Goal: Task Accomplishment & Management: Use online tool/utility

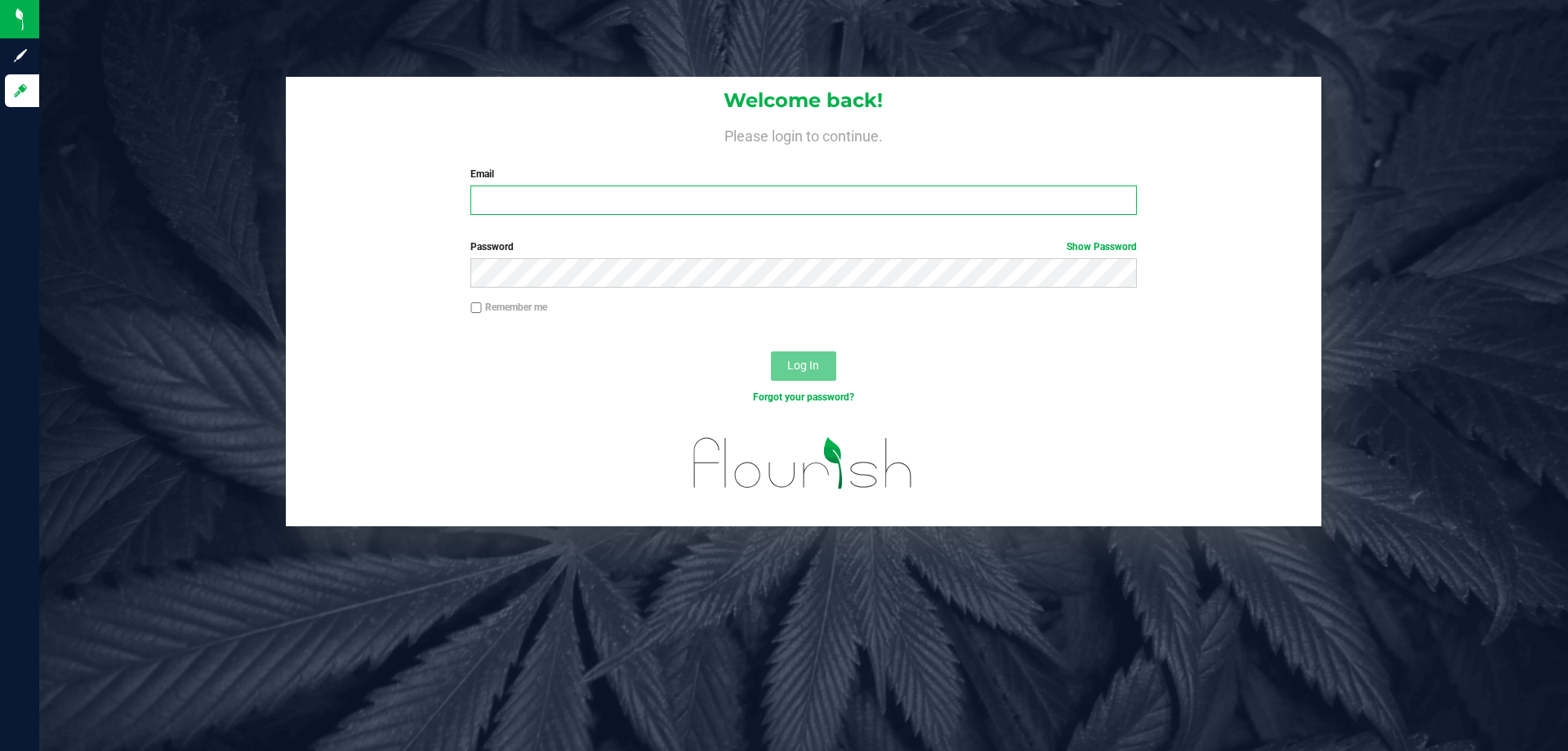
click at [824, 197] on input "Email" at bounding box center [803, 200] width 665 height 30
type input "[EMAIL_ADDRESS][DOMAIN_NAME]"
click at [771, 352] on button "Log In" at bounding box center [804, 366] width 66 height 30
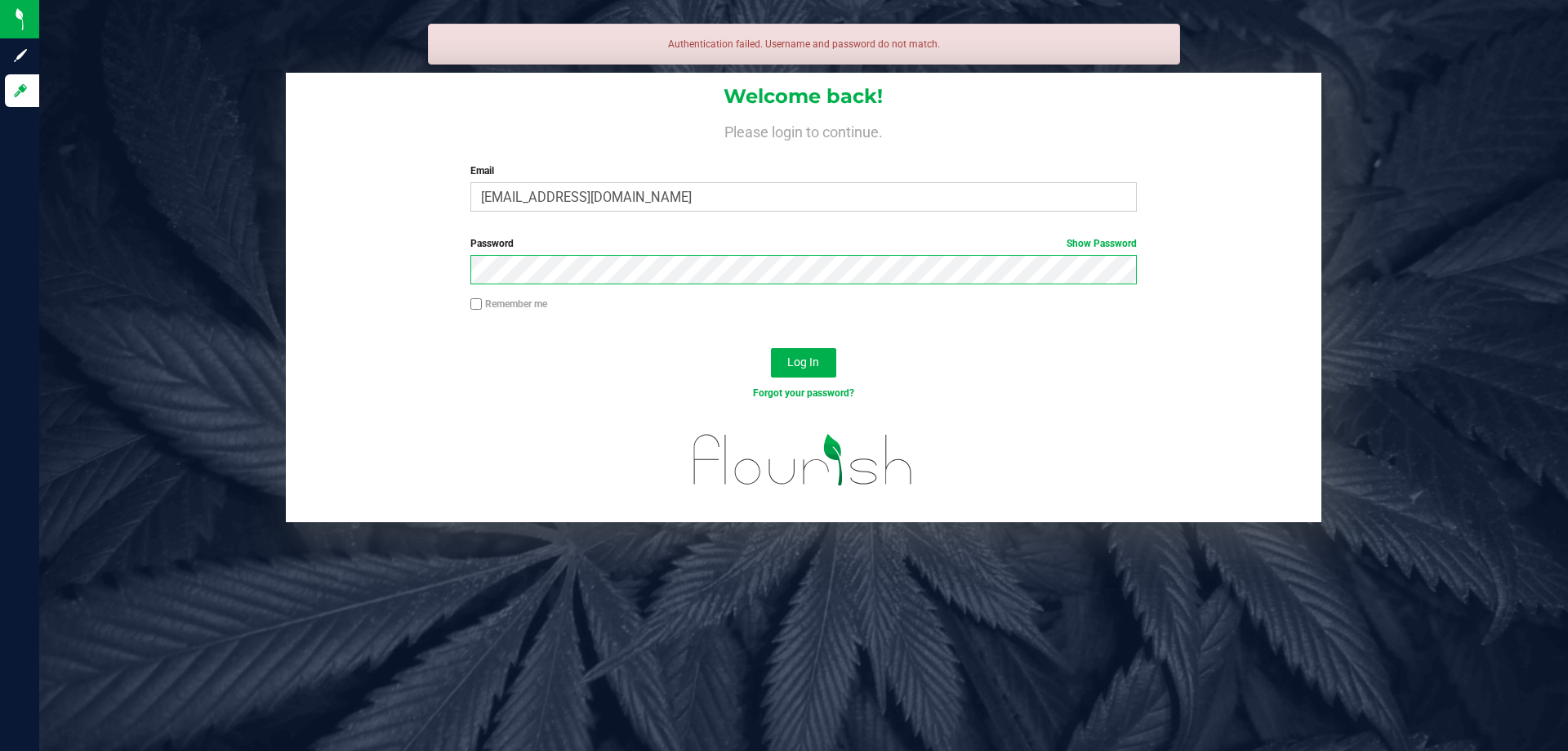
click at [771, 348] on button "Log In" at bounding box center [804, 362] width 66 height 30
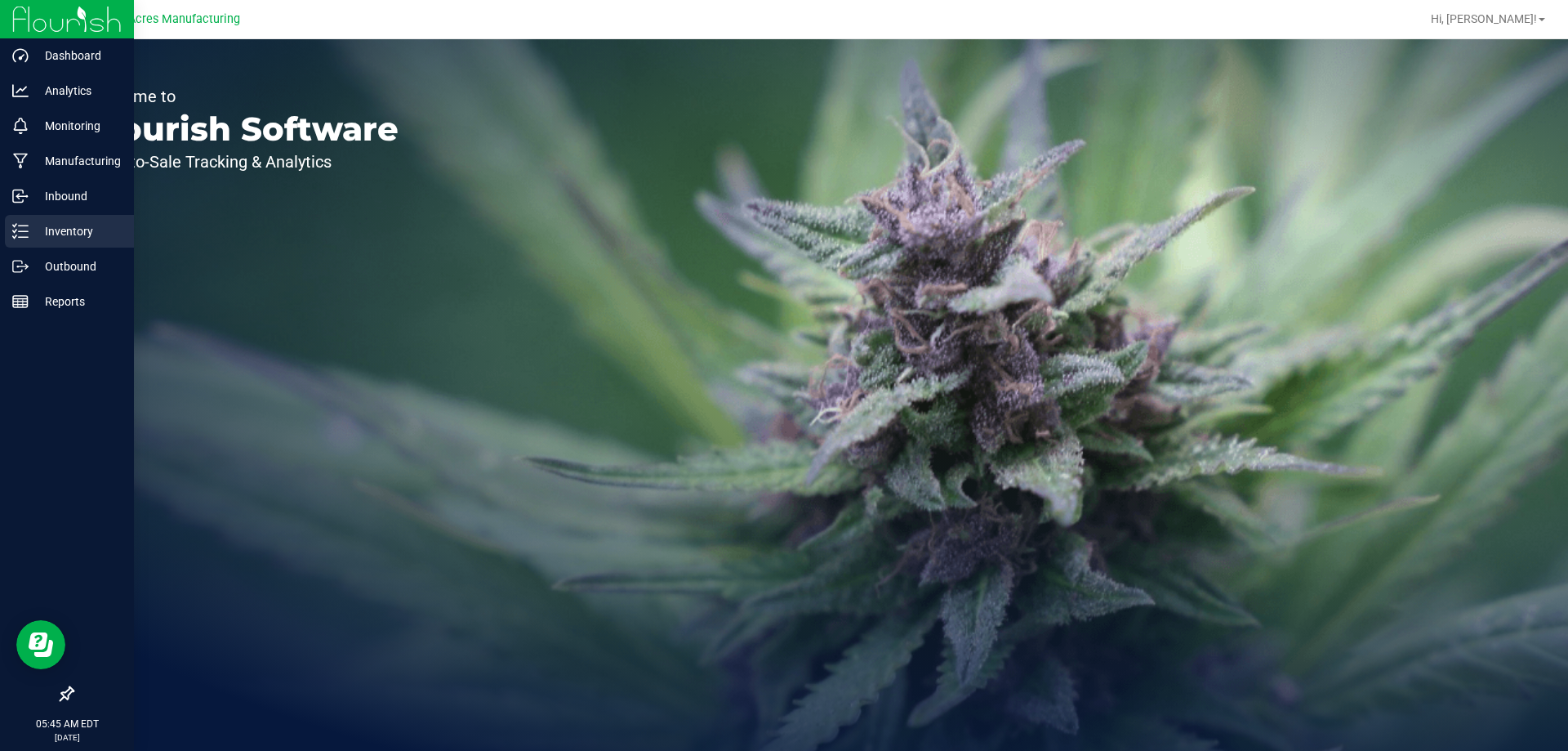
click at [5, 241] on div "Inventory" at bounding box center [69, 231] width 129 height 32
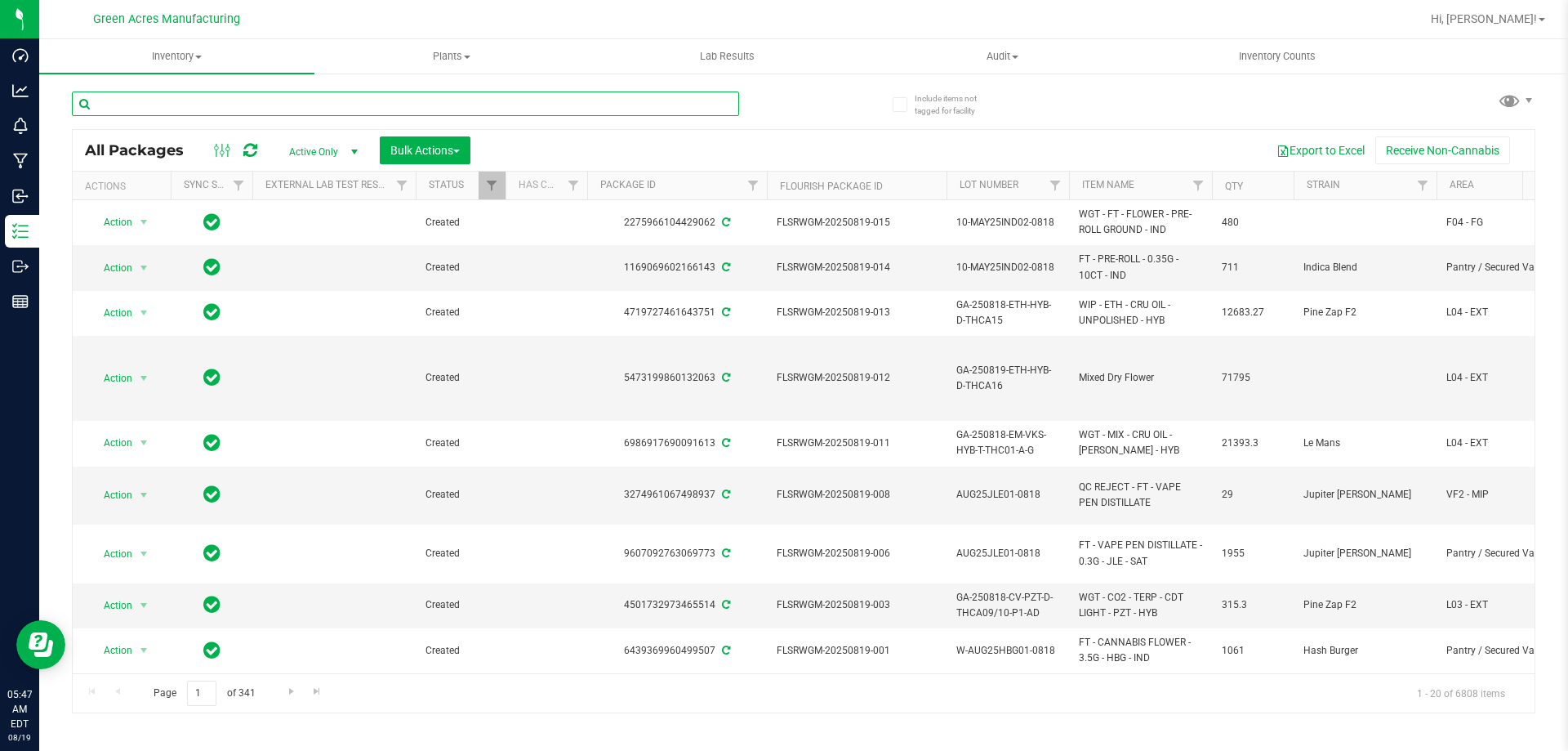
click at [252, 111] on input "text" at bounding box center [405, 103] width 667 height 24
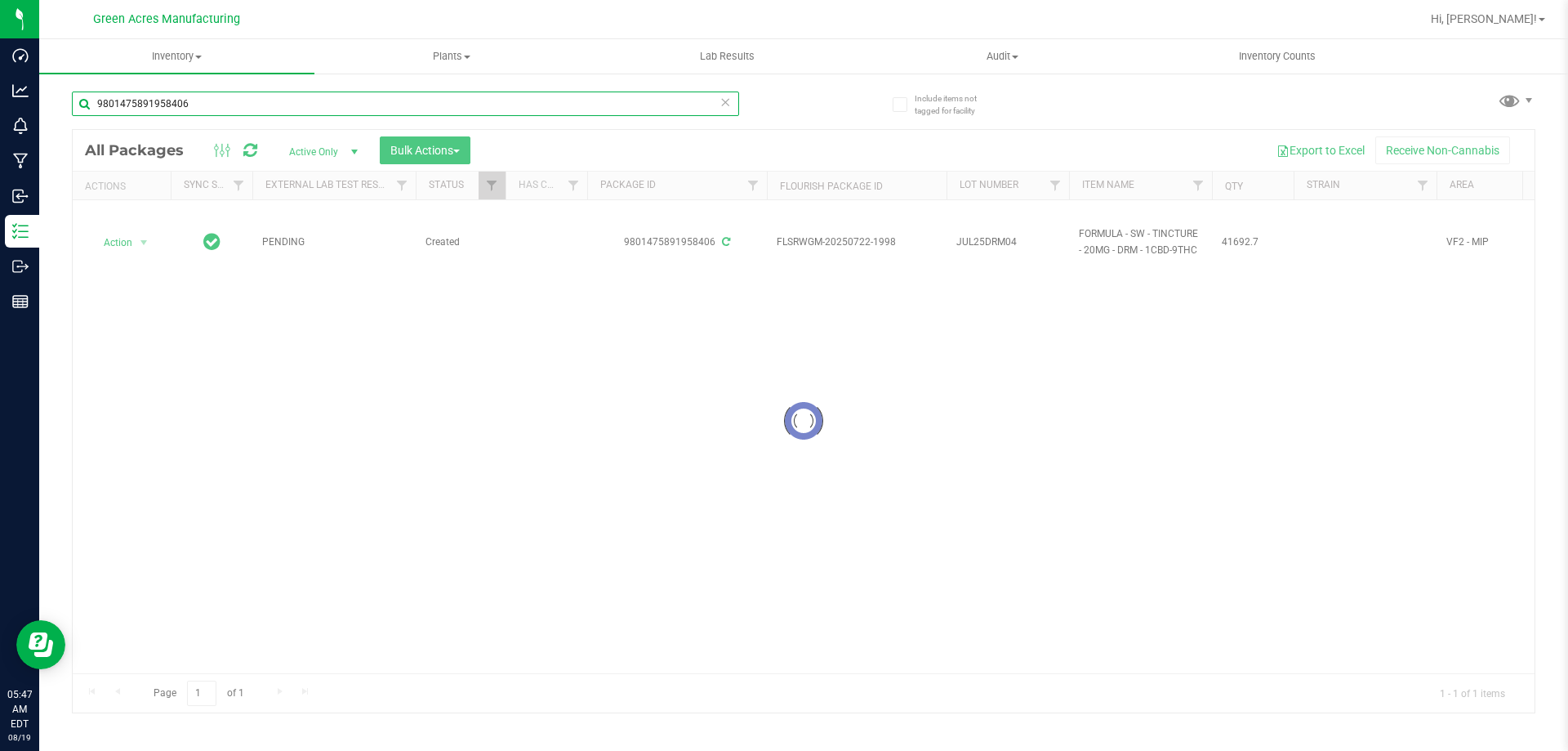
type input "9801475891958406"
click at [137, 251] on div at bounding box center [804, 421] width 1462 height 583
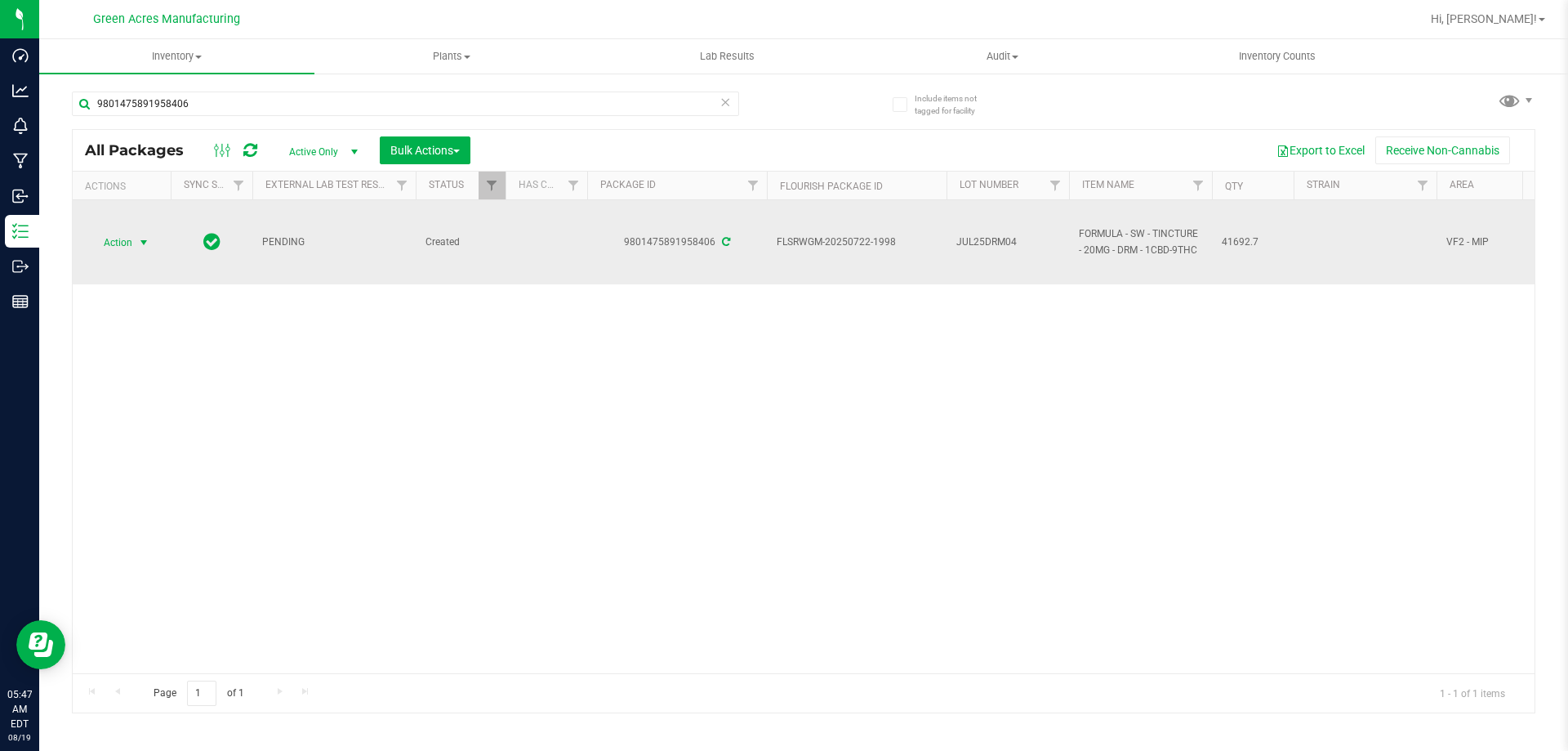
click at [98, 236] on span "Action" at bounding box center [111, 242] width 44 height 22
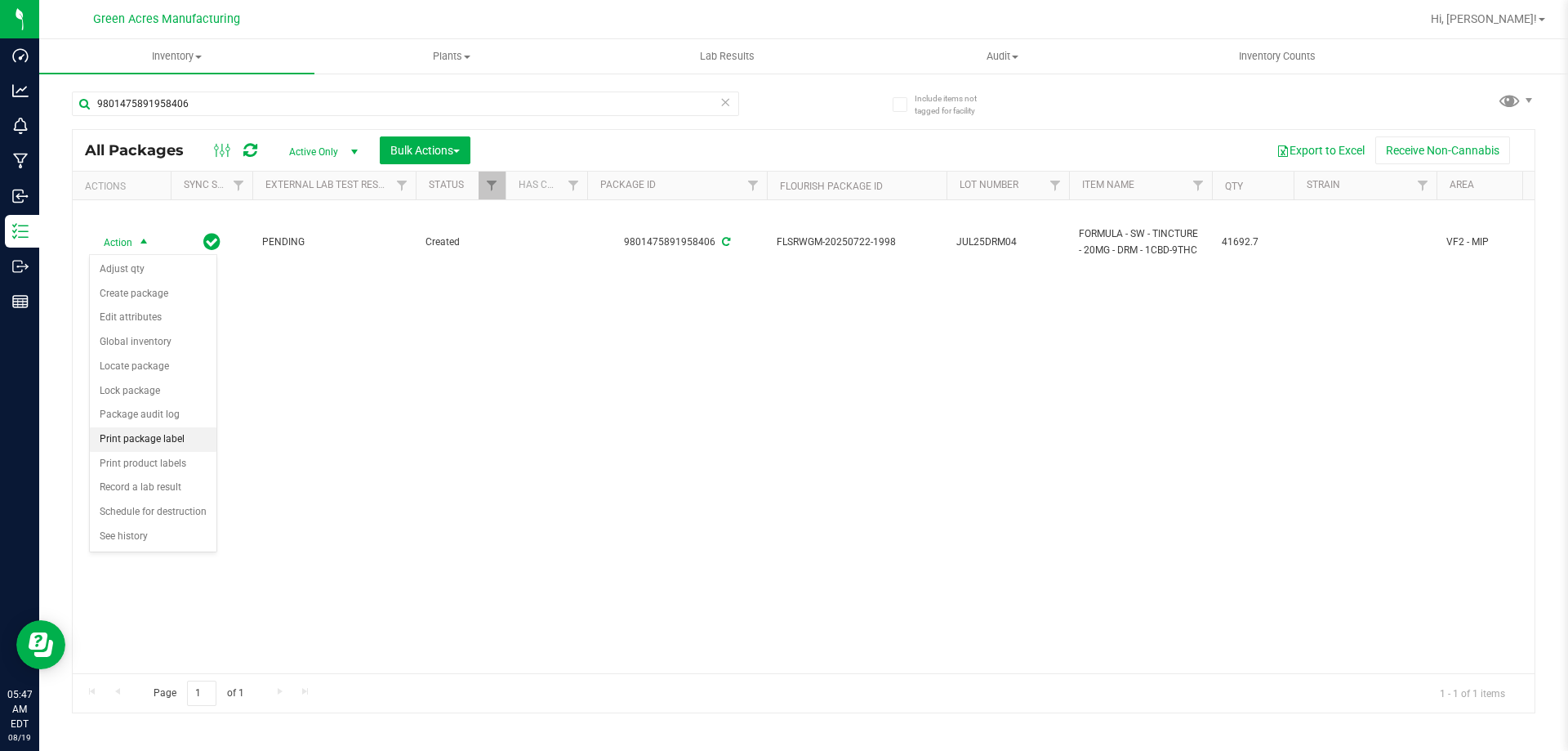
click at [162, 446] on li "Print package label" at bounding box center [153, 439] width 127 height 24
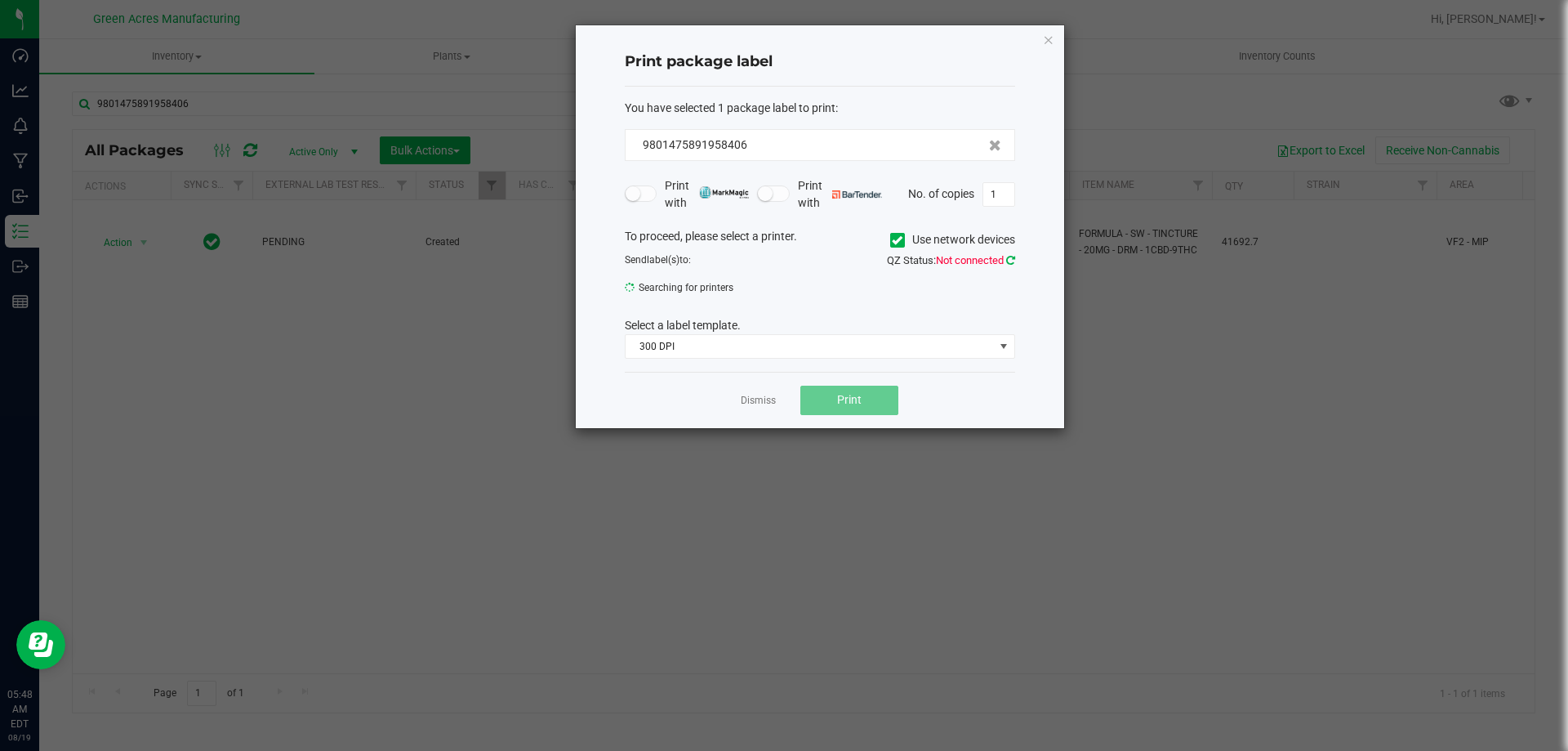
click at [1011, 260] on icon at bounding box center [1011, 260] width 9 height 11
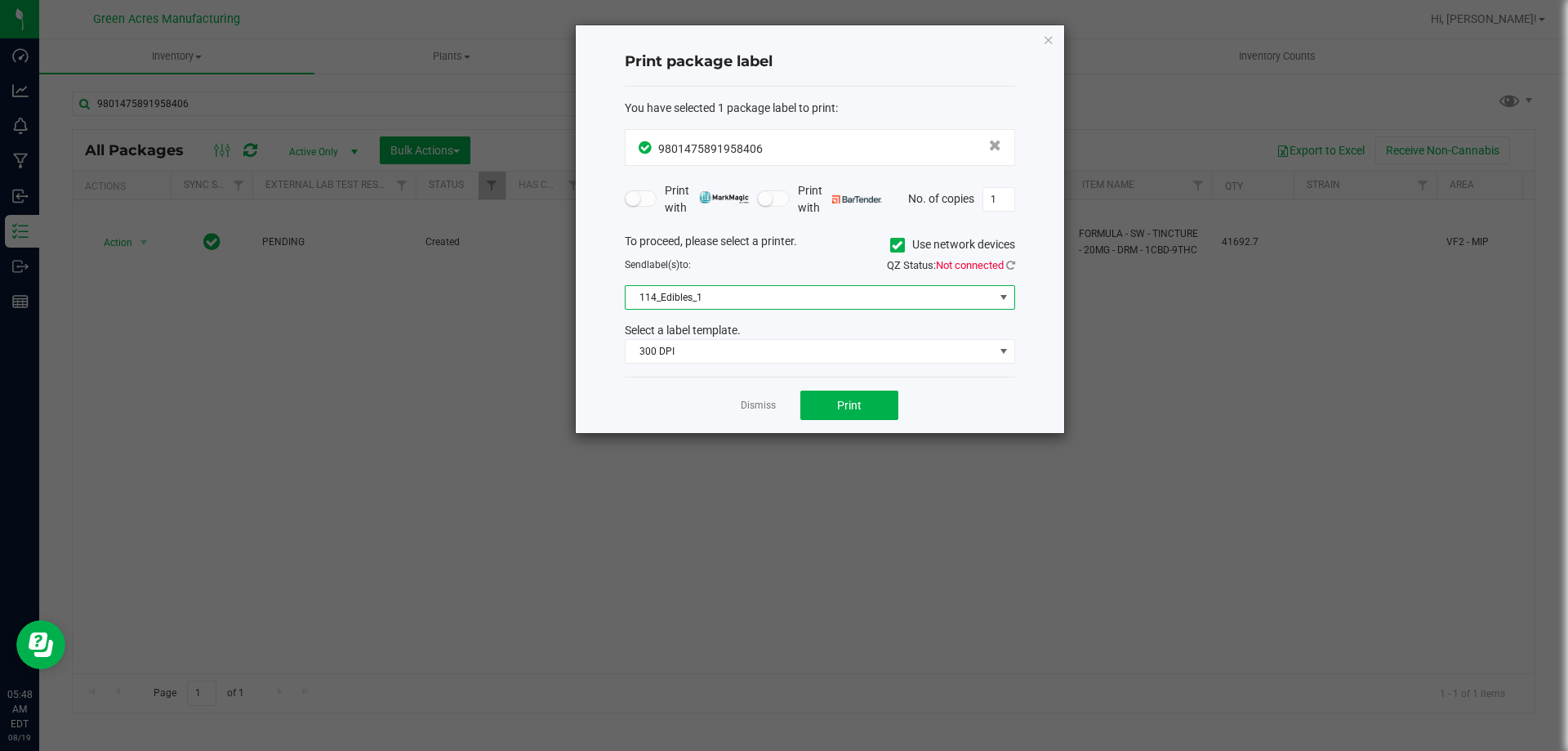
click at [806, 303] on span "114_Edibles_1" at bounding box center [810, 297] width 369 height 22
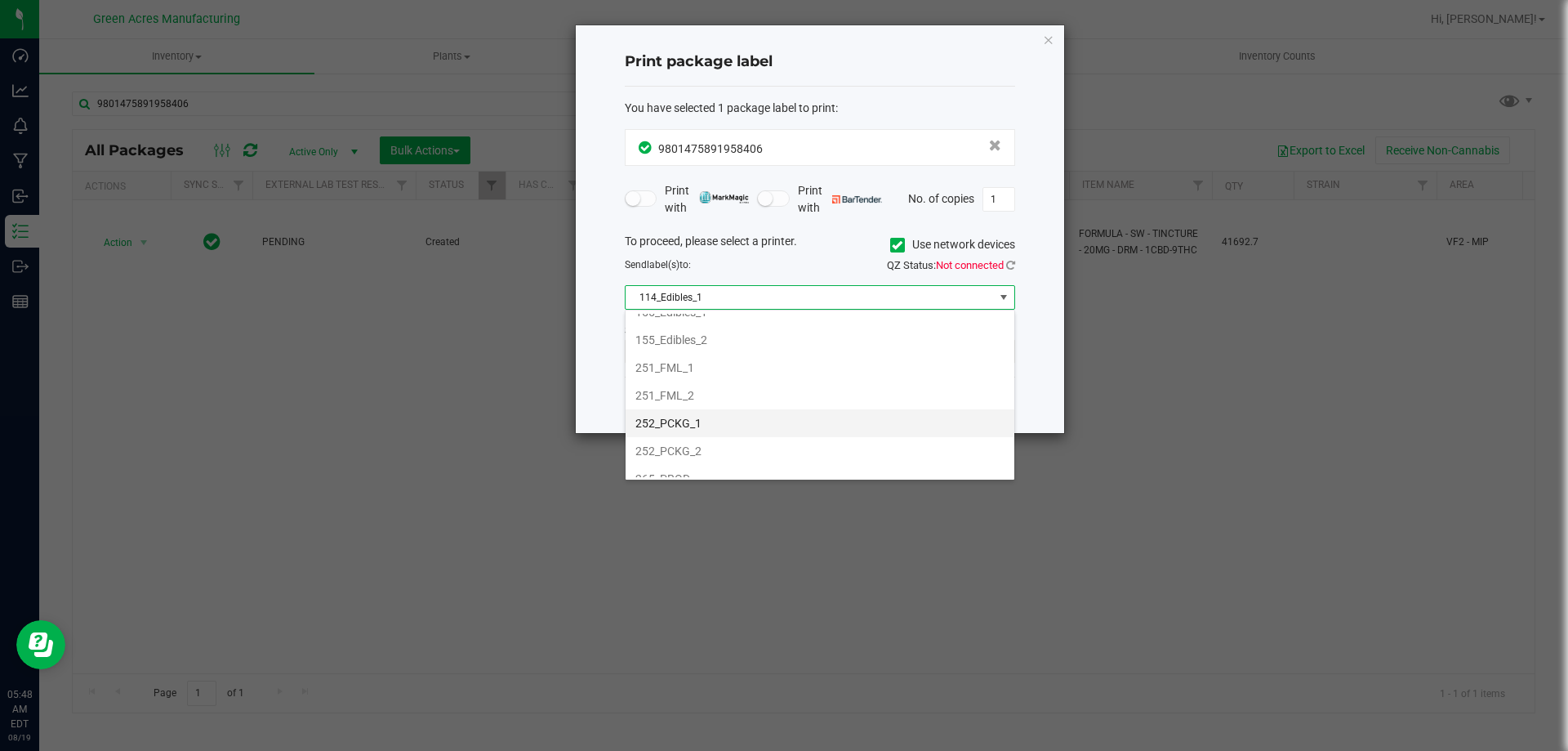
scroll to position [164, 0]
click at [714, 384] on li "252_PCKG_1" at bounding box center [820, 386] width 388 height 28
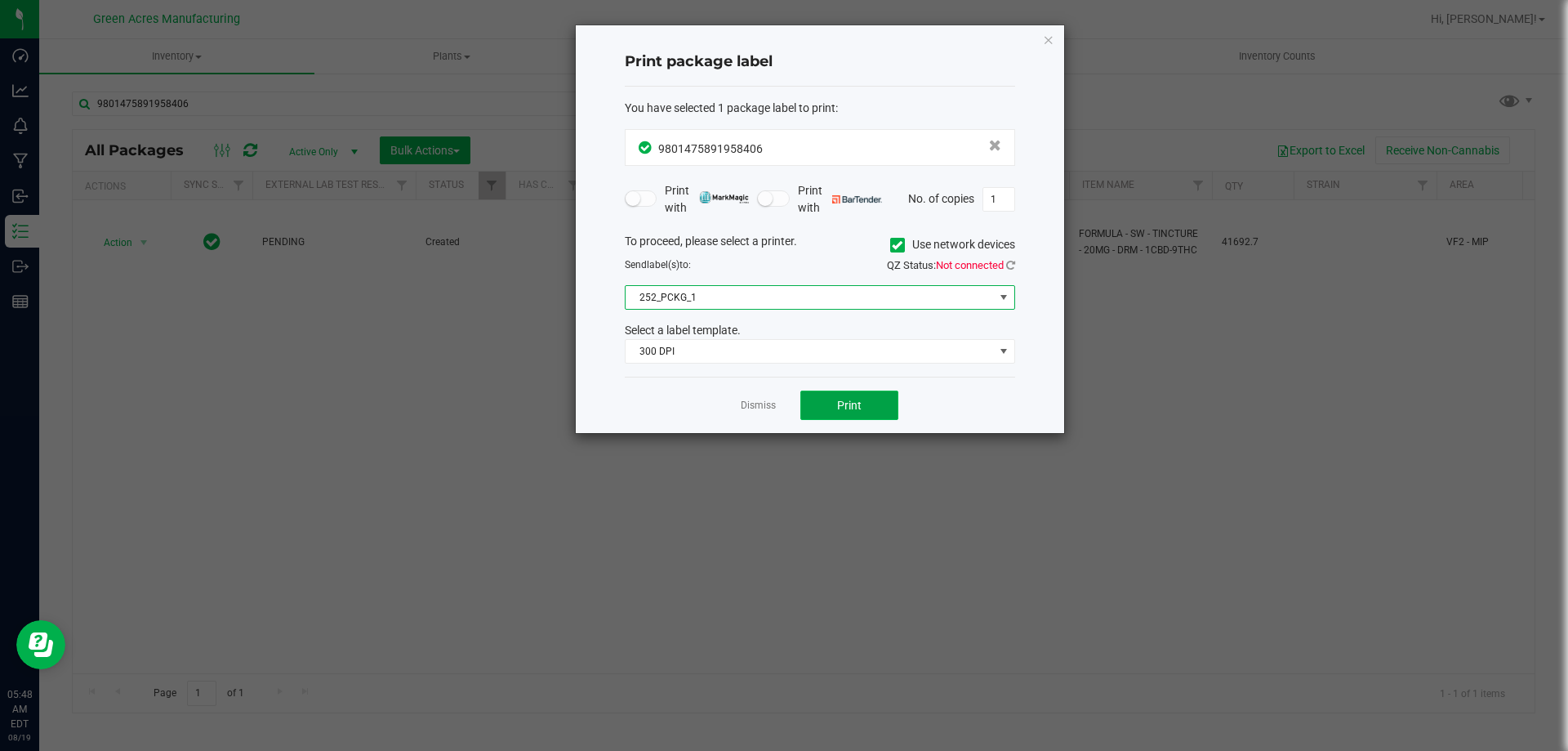
click at [840, 405] on span "Print" at bounding box center [849, 405] width 24 height 13
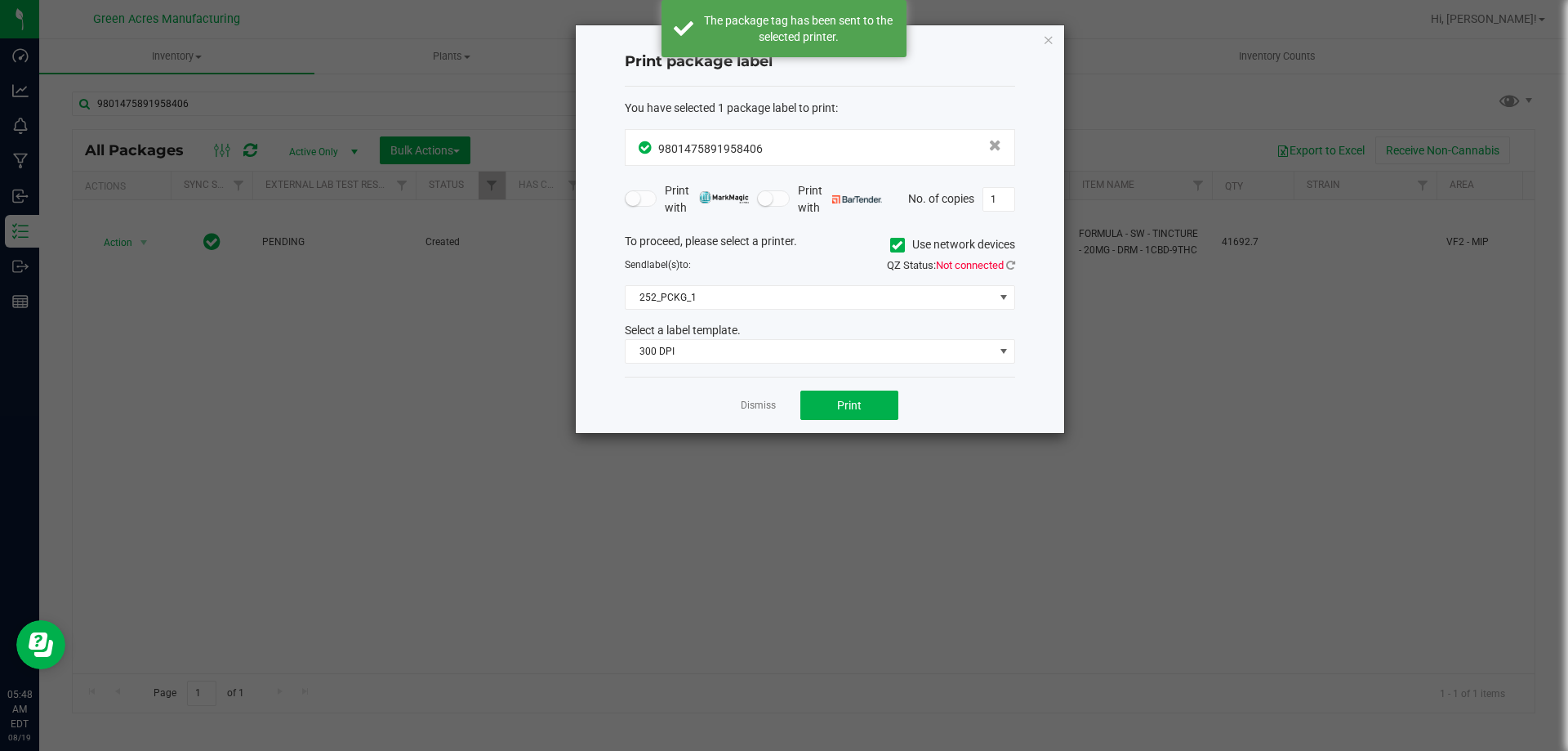
drag, startPoint x: 773, startPoint y: 406, endPoint x: 753, endPoint y: 372, distance: 39.4
click at [773, 402] on link "Dismiss" at bounding box center [758, 405] width 35 height 13
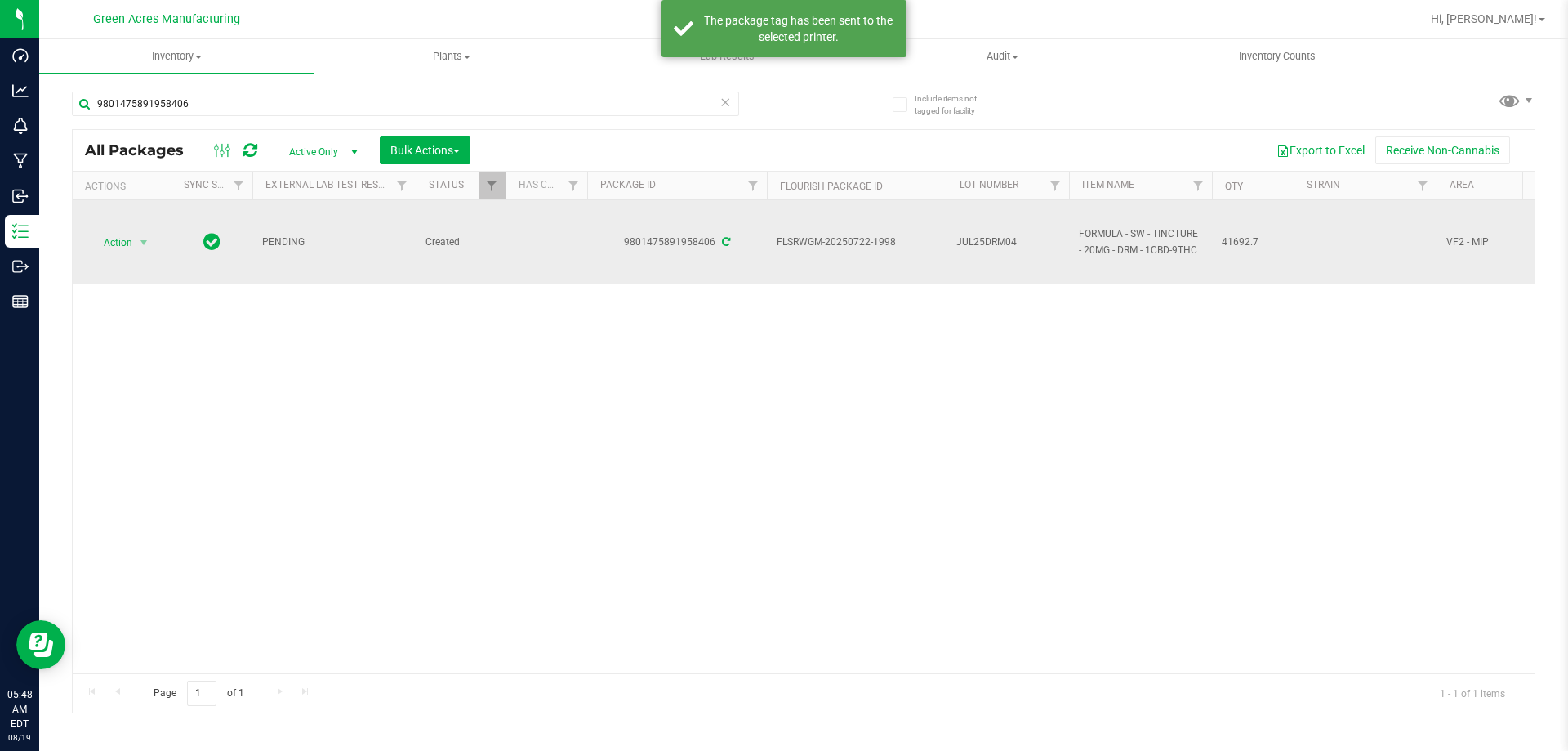
click at [873, 243] on span "FLSRWGM-20250722-1998" at bounding box center [857, 242] width 160 height 15
click at [962, 236] on span "JUL25DRM04" at bounding box center [1008, 242] width 102 height 15
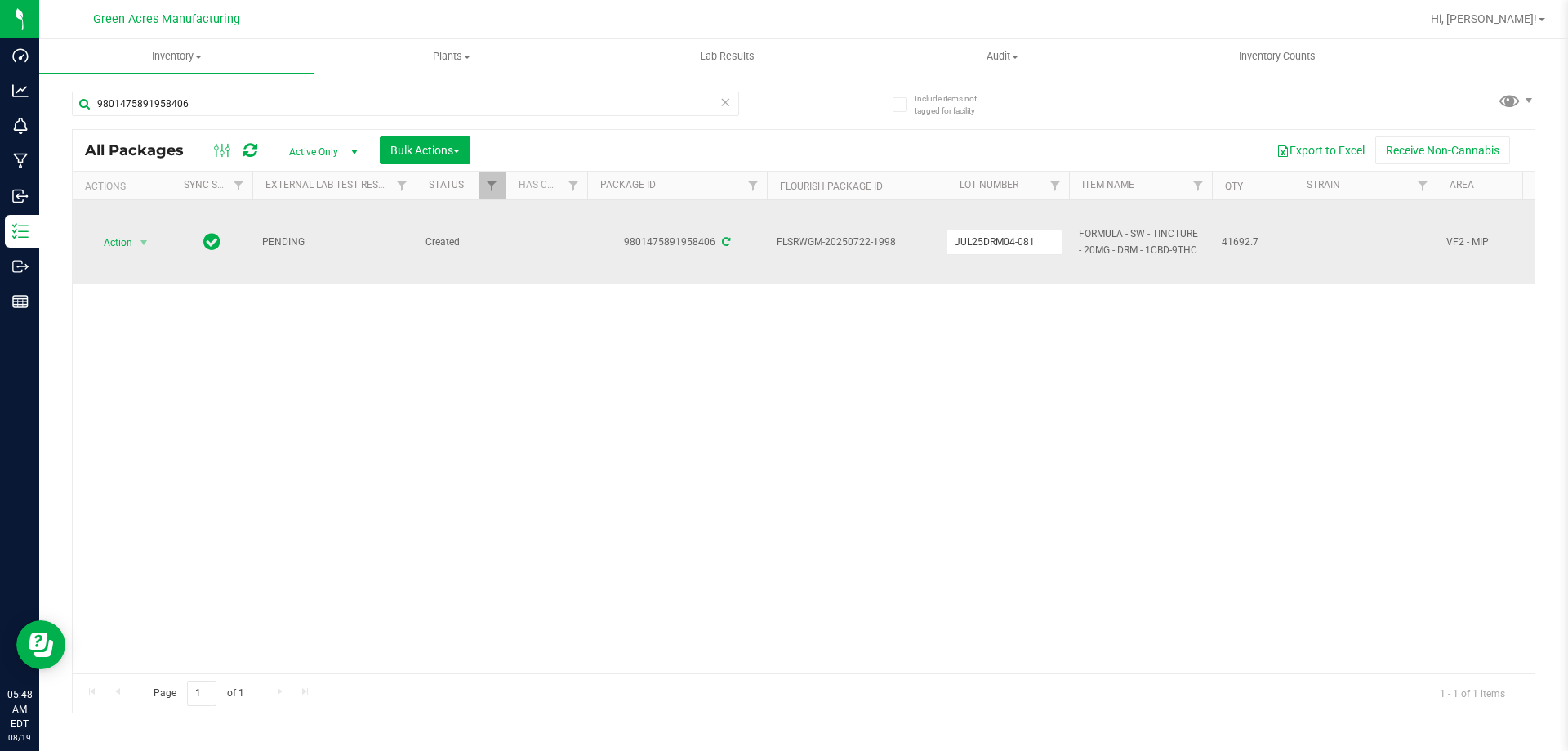
type input "JUL25DRM04-0819"
click at [1118, 354] on div "All Packages Active Only Active Only Lab Samples Locked All External Internal B…" at bounding box center [804, 422] width 1464 height 585
click at [1019, 238] on span "JUL25DRM04-0819" at bounding box center [1008, 242] width 102 height 15
click at [1019, 238] on input "JUL25DRM04-0819" at bounding box center [1004, 242] width 117 height 25
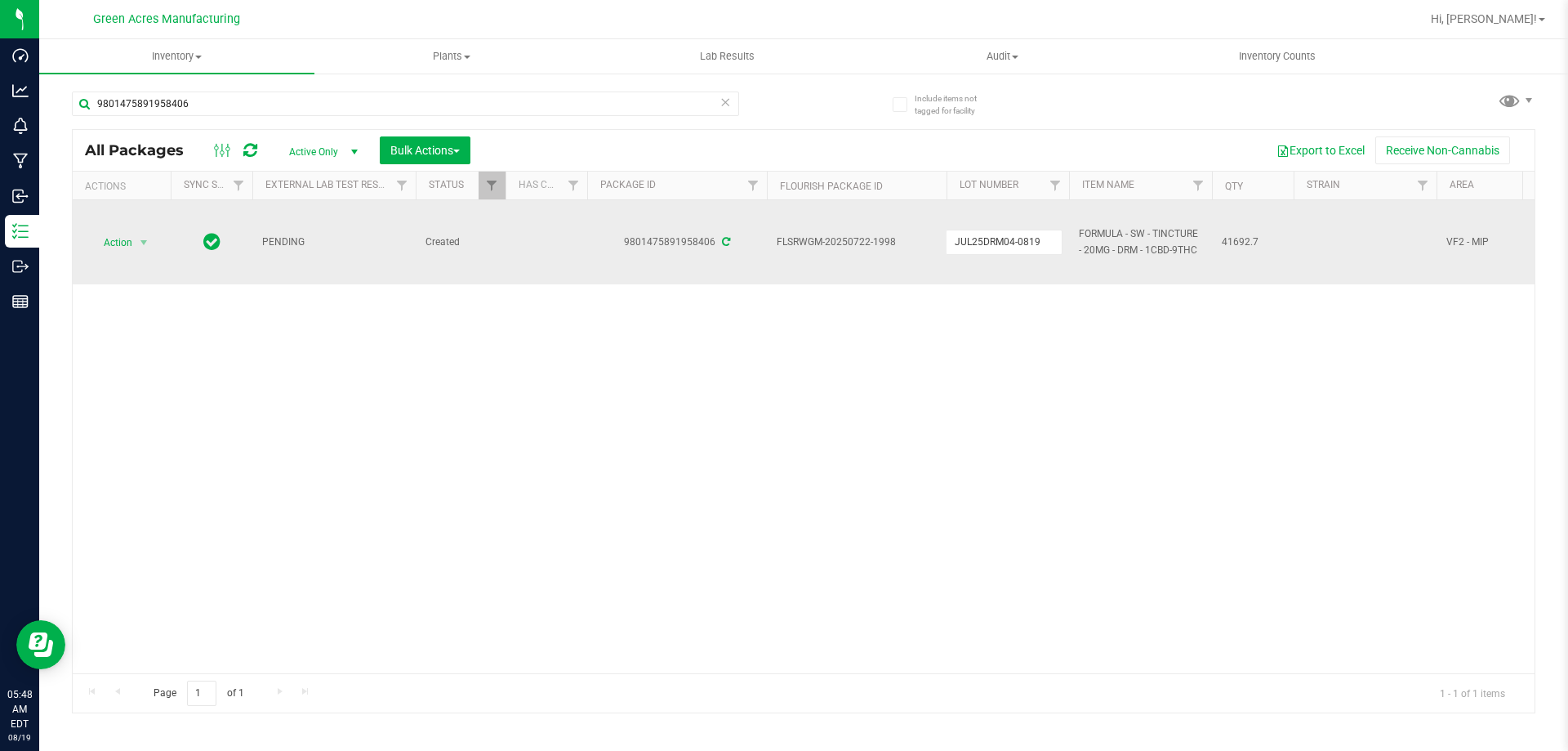
click at [1110, 362] on div "Action Action Adjust qty Create package Edit attributes Global inventory Locate…" at bounding box center [804, 437] width 1462 height 473
click at [94, 232] on span "Action" at bounding box center [111, 242] width 44 height 22
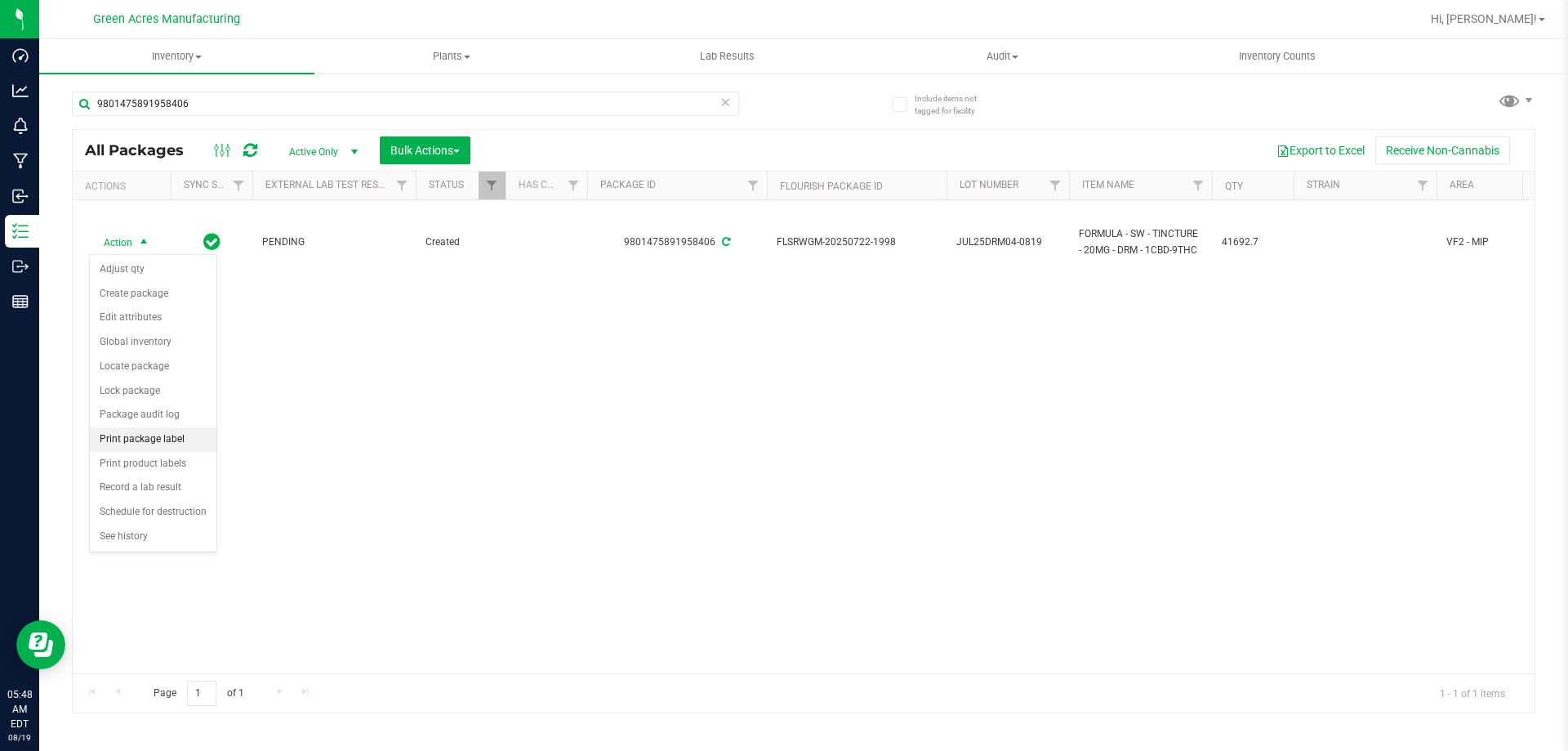
click at [170, 433] on li "Print package label" at bounding box center [153, 439] width 127 height 24
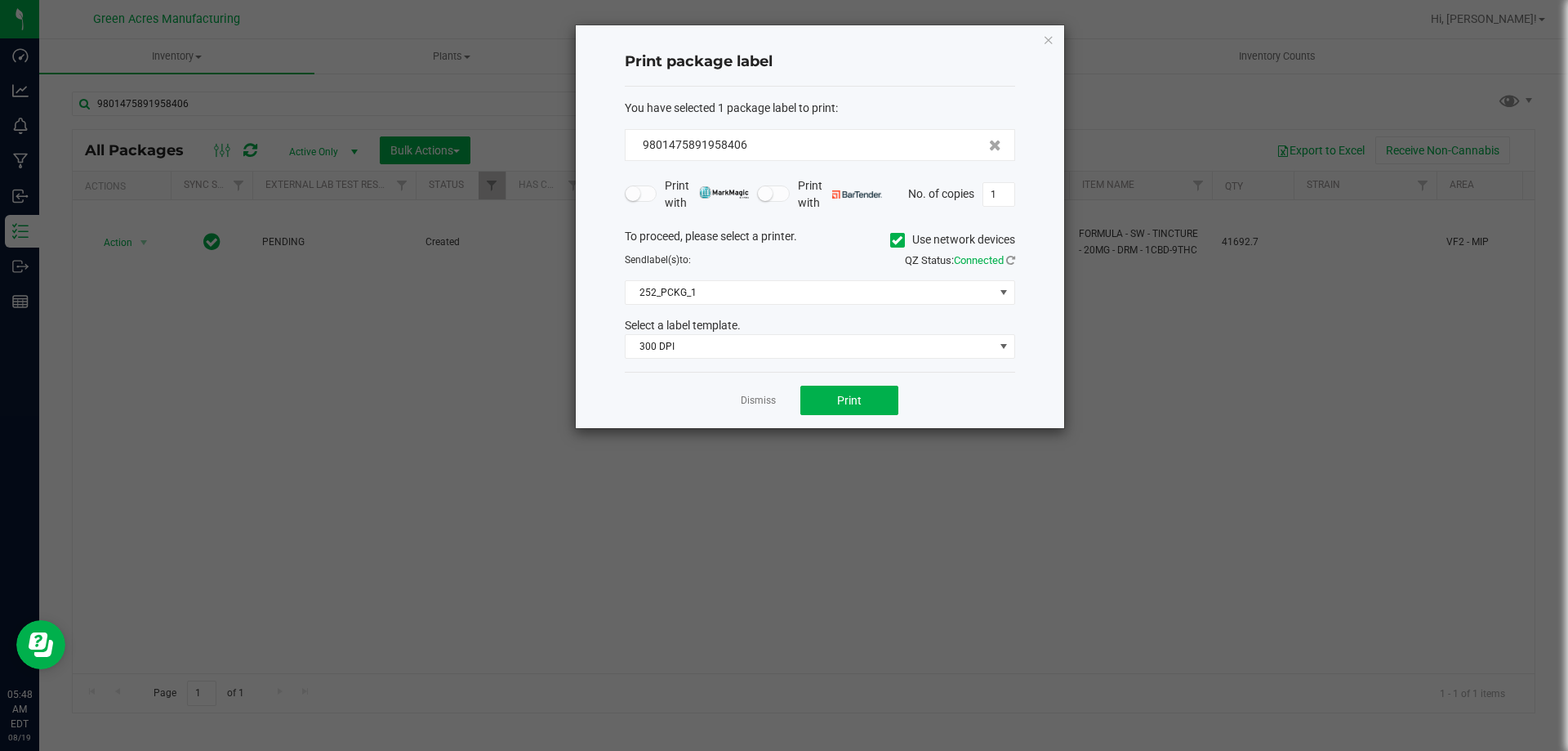
click at [853, 418] on div "Dismiss Print" at bounding box center [820, 399] width 390 height 57
click at [817, 399] on button "Print" at bounding box center [849, 400] width 98 height 30
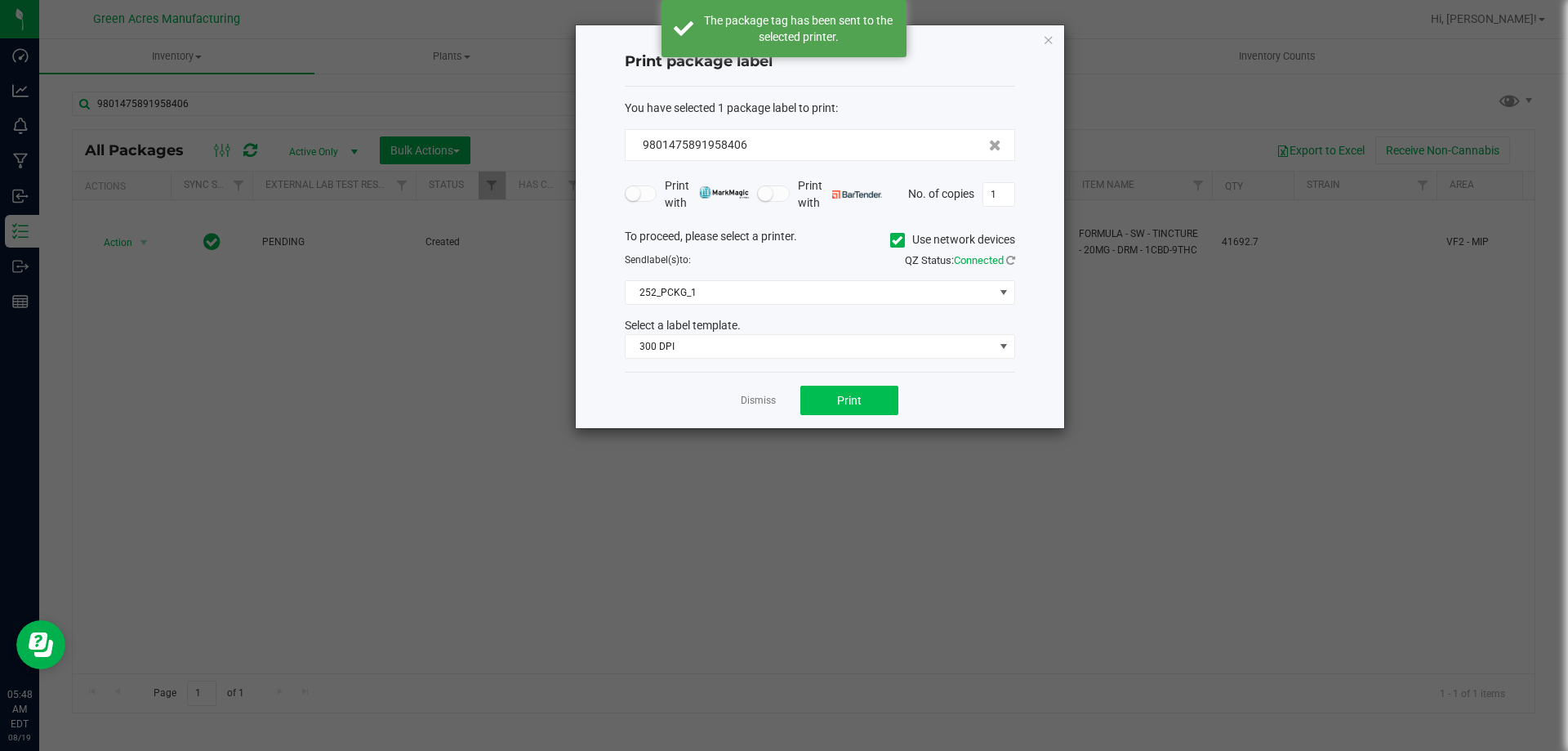
click at [752, 399] on link "Dismiss" at bounding box center [758, 400] width 35 height 13
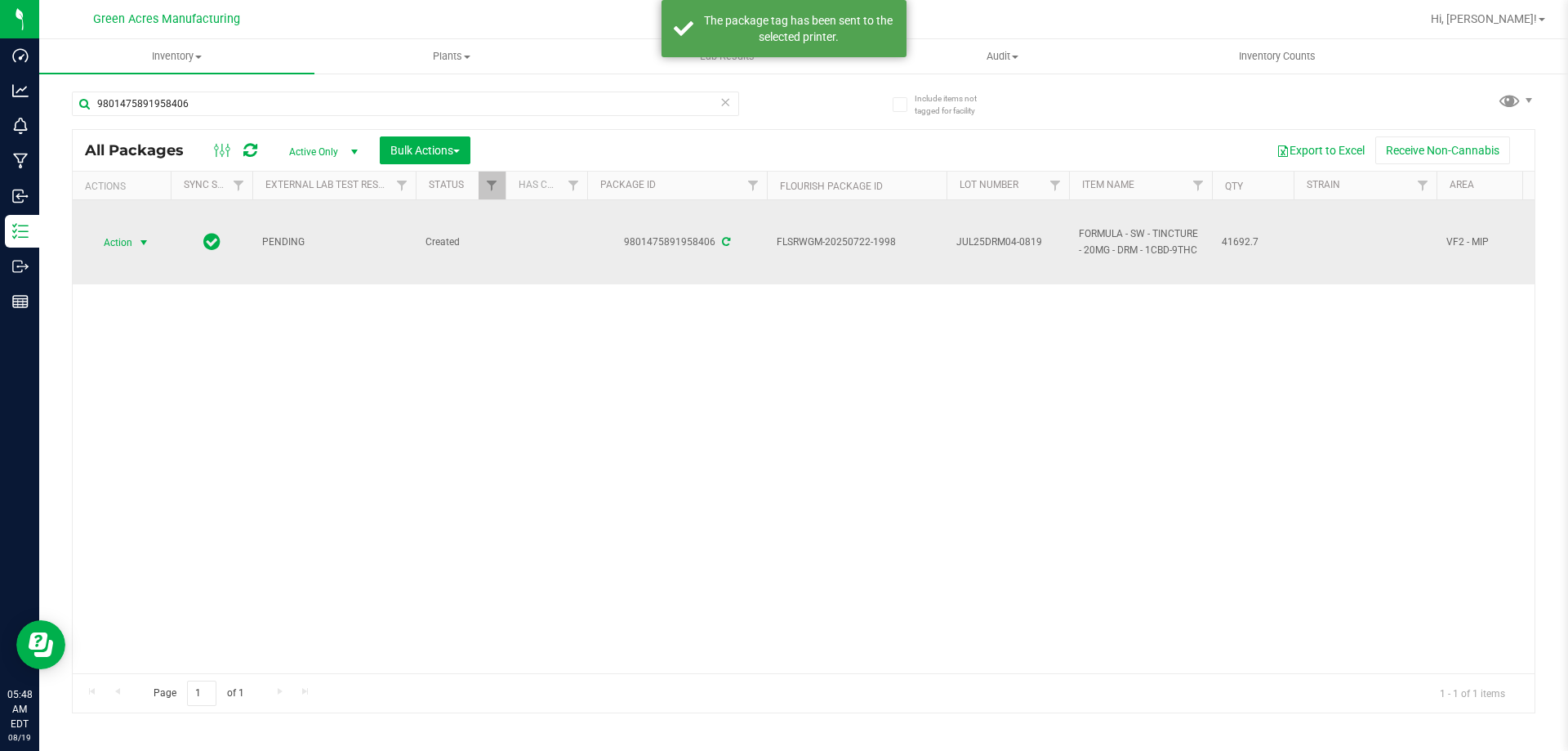
click at [123, 248] on span "Action" at bounding box center [111, 242] width 44 height 22
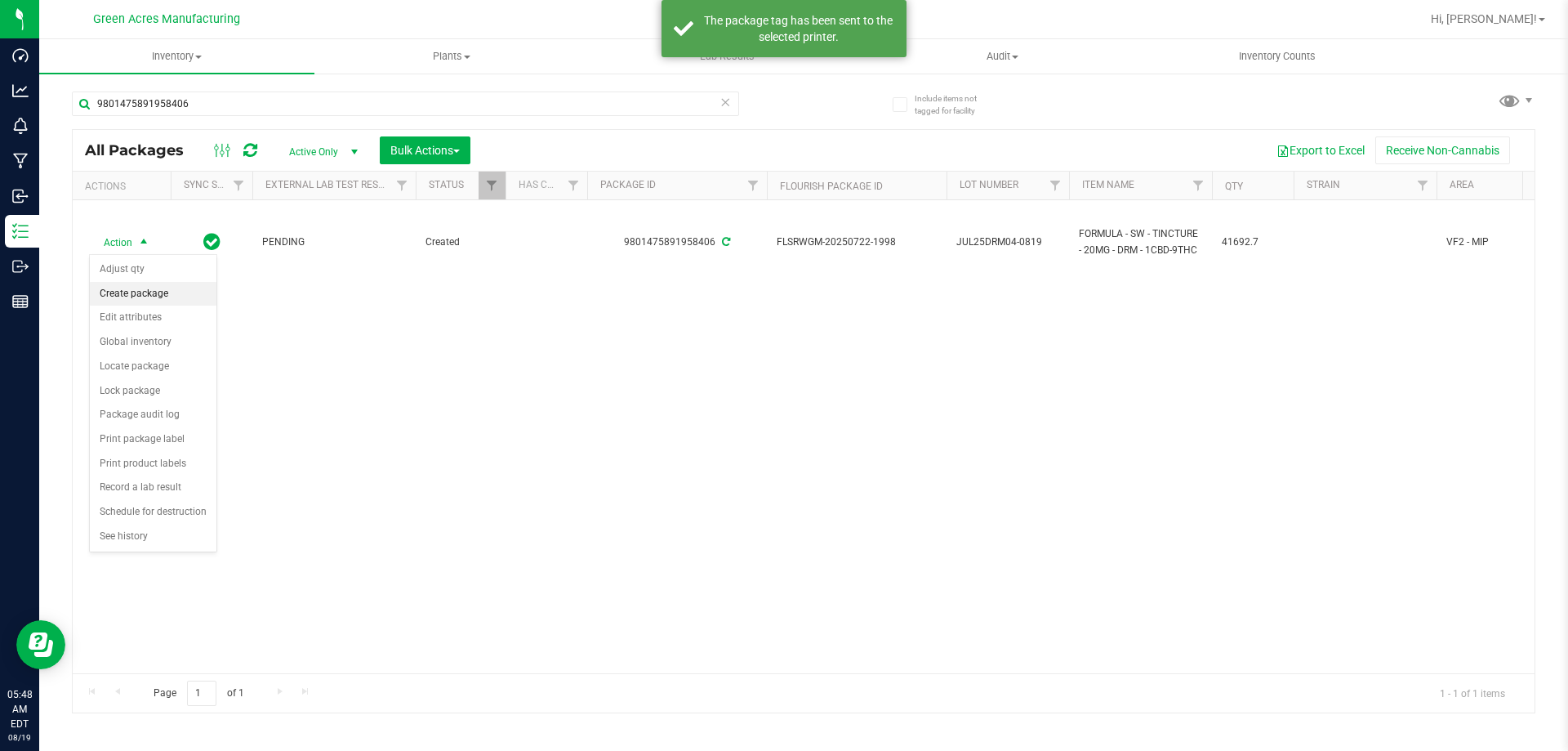
click at [138, 291] on li "Create package" at bounding box center [153, 293] width 127 height 24
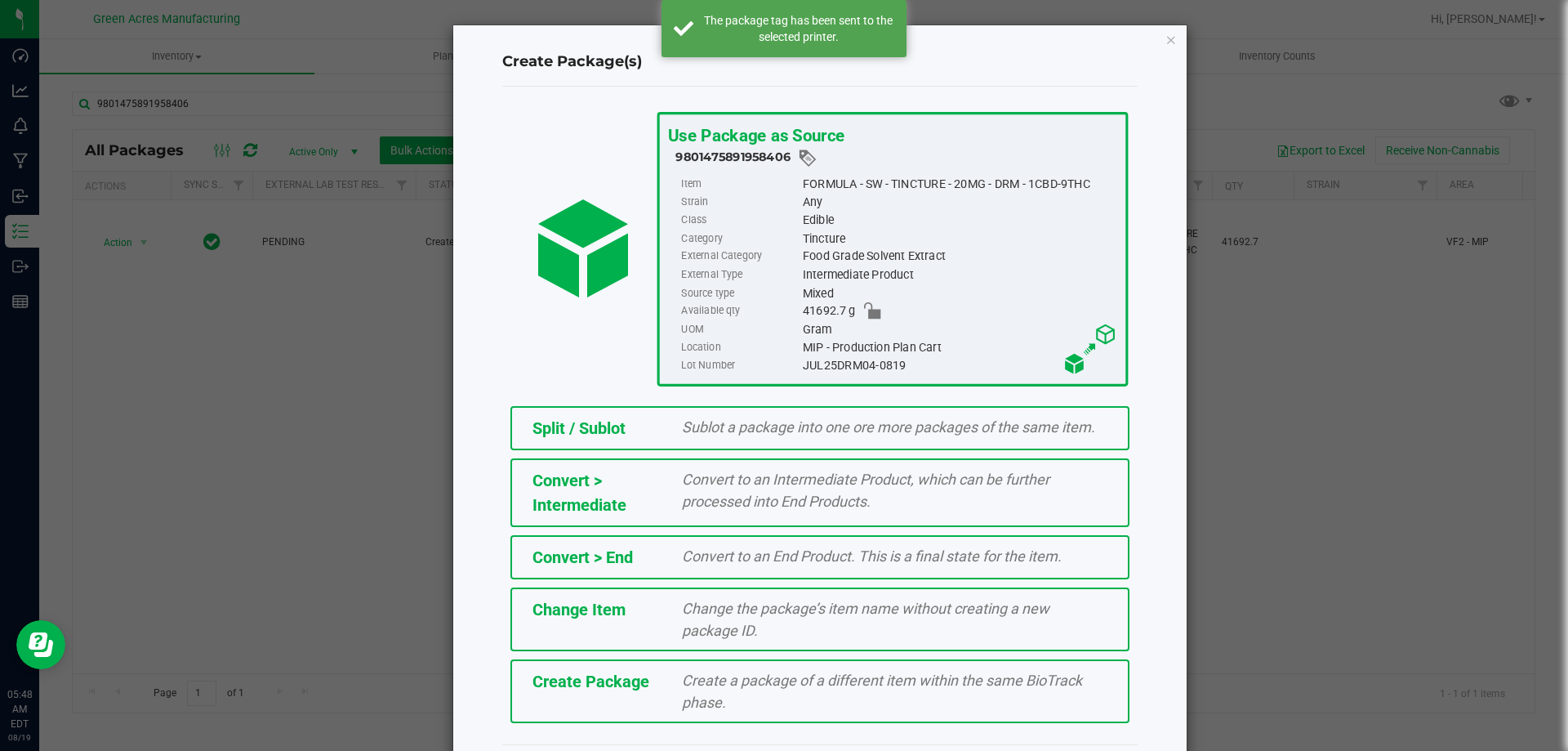
click at [670, 702] on div "Create a package of a different item within the same BioTrack phase." at bounding box center [895, 691] width 450 height 44
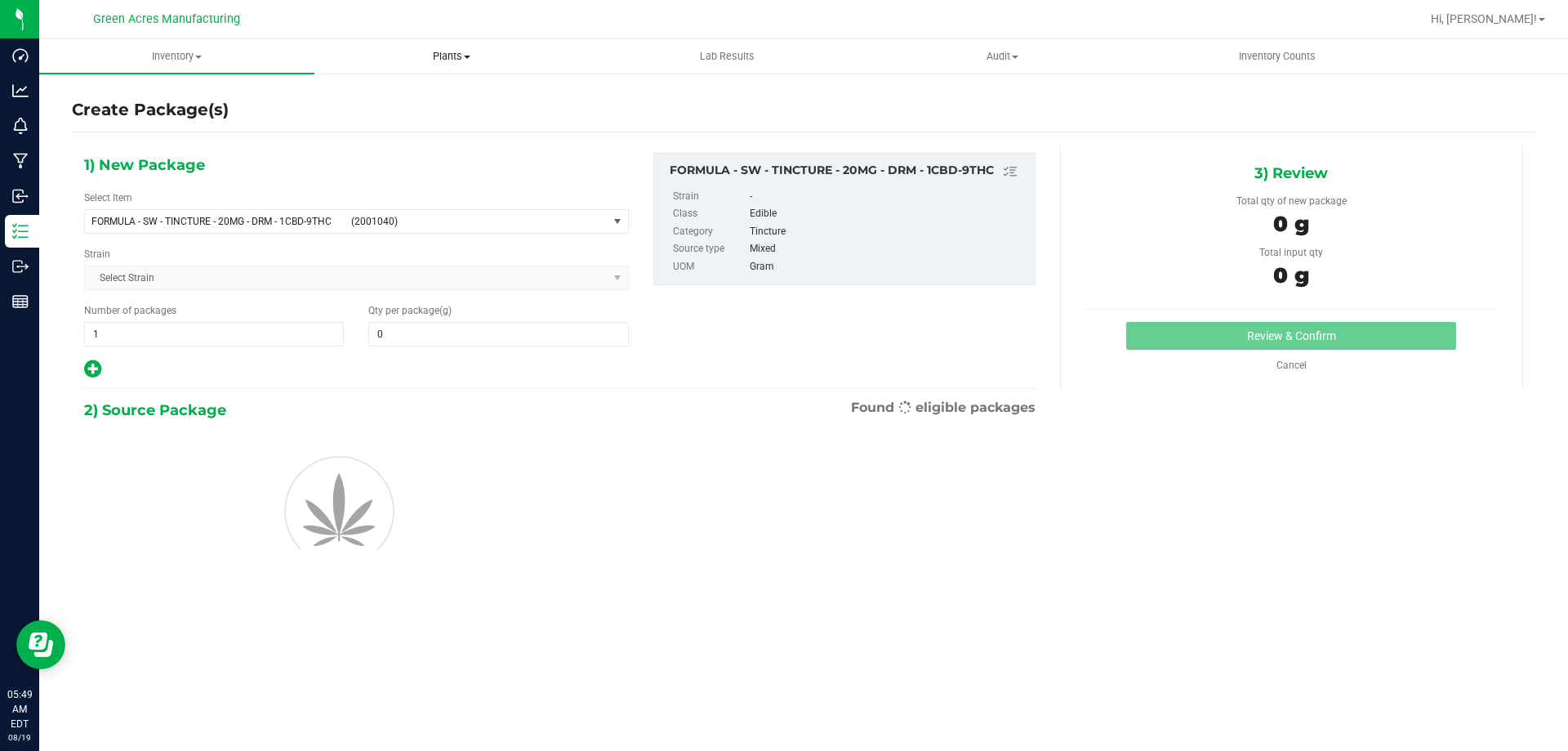
type input "0.0000"
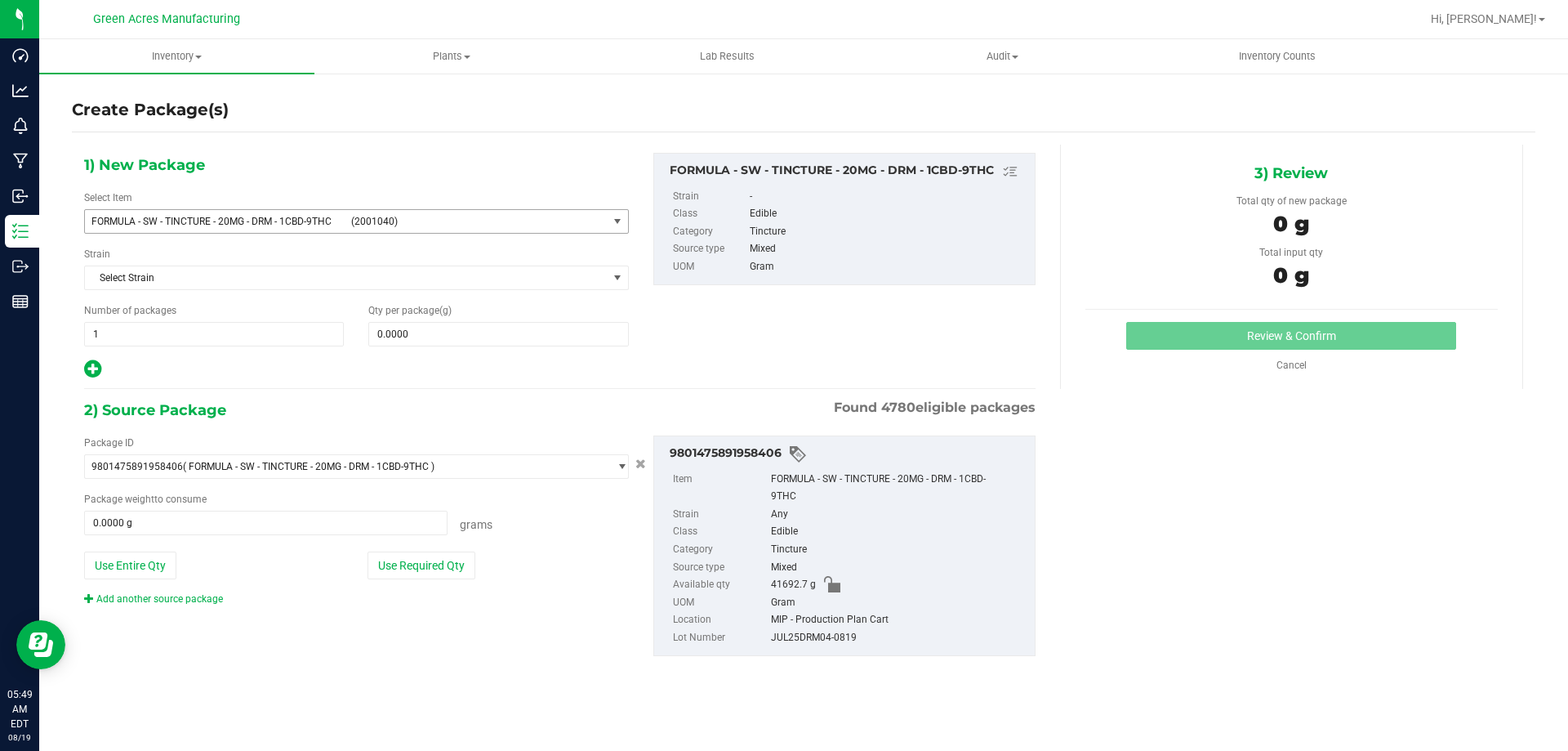
click at [429, 220] on span "(2001040)" at bounding box center [477, 221] width 250 height 12
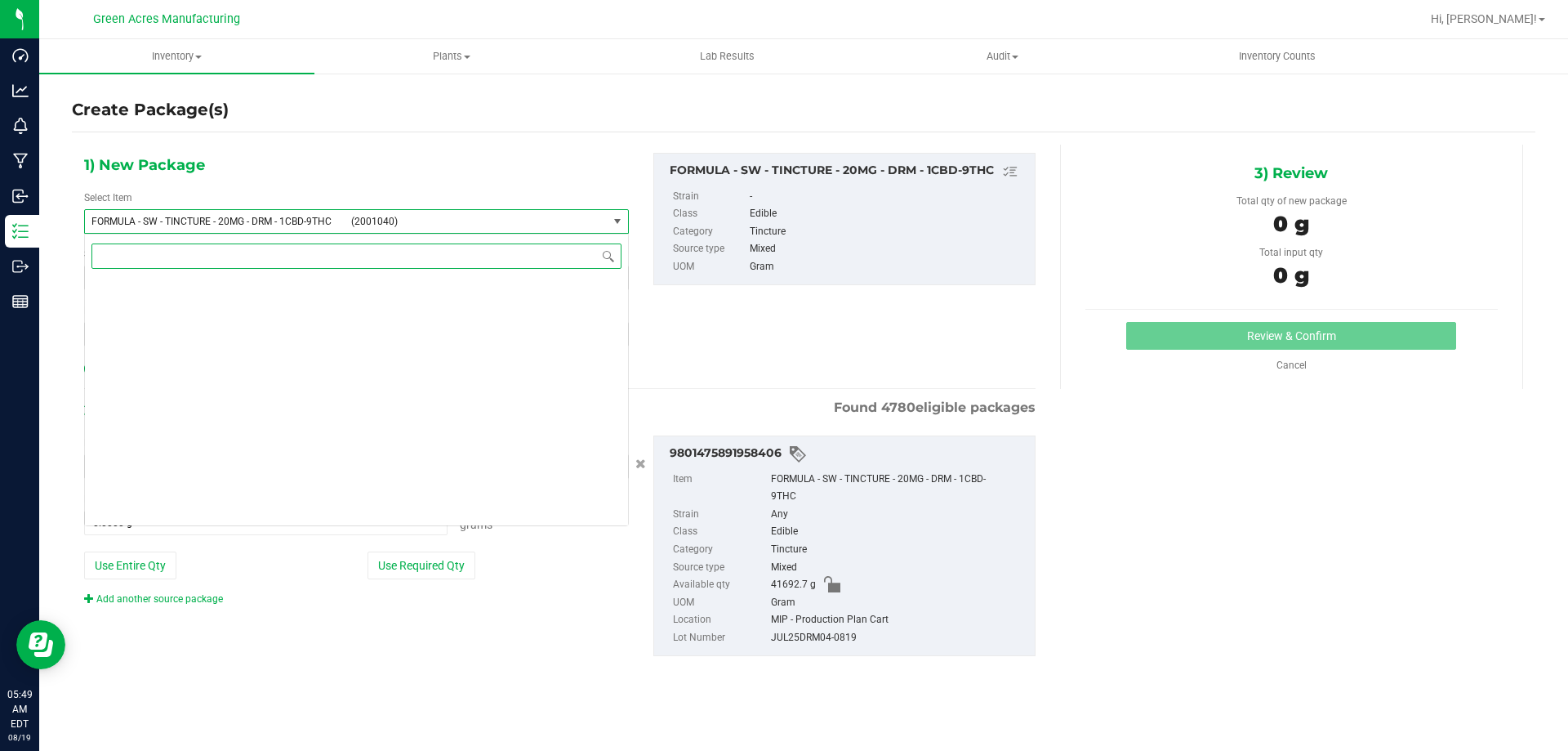
scroll to position [35808, 0]
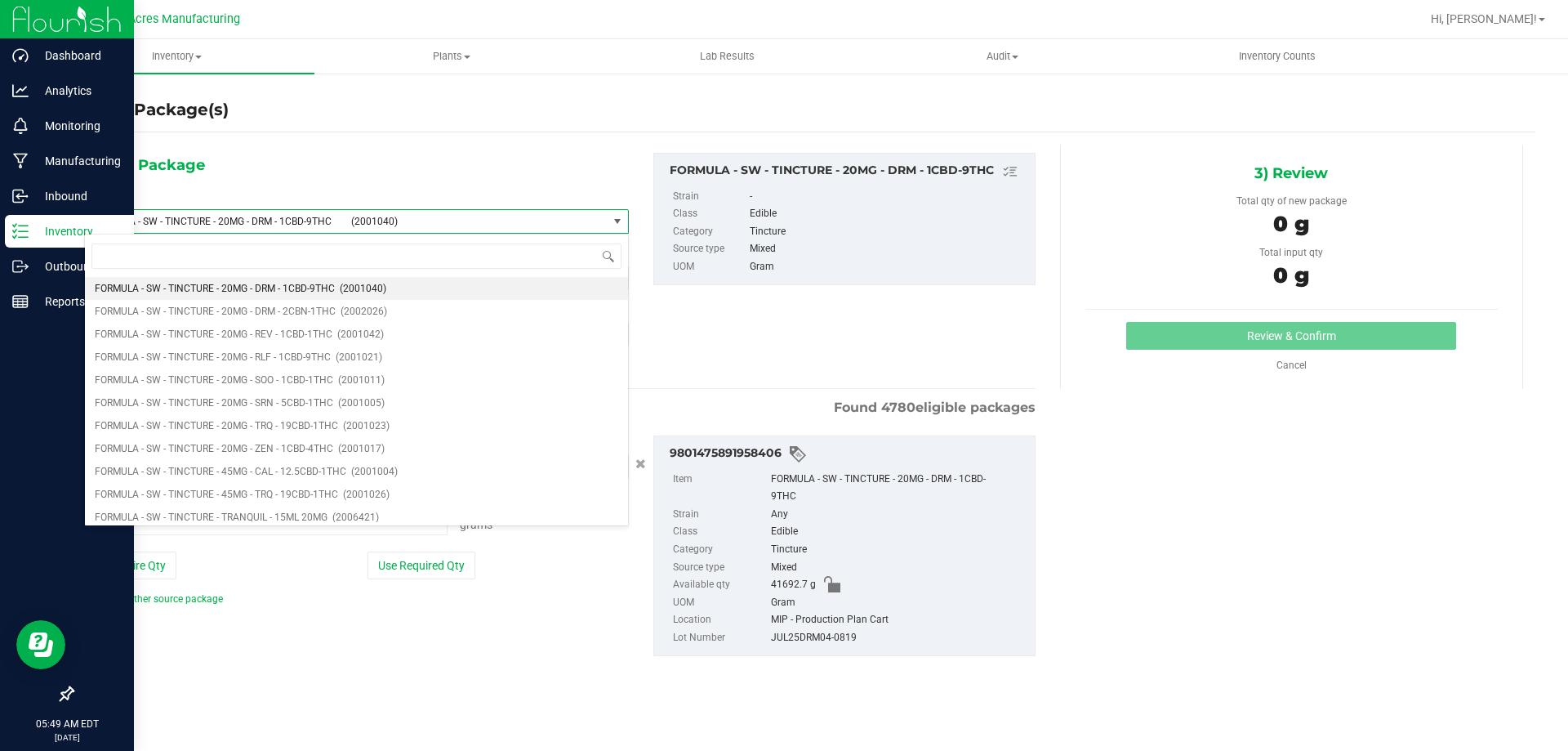
click at [24, 246] on div "Inventory" at bounding box center [69, 231] width 129 height 32
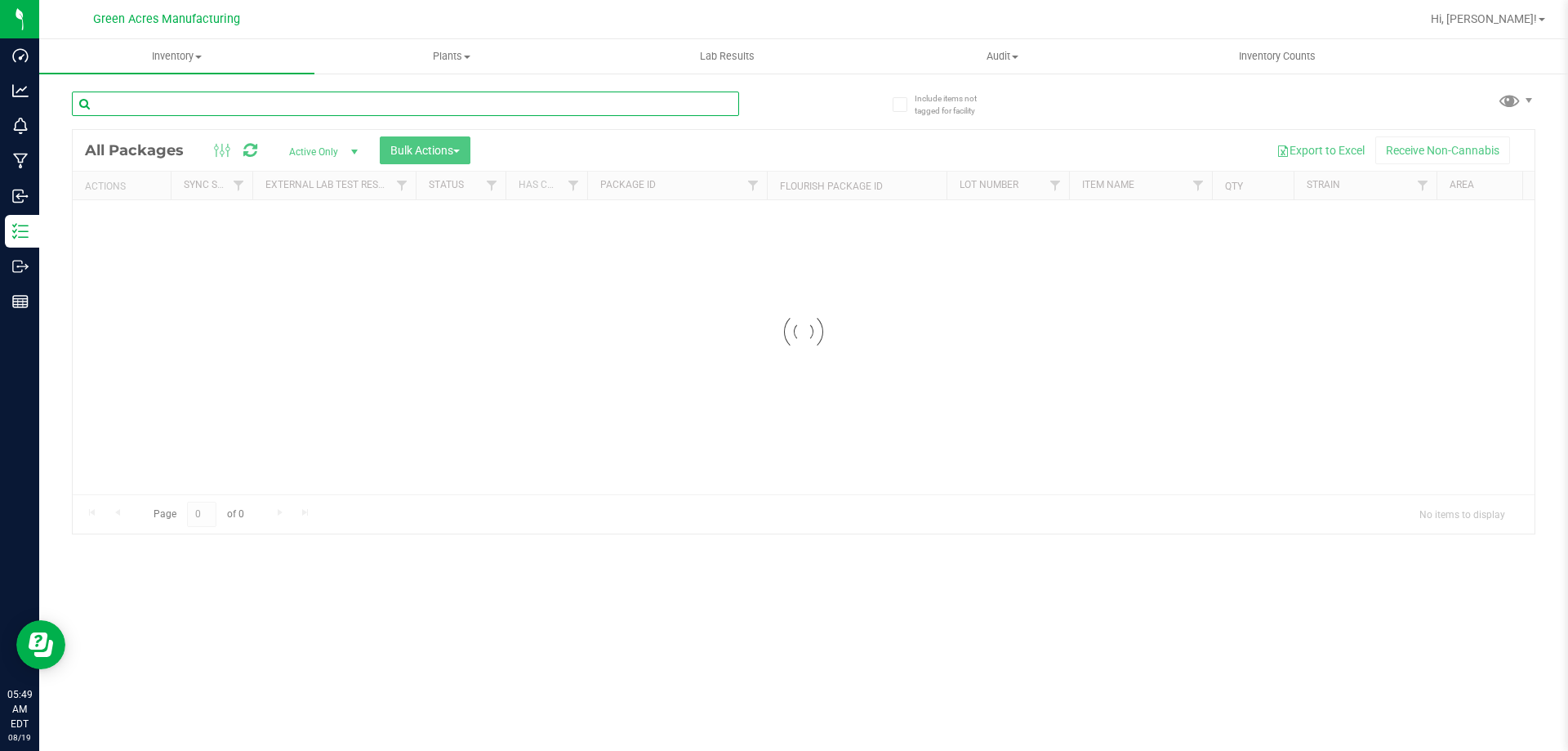
click at [239, 104] on input "text" at bounding box center [405, 103] width 667 height 24
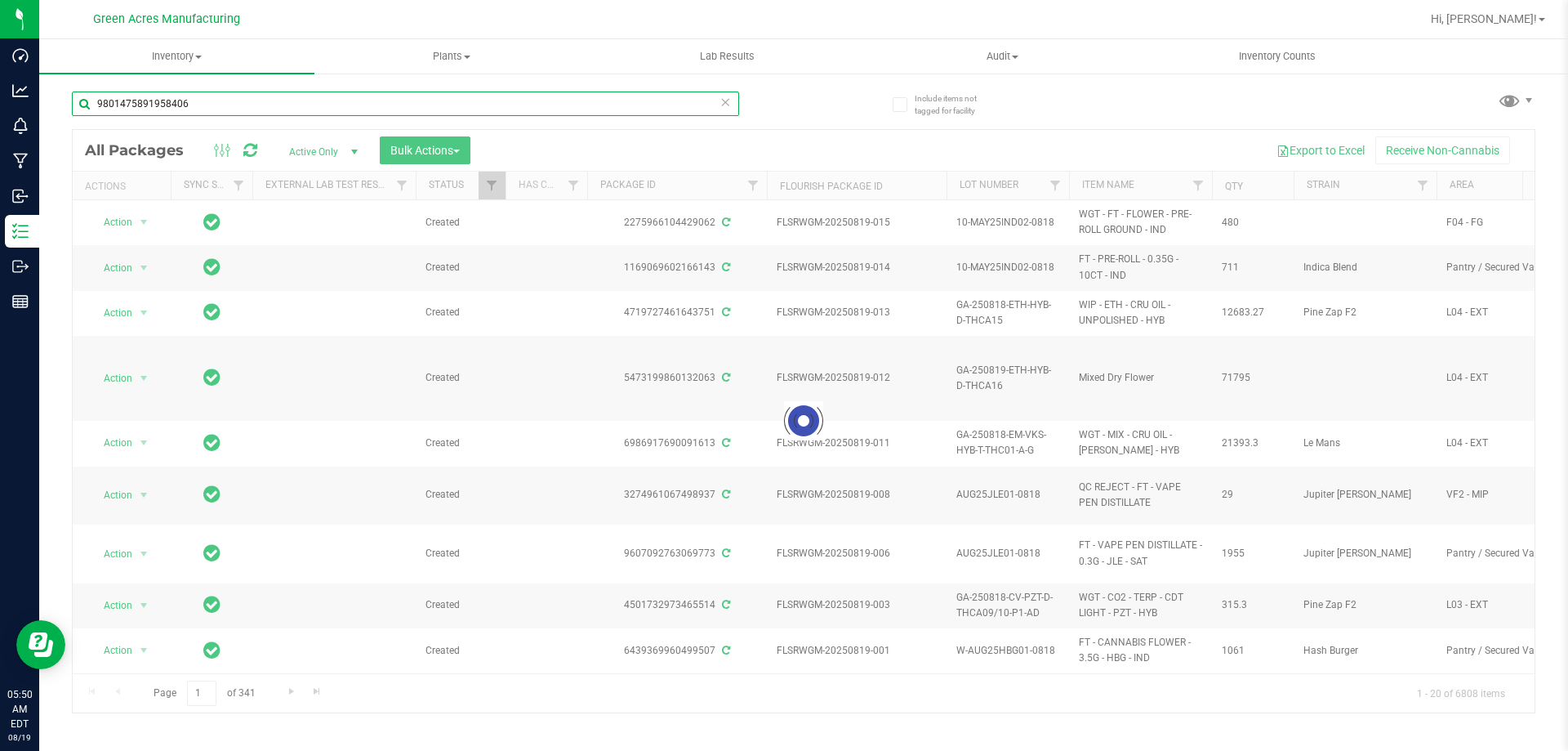
type input "9801475891958406"
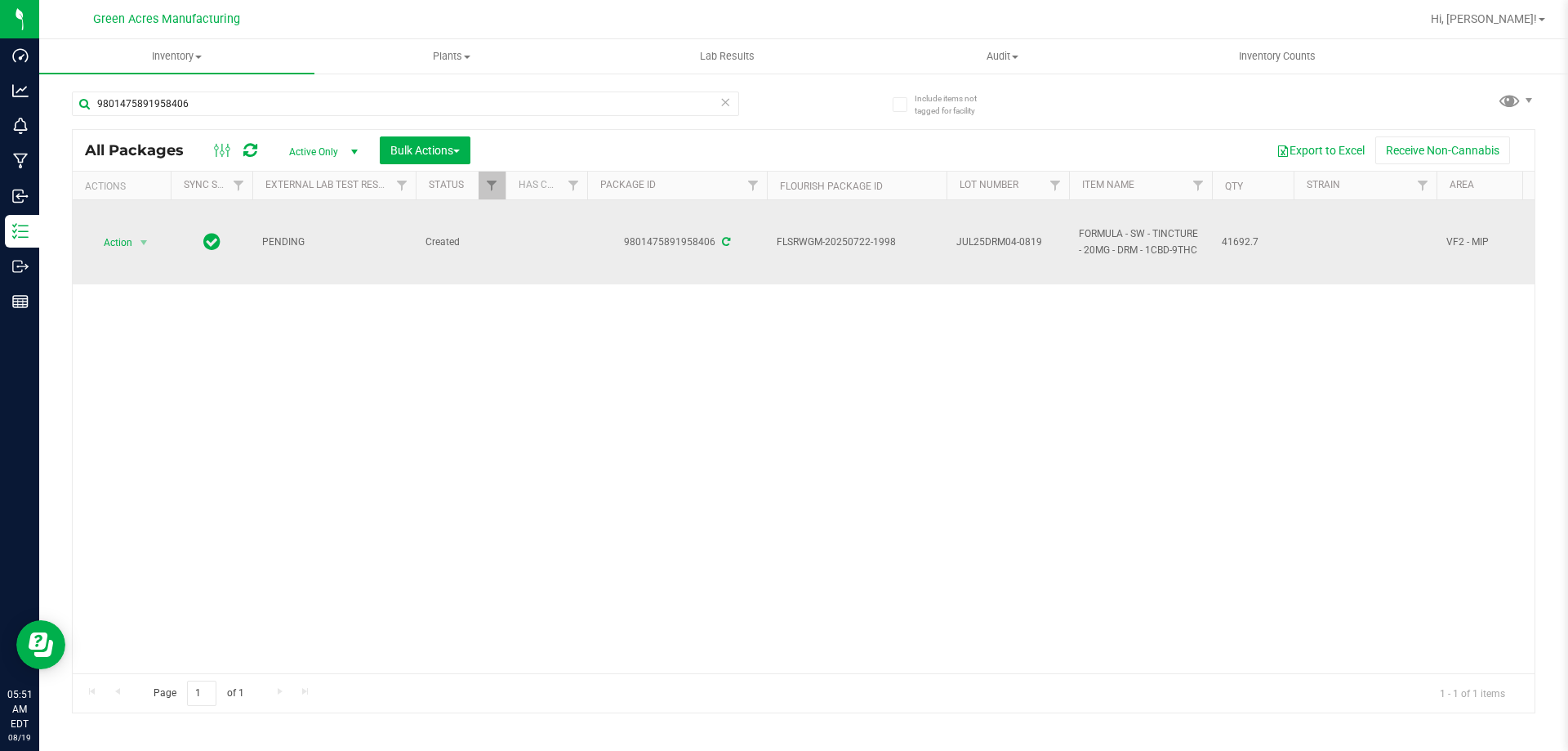
click at [1023, 250] on span "JUL25DRM04-0819" at bounding box center [1008, 242] width 102 height 15
type input "JUL25DRM04"
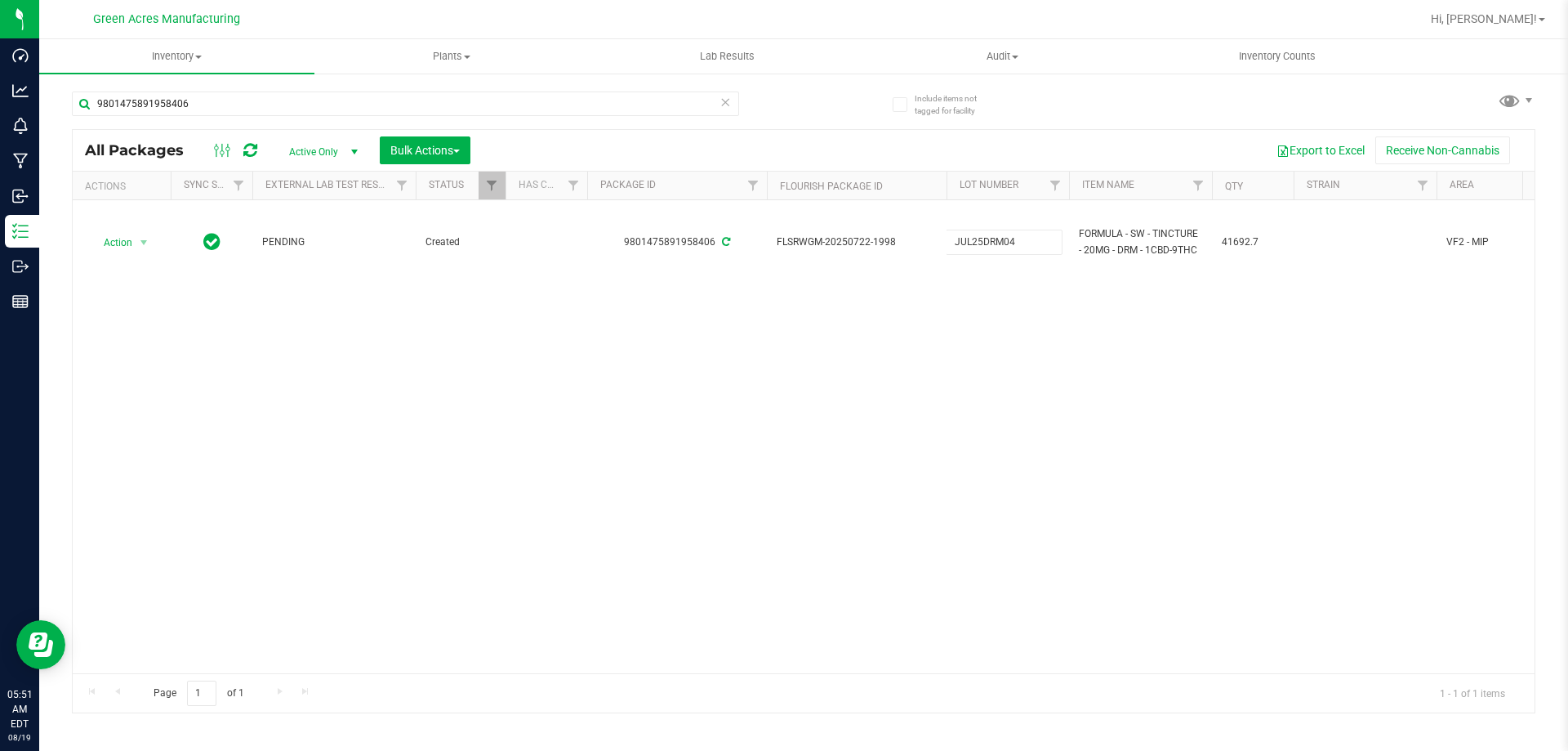
click at [948, 399] on div "All Packages Active Only Active Only Lab Samples Locked All External Internal B…" at bounding box center [804, 422] width 1464 height 585
drag, startPoint x: 218, startPoint y: 98, endPoint x: 84, endPoint y: 128, distance: 137.3
click at [84, 128] on div "9801475891958406" at bounding box center [405, 111] width 667 height 38
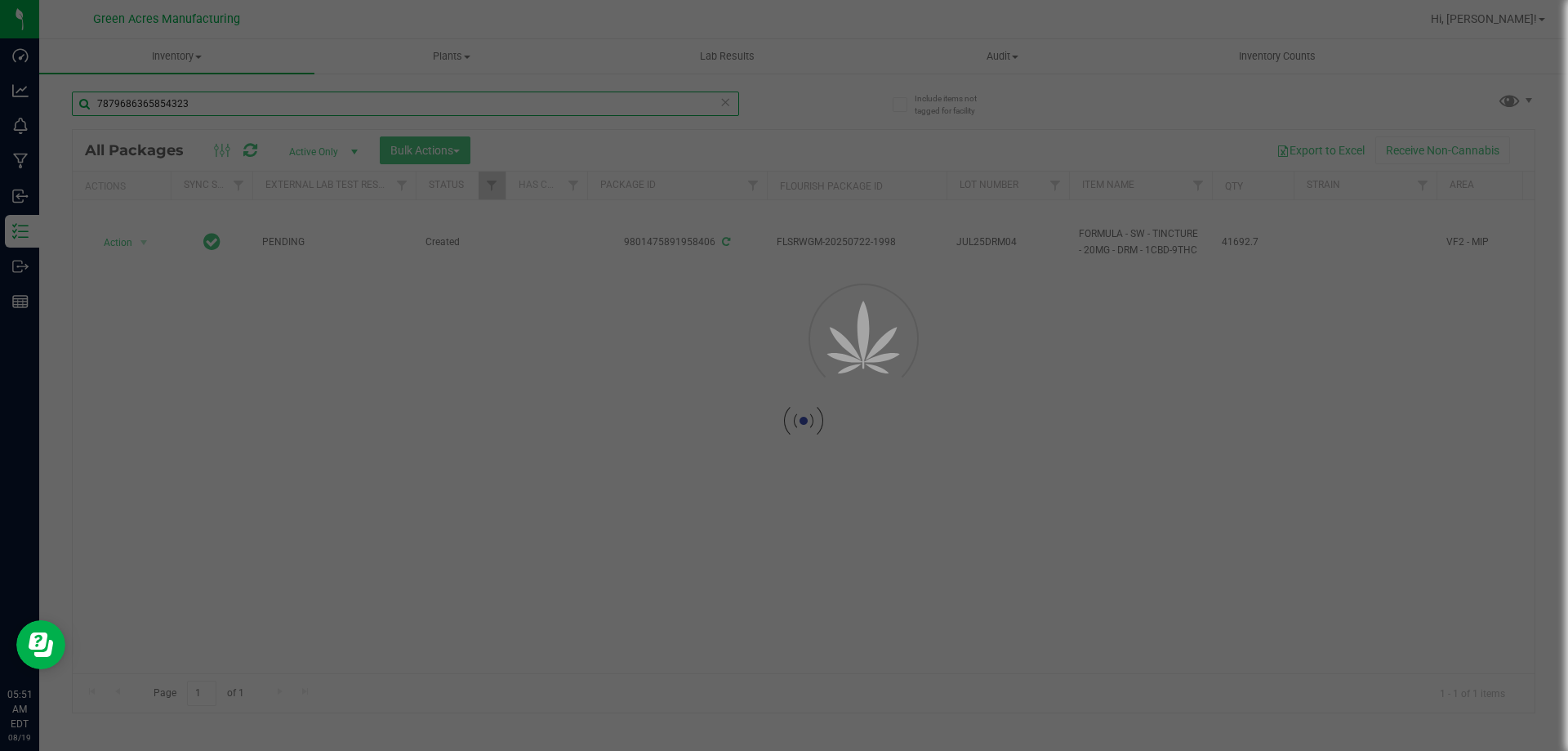
type input "7879686365854323"
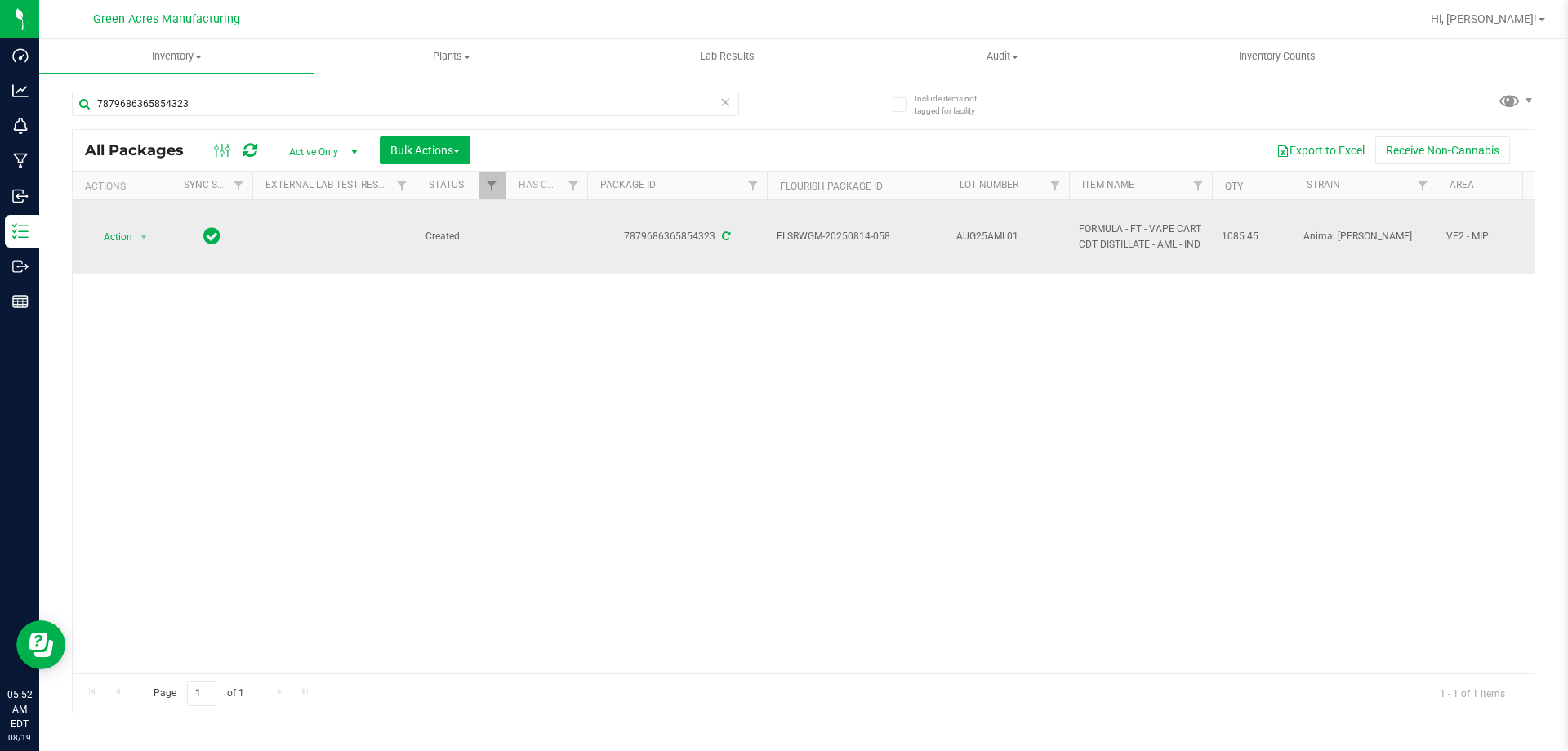
click at [126, 250] on td "Action Action Adjust qty Create package Edit attributes Global inventory Locate…" at bounding box center [121, 237] width 98 height 74
click at [126, 241] on span "Action" at bounding box center [111, 237] width 44 height 22
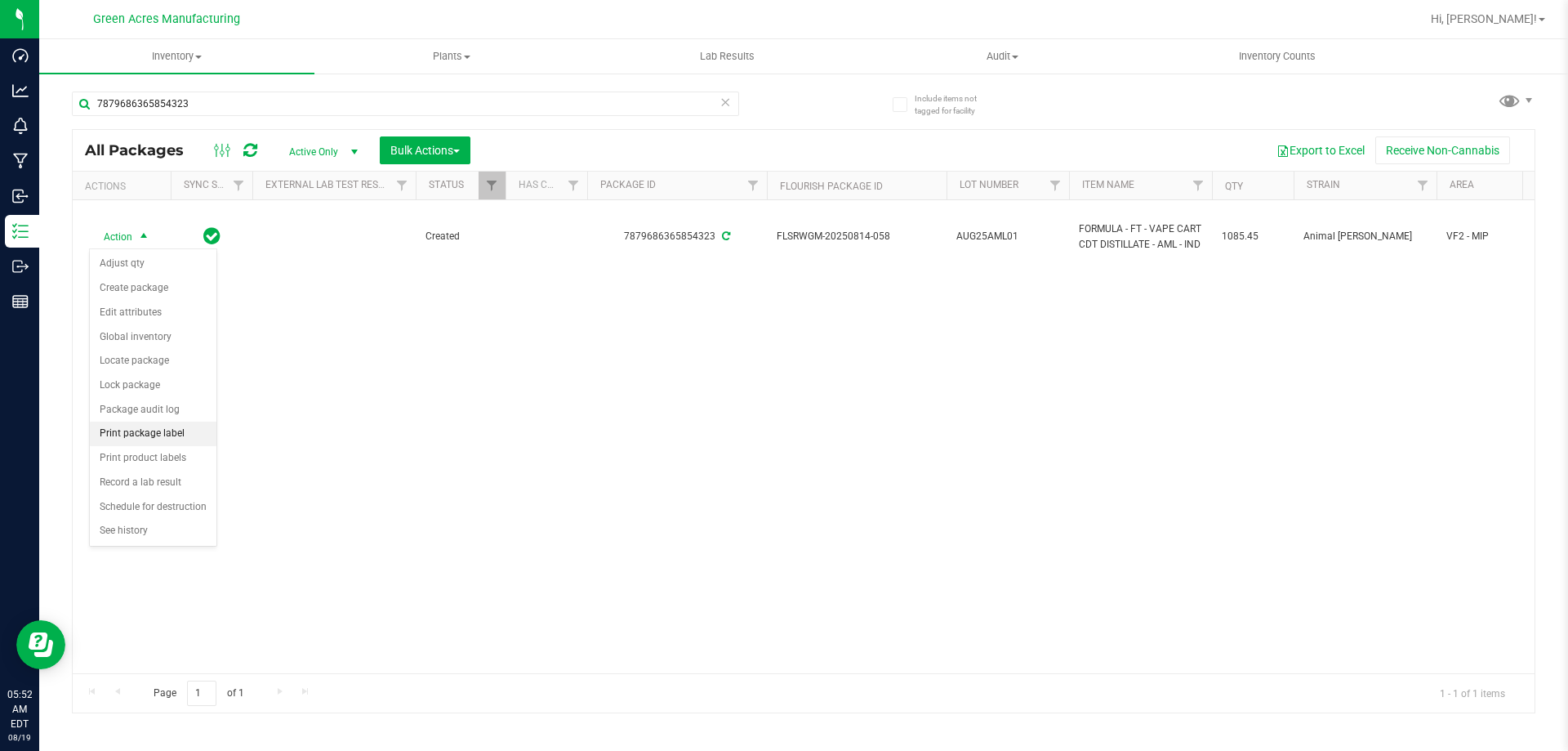
click at [183, 434] on li "Print package label" at bounding box center [153, 434] width 127 height 24
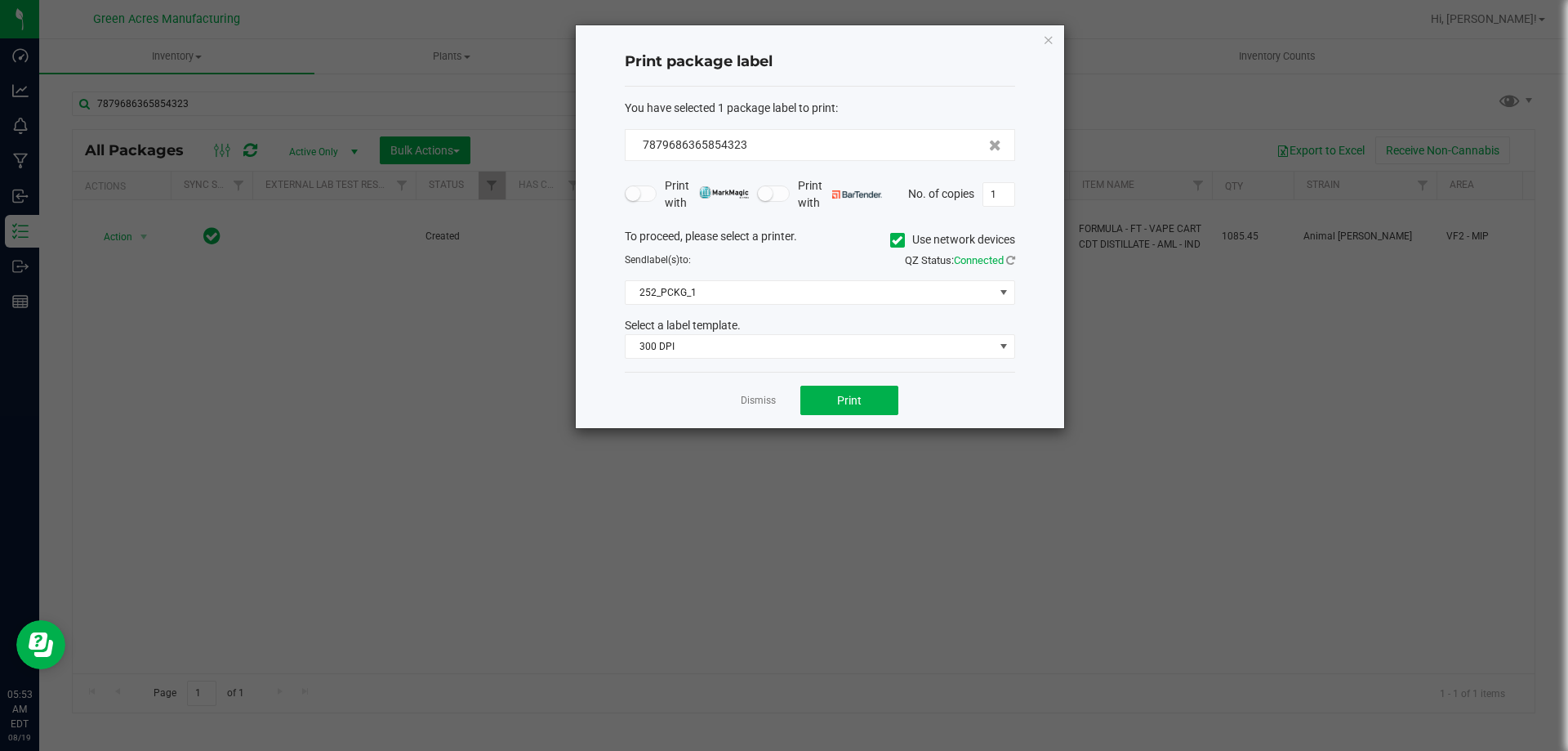
click at [839, 423] on div "Dismiss Print" at bounding box center [820, 399] width 390 height 57
click at [835, 398] on button "Print" at bounding box center [849, 400] width 98 height 30
click at [765, 398] on link "Dismiss" at bounding box center [758, 400] width 35 height 13
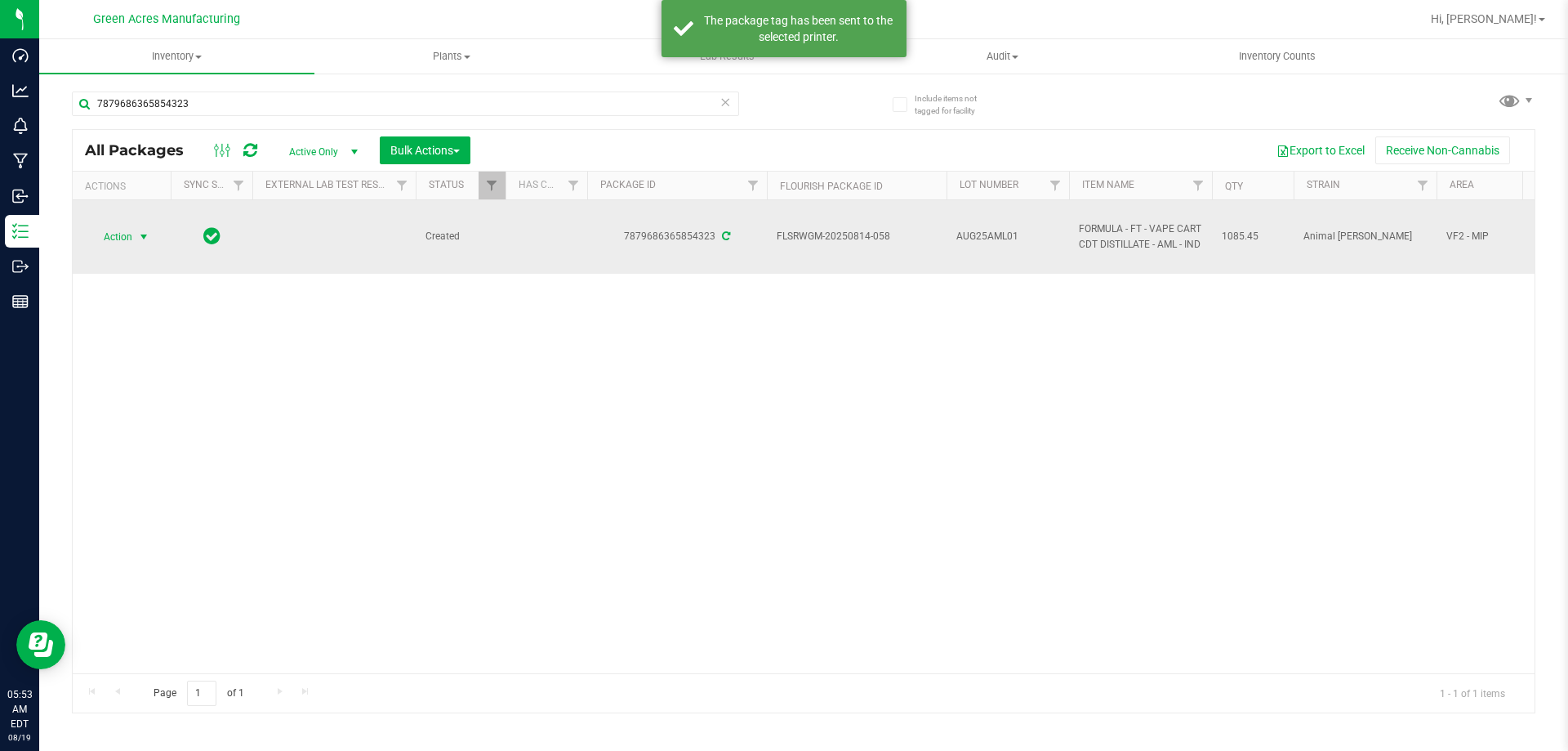
click at [982, 238] on span "AUG25AML01" at bounding box center [1008, 236] width 102 height 15
type input "AUG25AML01-0819"
click at [1002, 224] on td "AUG25AML01-0819" at bounding box center [1008, 237] width 122 height 74
click at [1002, 224] on input "AUG25AML01-0819" at bounding box center [1004, 237] width 117 height 25
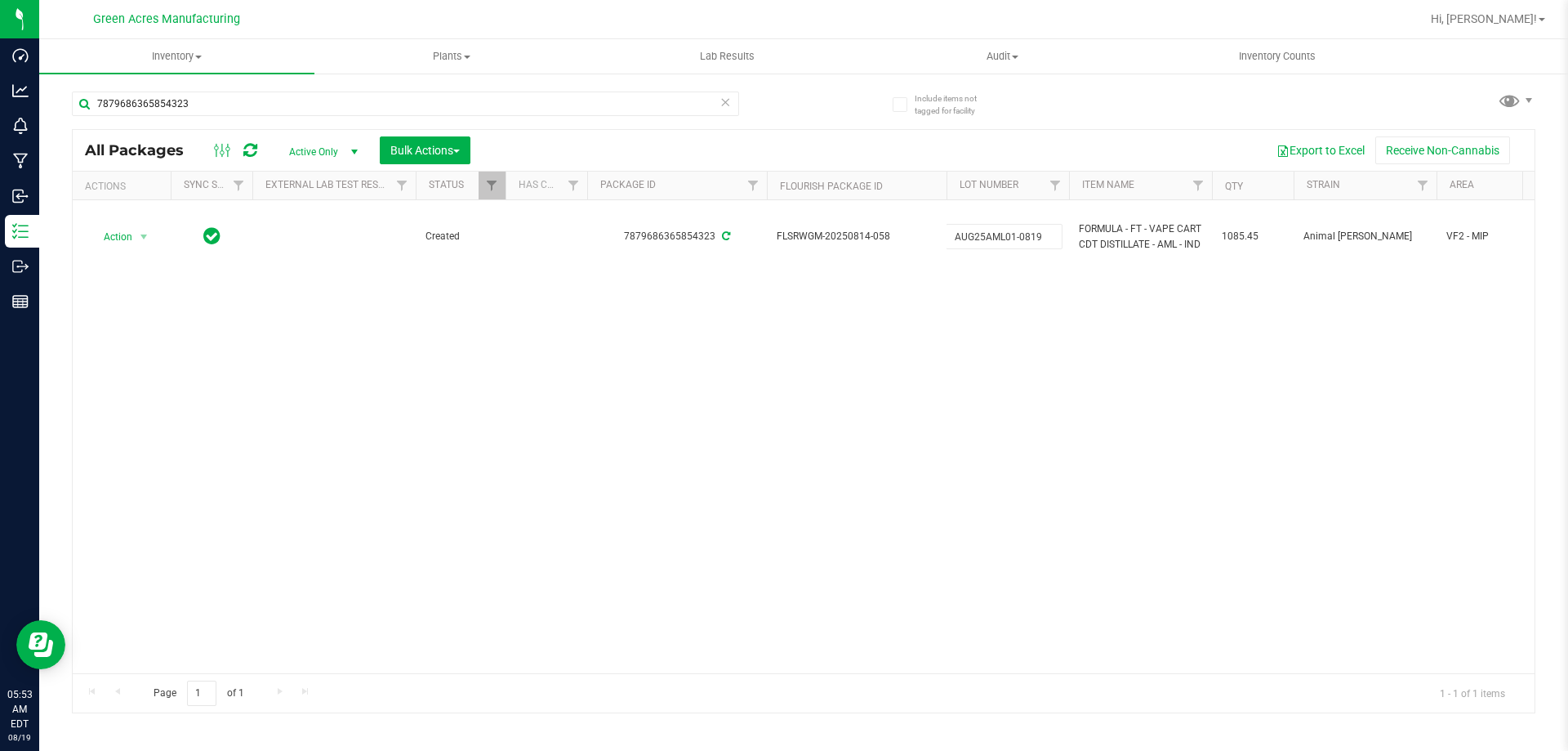
click at [1053, 353] on div "Action Action Adjust qty Create package Edit attributes Global inventory Locate…" at bounding box center [804, 437] width 1462 height 473
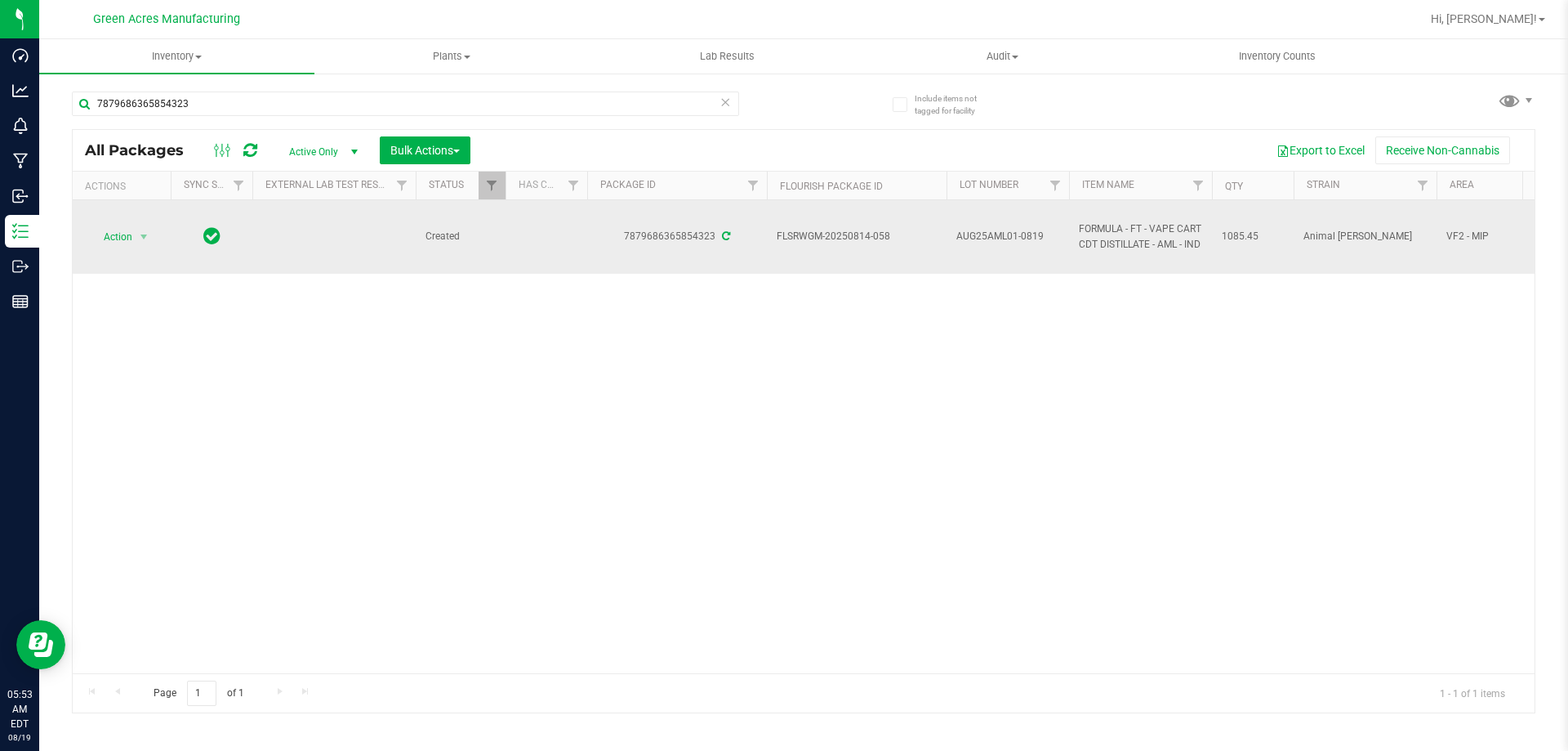
click at [110, 223] on td "Action Action Adjust qty Create package Edit attributes Global inventory Locate…" at bounding box center [121, 237] width 98 height 74
click at [129, 243] on span "Action" at bounding box center [111, 237] width 44 height 22
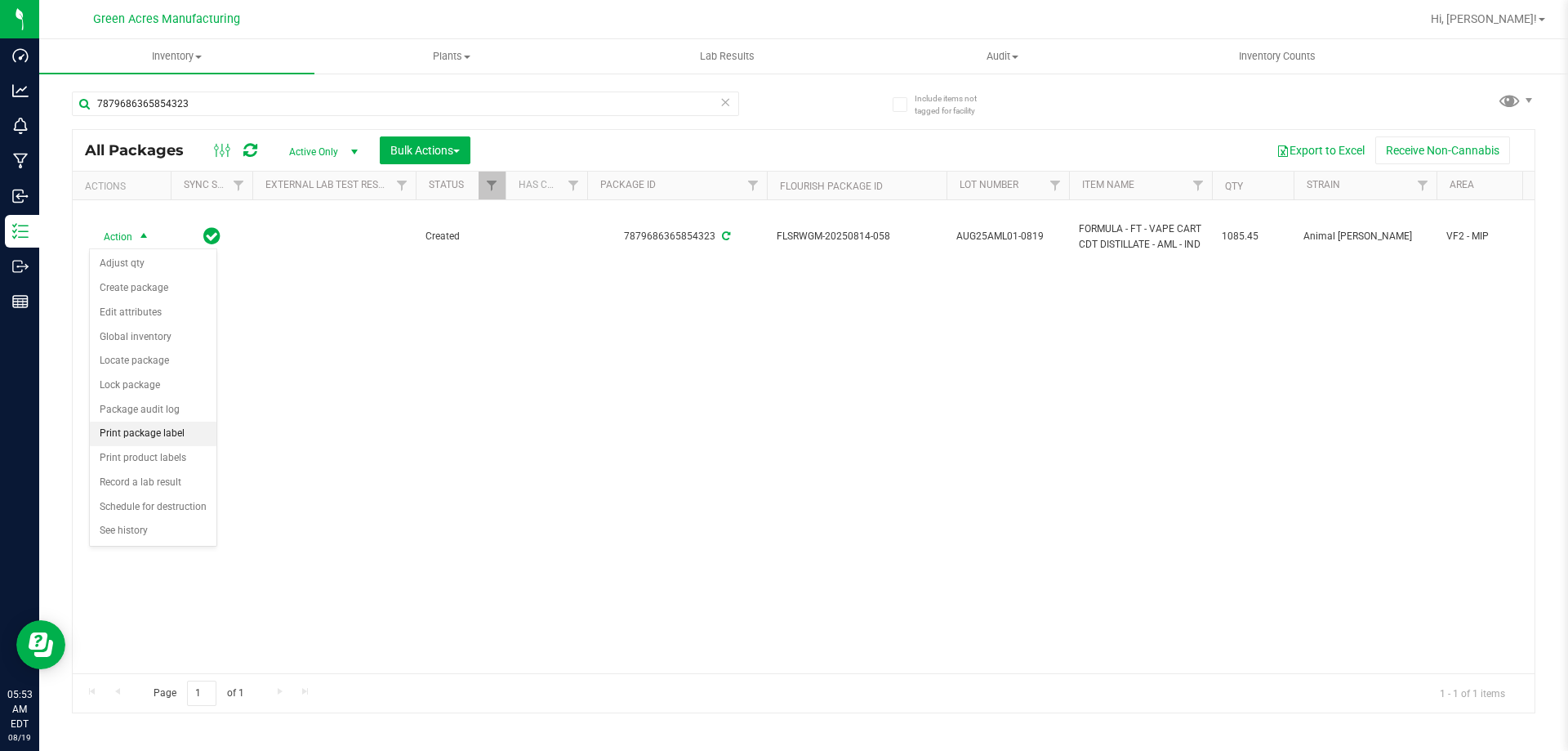
click at [159, 438] on li "Print package label" at bounding box center [153, 434] width 127 height 24
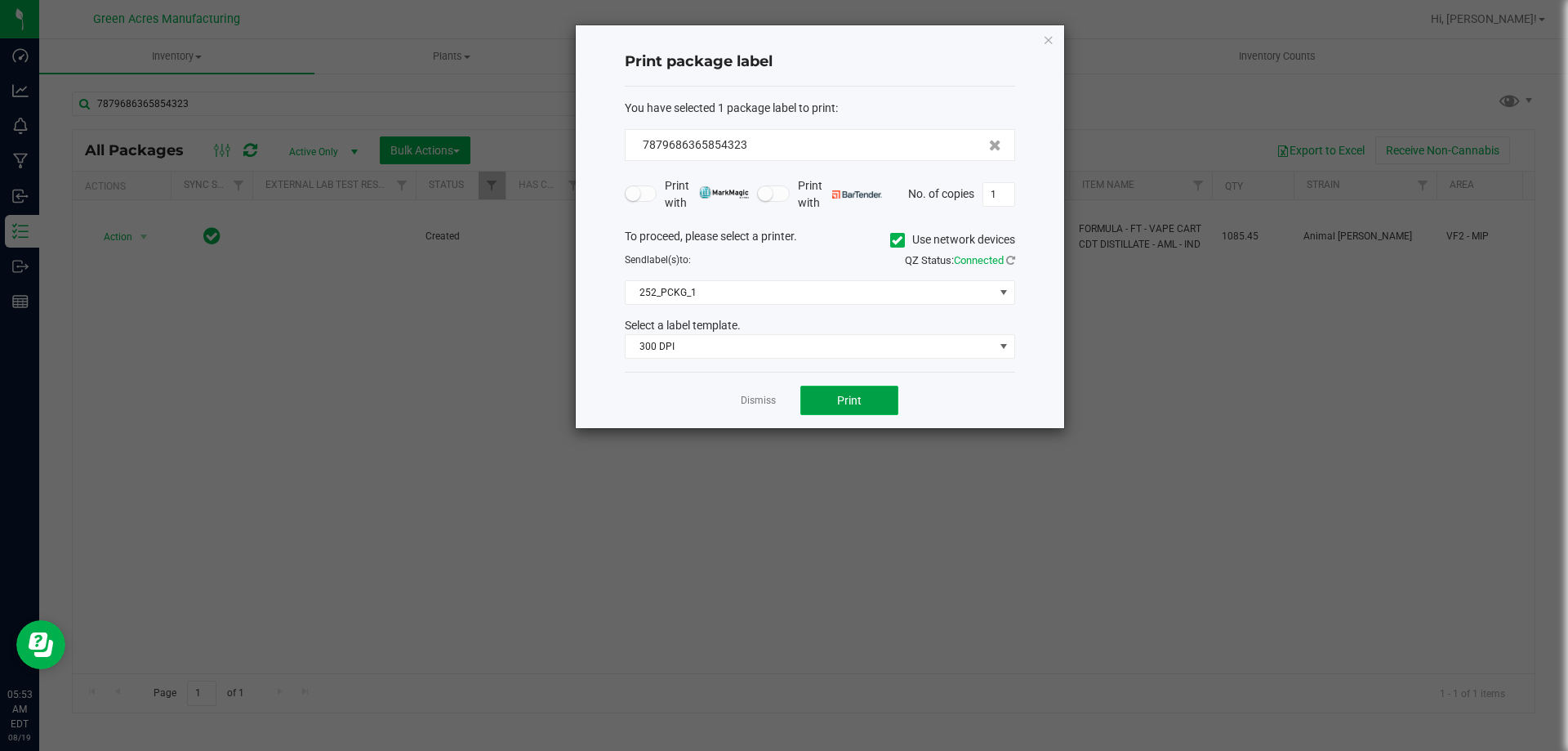
click at [861, 404] on span "Print" at bounding box center [849, 400] width 24 height 13
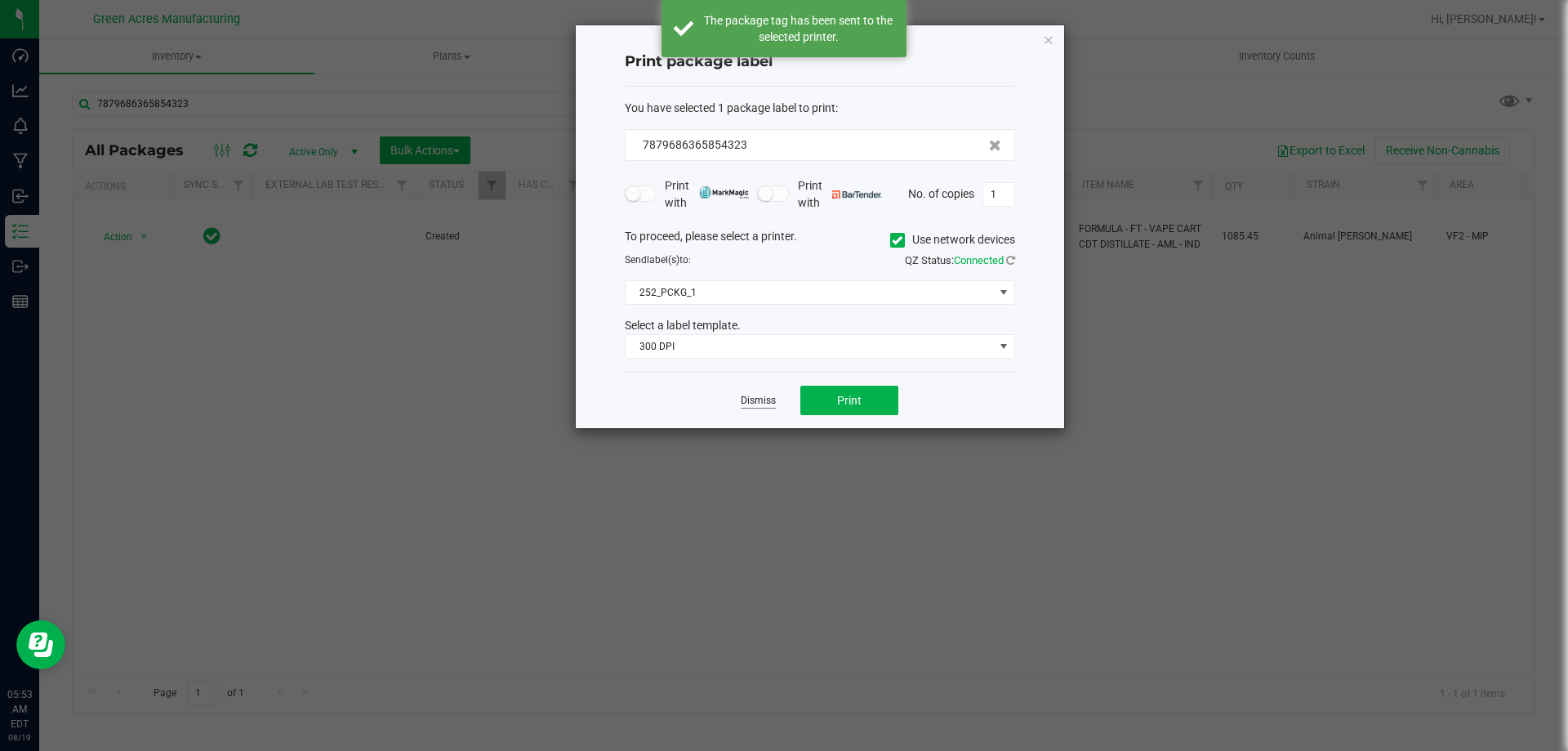
click at [757, 402] on link "Dismiss" at bounding box center [758, 400] width 35 height 13
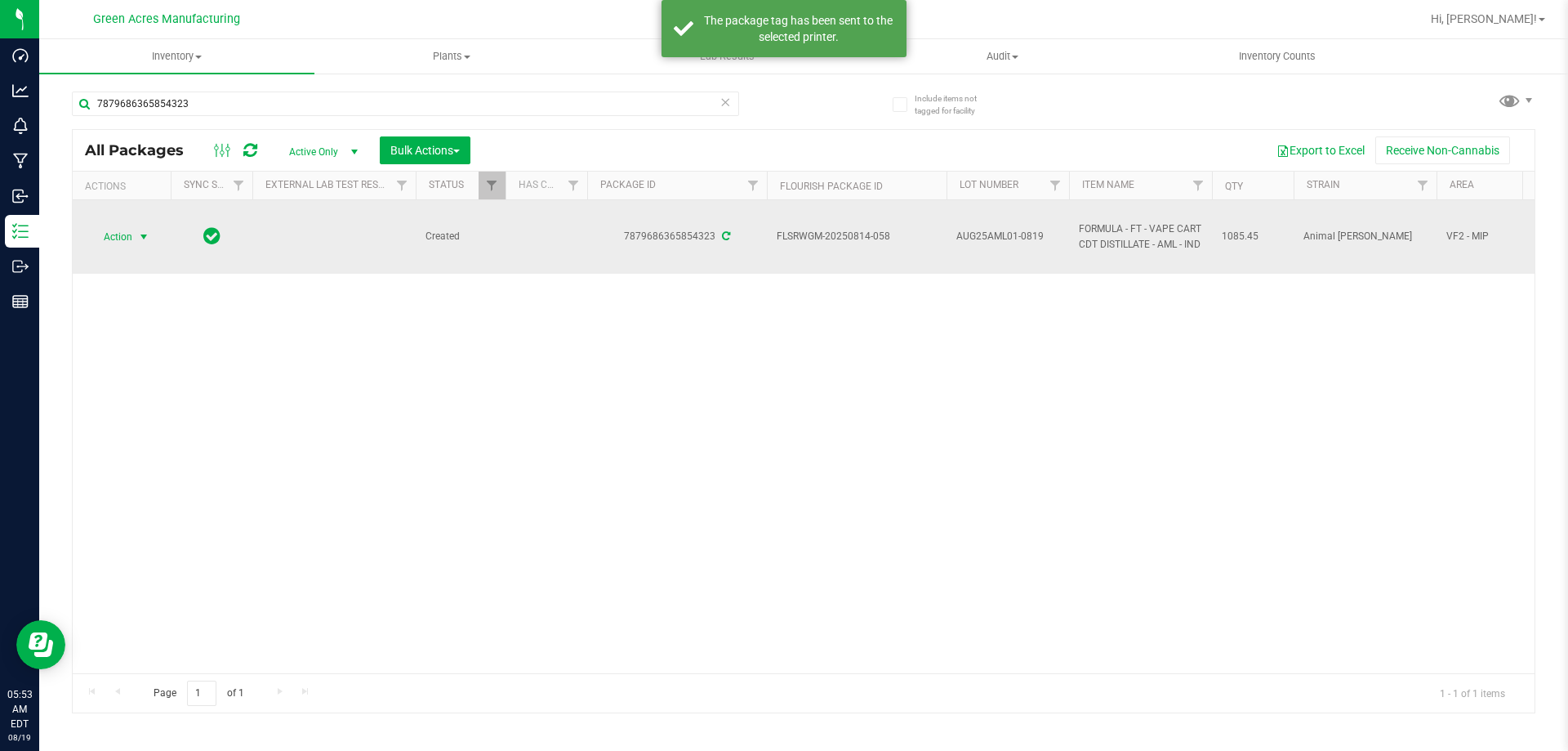
drag, startPoint x: 108, startPoint y: 232, endPoint x: 112, endPoint y: 244, distance: 12.6
click at [108, 232] on span "Action" at bounding box center [111, 237] width 44 height 22
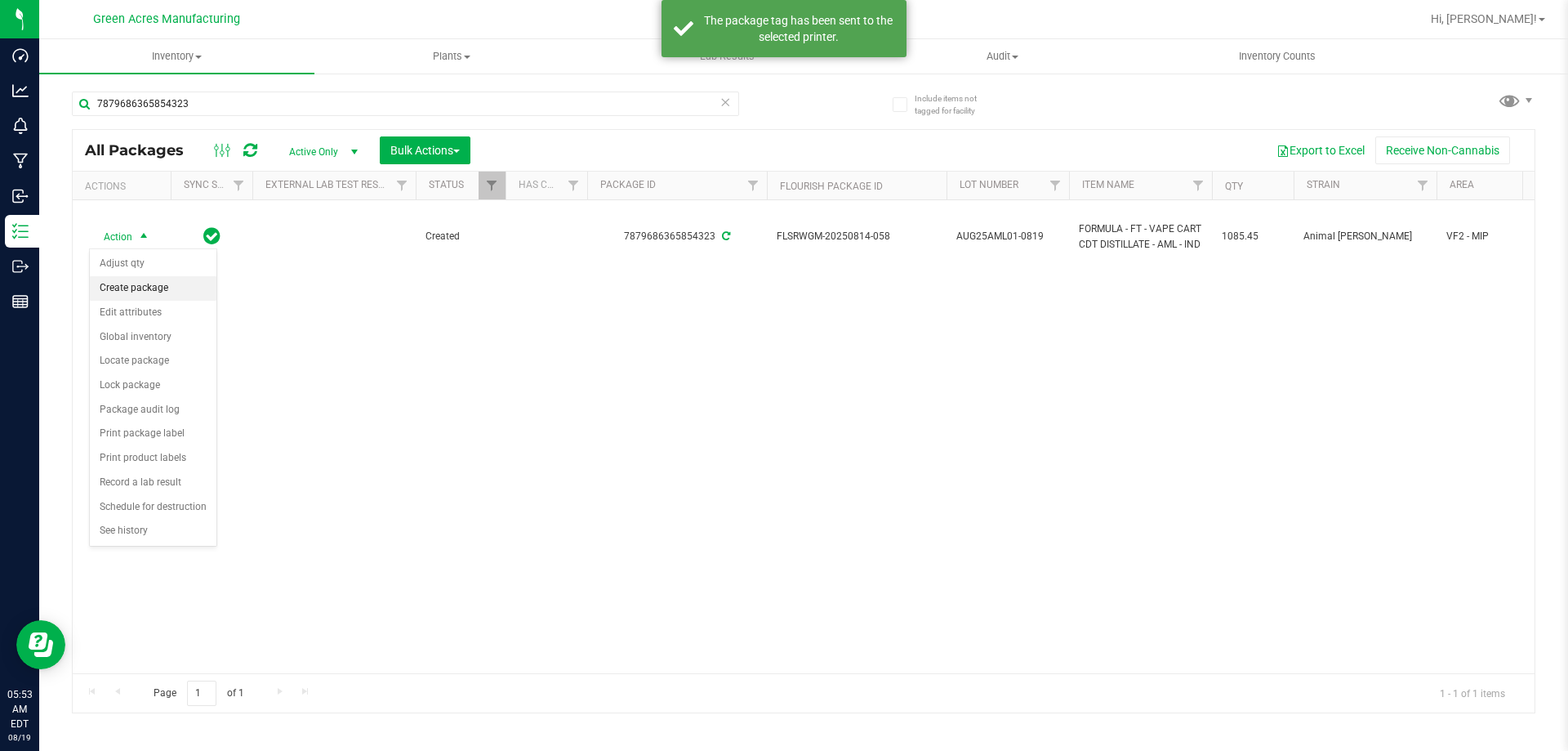
drag, startPoint x: 113, startPoint y: 285, endPoint x: 213, endPoint y: 317, distance: 105.0
click at [116, 286] on li "Create package" at bounding box center [153, 288] width 127 height 24
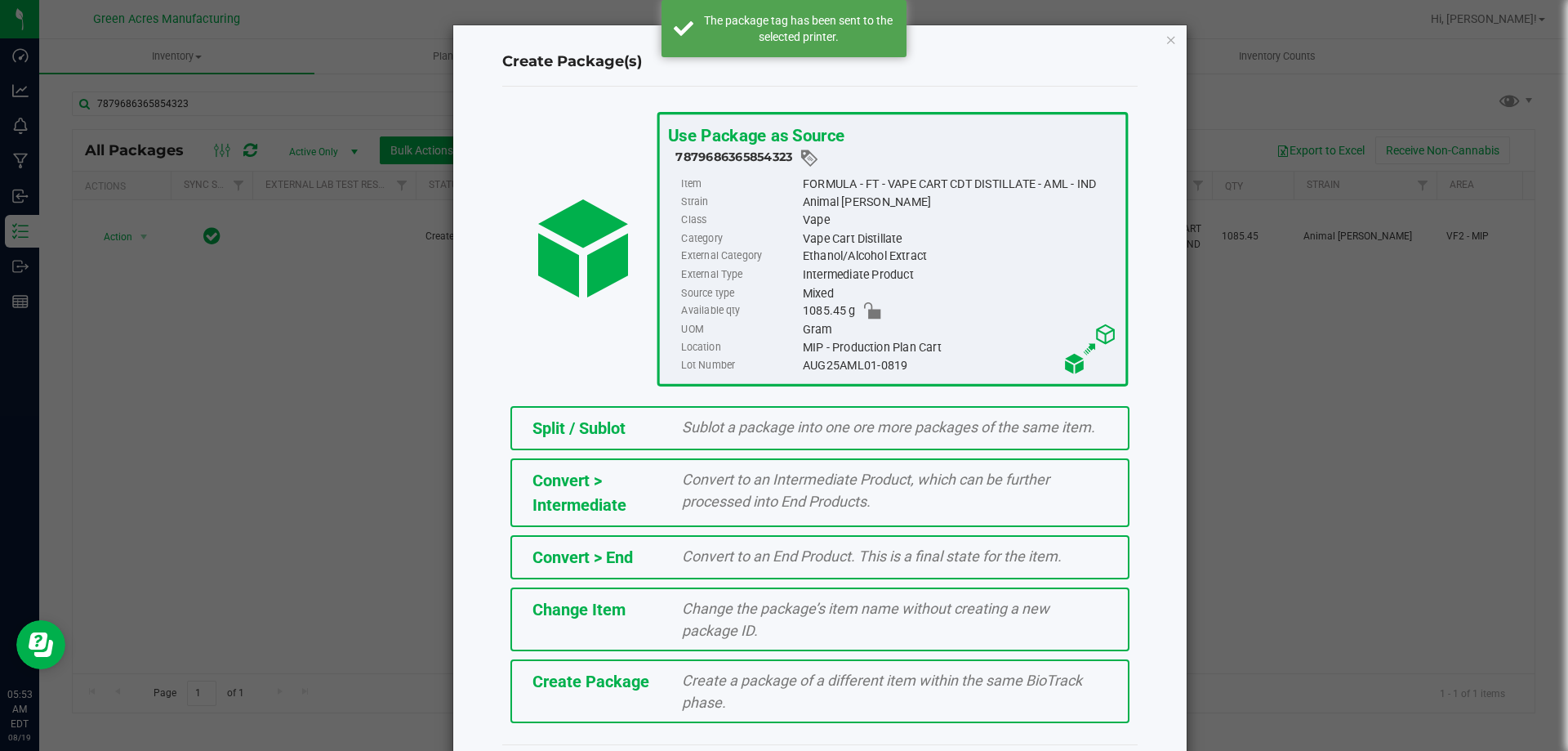
click at [728, 699] on span "Create a package of a different item within the same BioTrack phase." at bounding box center [882, 692] width 400 height 40
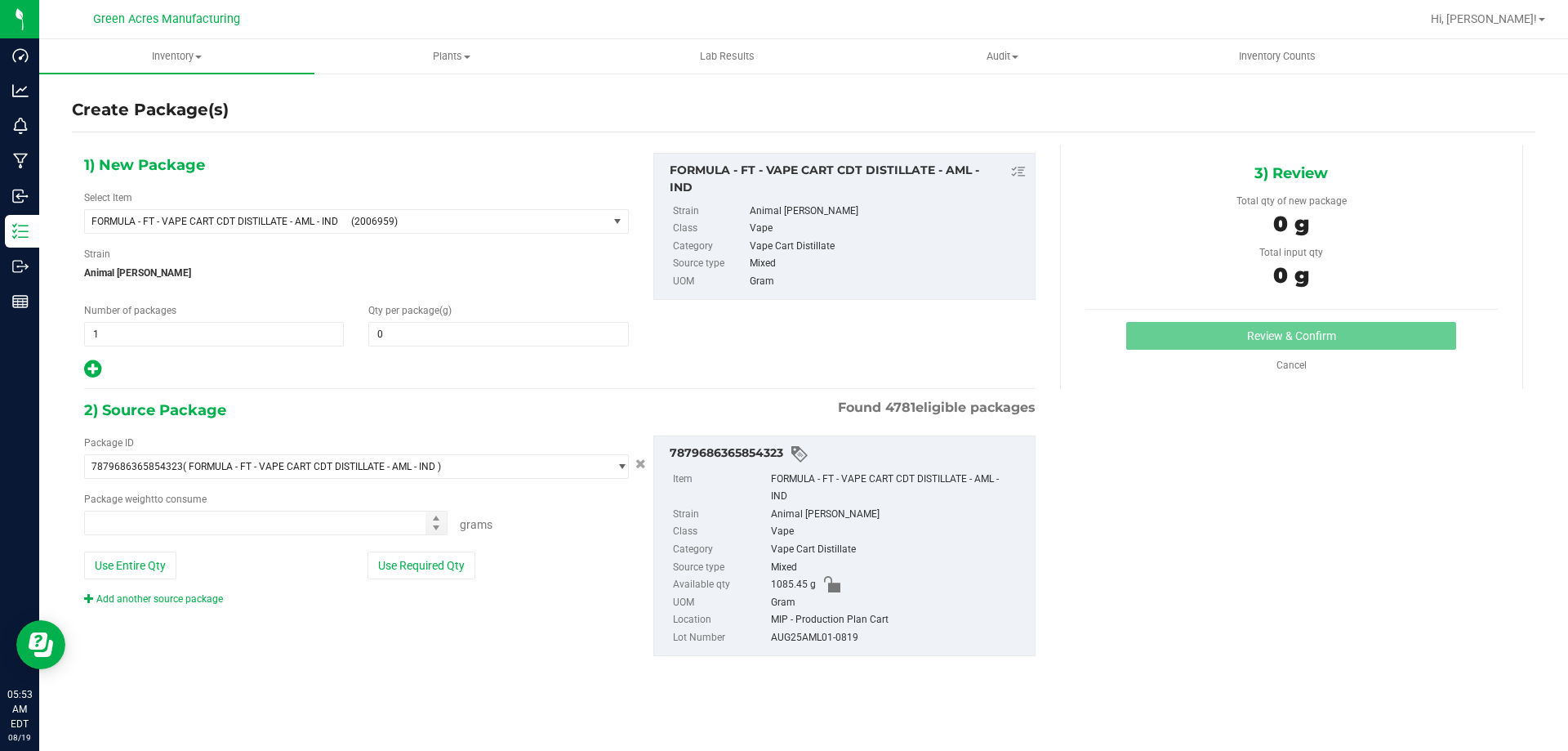
type input "0.0000"
type input "0.0000 g"
click at [421, 220] on span "(2006959)" at bounding box center [477, 221] width 250 height 12
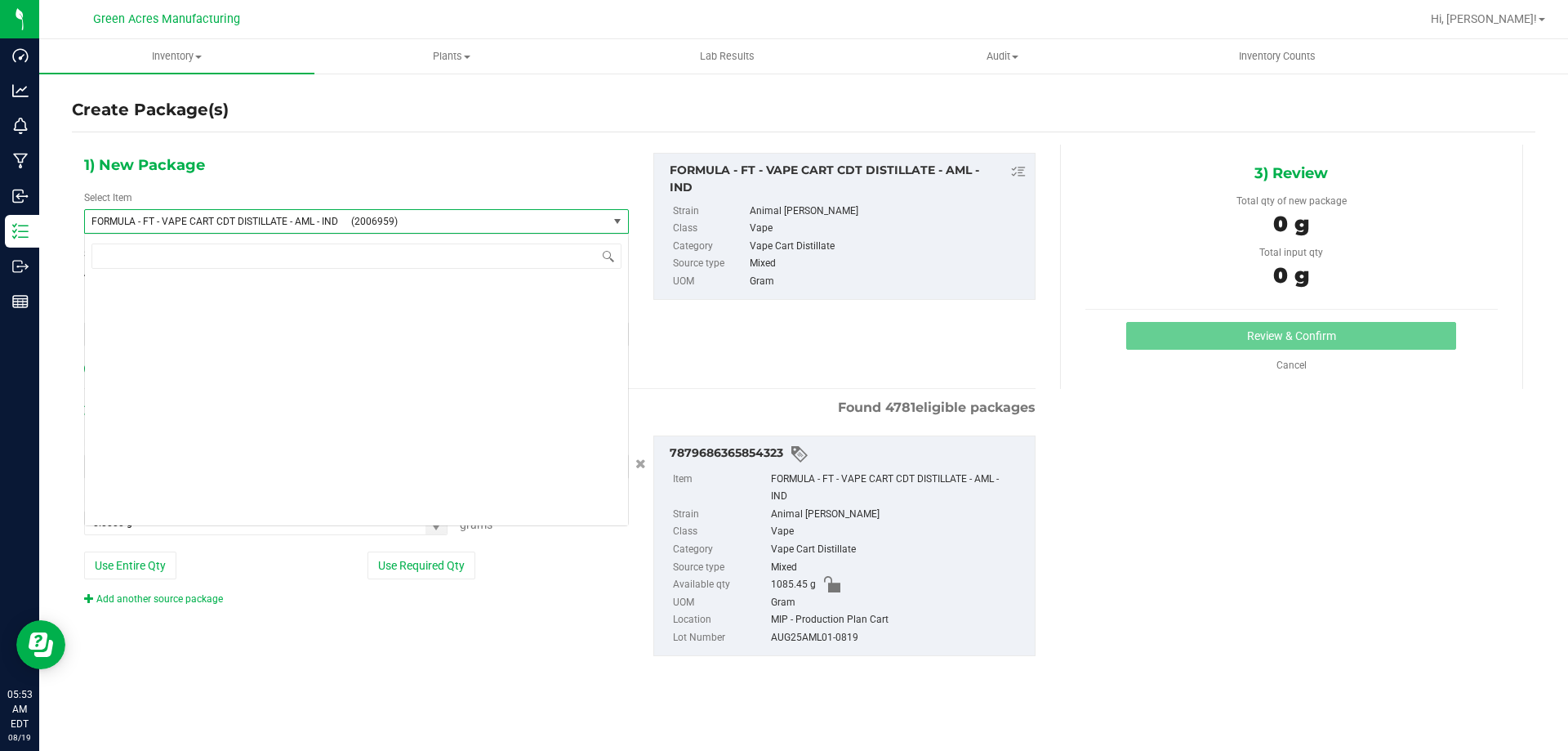
scroll to position [27273, 0]
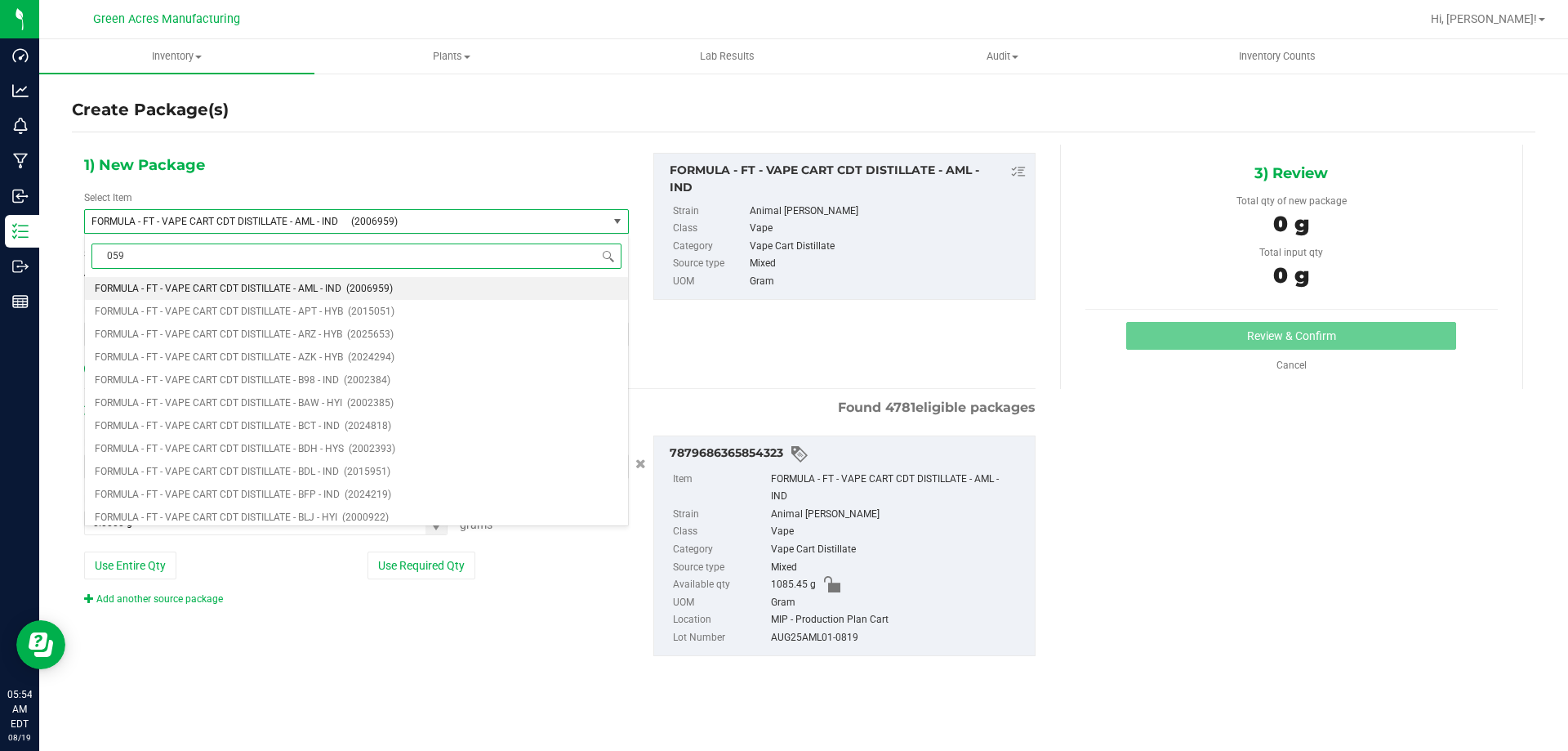
type input "0592"
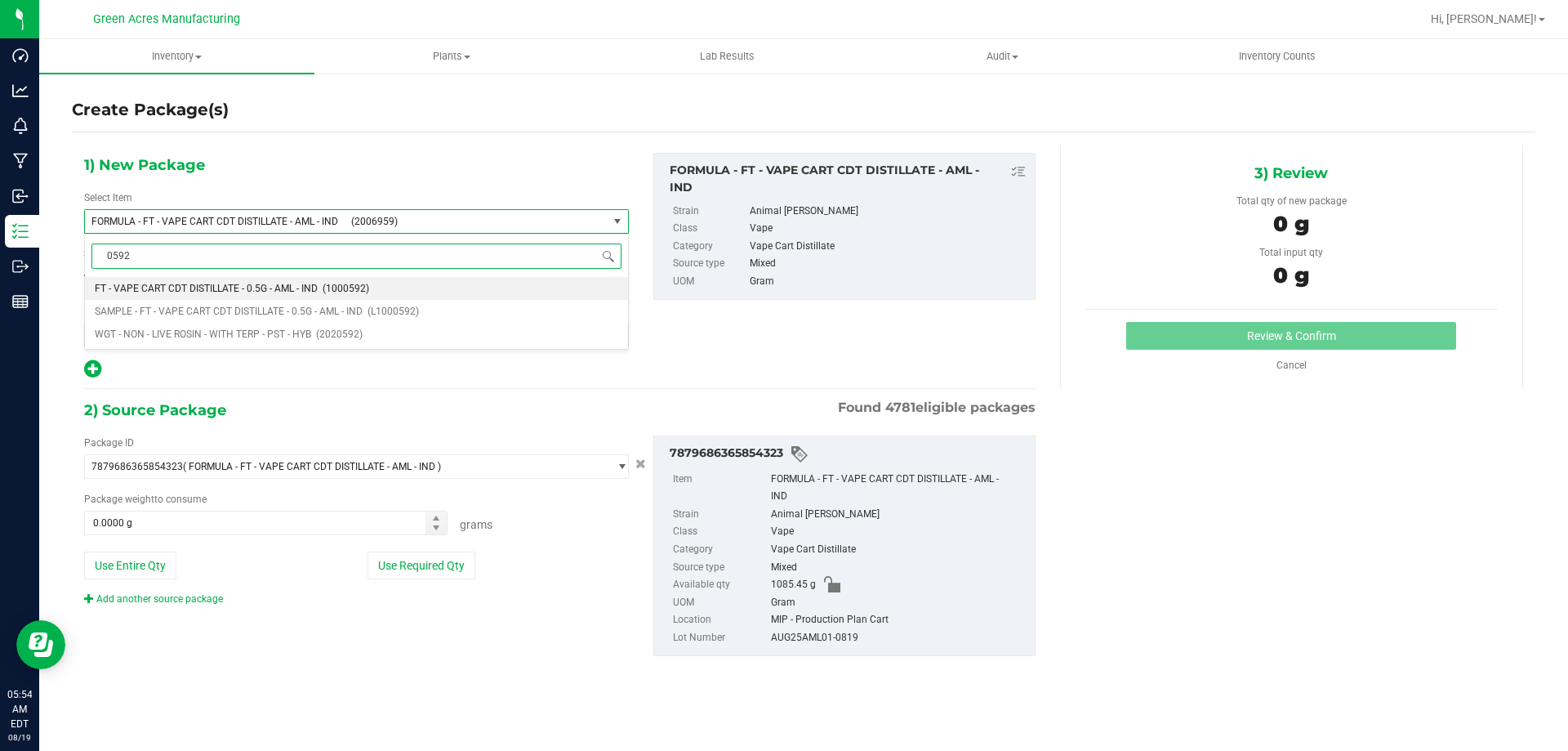
scroll to position [0, 0]
click at [382, 285] on li "FT - VAPE CART CDT DISTILLATE - 0.5G - AML - IND (1000592)" at bounding box center [356, 288] width 543 height 22
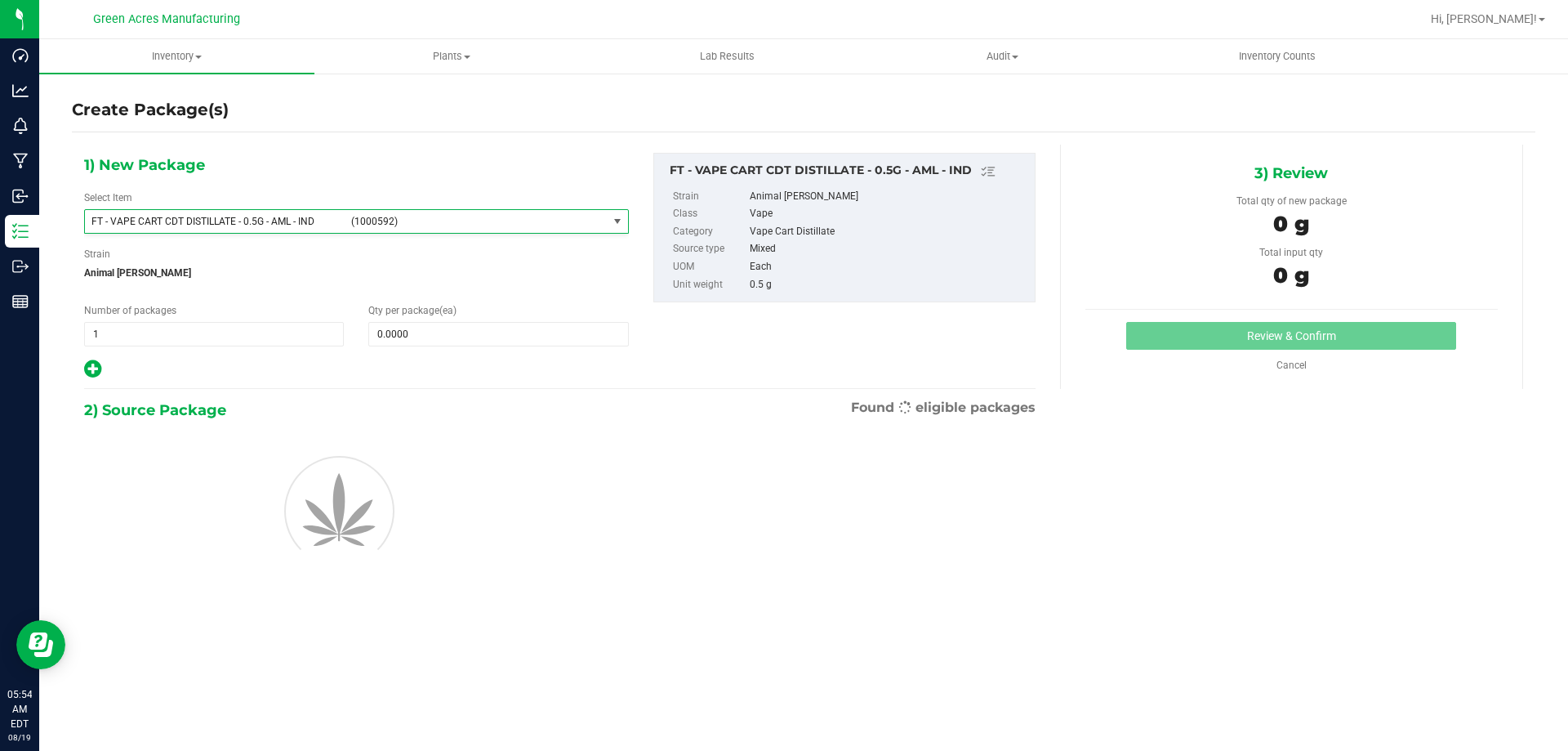
type input "0"
click at [465, 326] on span at bounding box center [498, 334] width 260 height 24
type input "1"
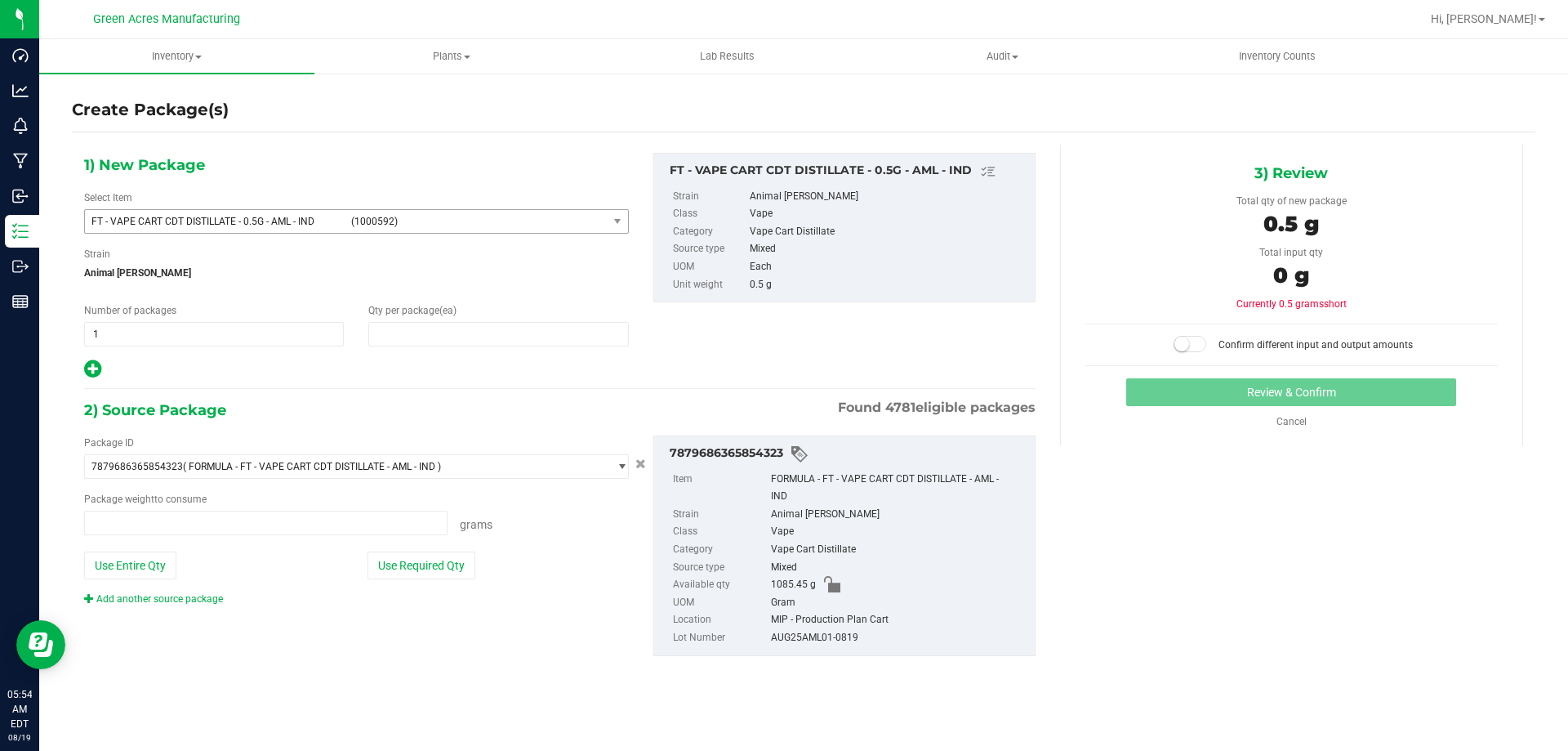
type input "1"
click at [447, 560] on button "Use Required Qty" at bounding box center [422, 565] width 108 height 28
type input "0.5000 g"
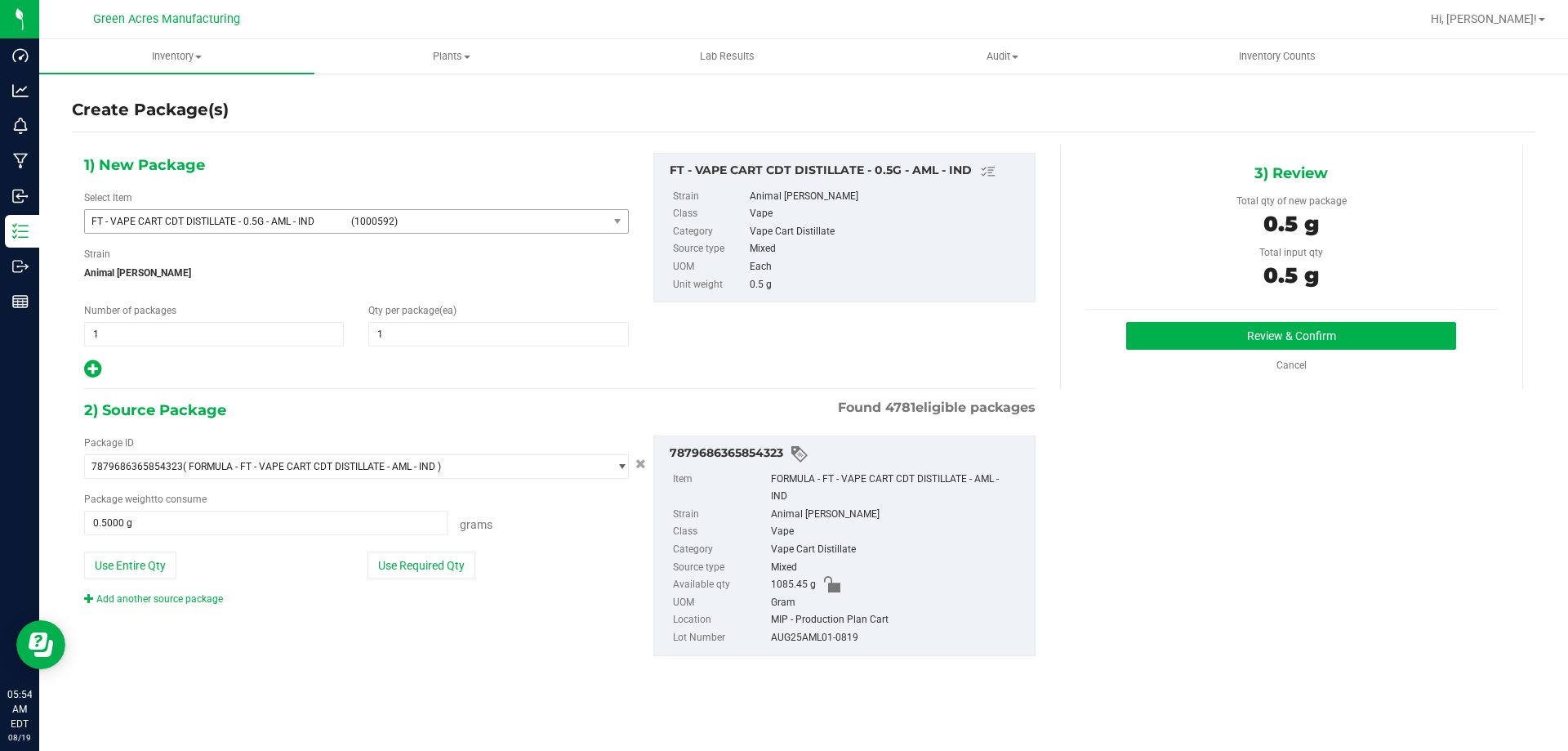
click at [1122, 337] on div "Review & Confirm" at bounding box center [1291, 335] width 413 height 28
click at [1130, 336] on button "Review & Confirm" at bounding box center [1291, 335] width 330 height 28
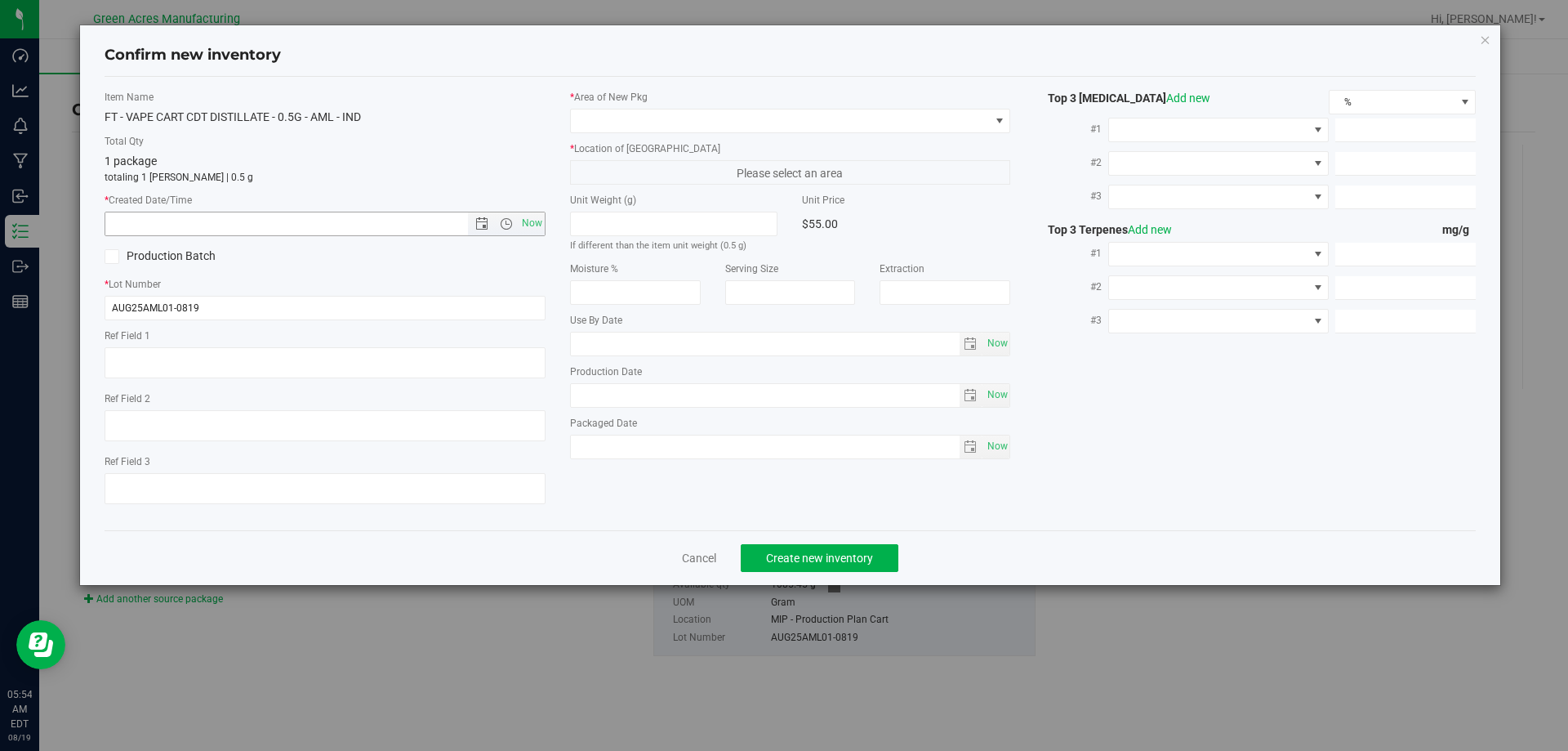
drag, startPoint x: 539, startPoint y: 223, endPoint x: 595, endPoint y: 142, distance: 98.5
click at [539, 222] on span "Now" at bounding box center [531, 223] width 28 height 23
type input "[DATE] 5:54 AM"
click at [609, 130] on span at bounding box center [780, 121] width 419 height 22
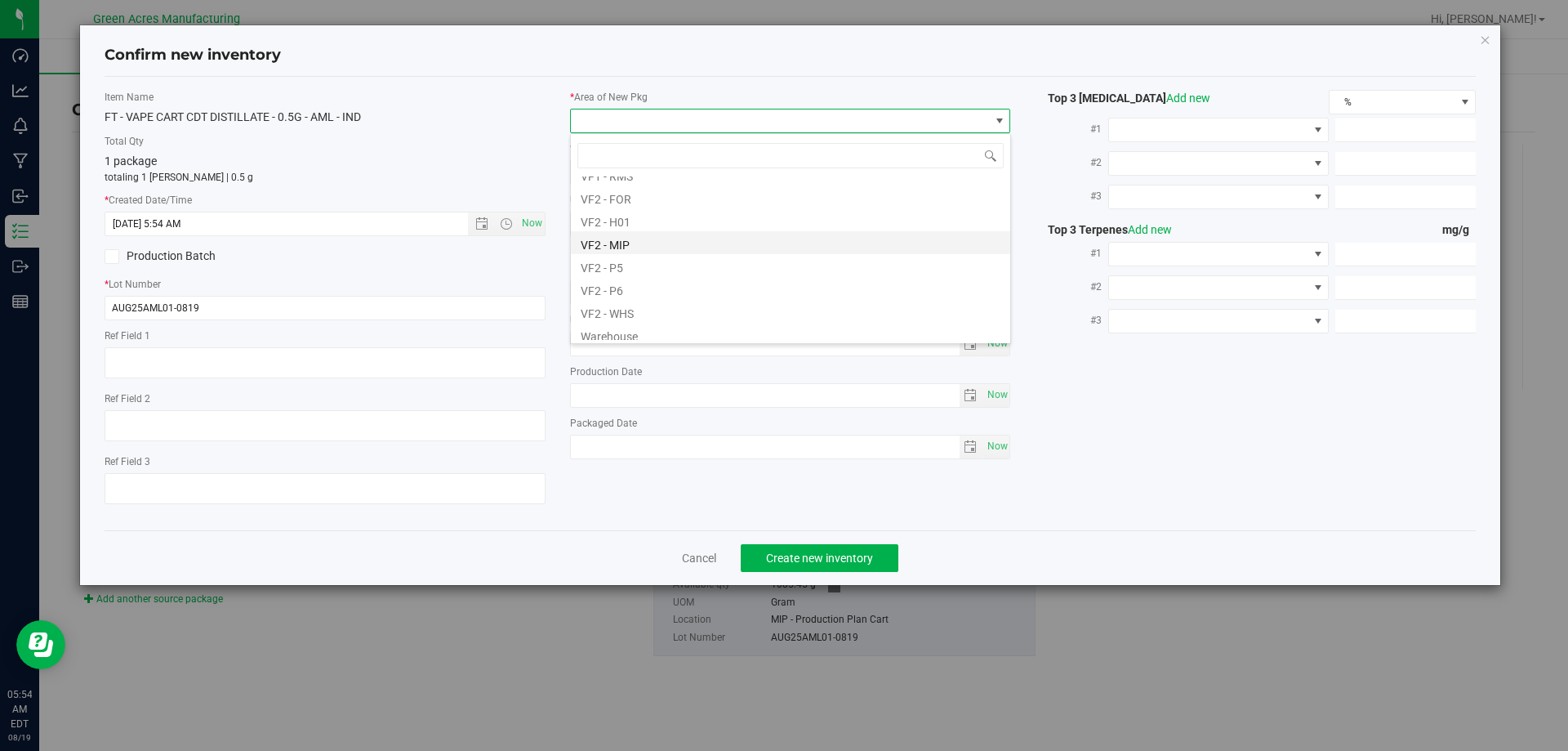
scroll to position [820, 0]
click at [630, 237] on li "VF2 - MIP" at bounding box center [790, 237] width 440 height 22
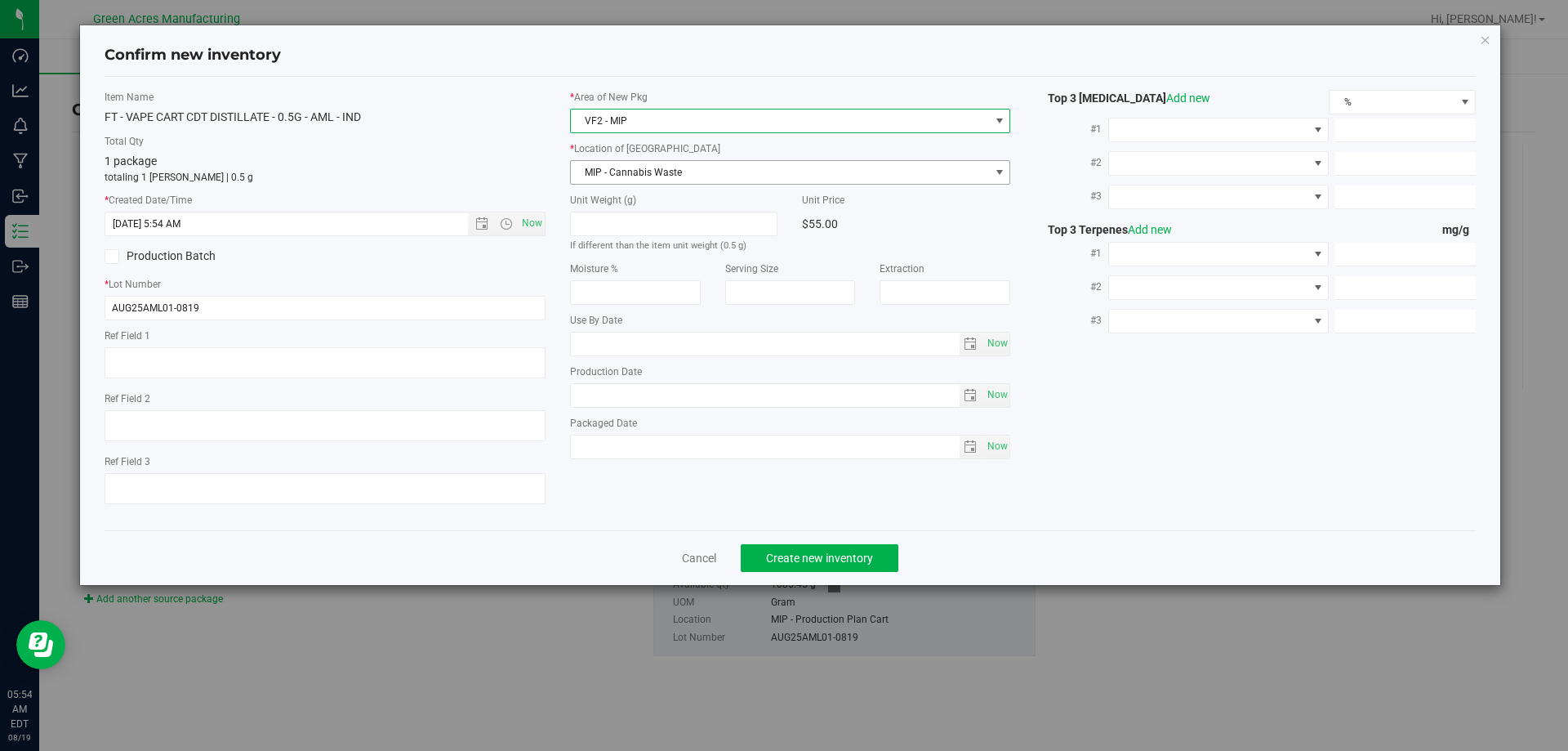
drag, startPoint x: 650, startPoint y: 165, endPoint x: 707, endPoint y: 280, distance: 128.4
click at [651, 165] on span "MIP - Cannabis Waste" at bounding box center [780, 172] width 419 height 22
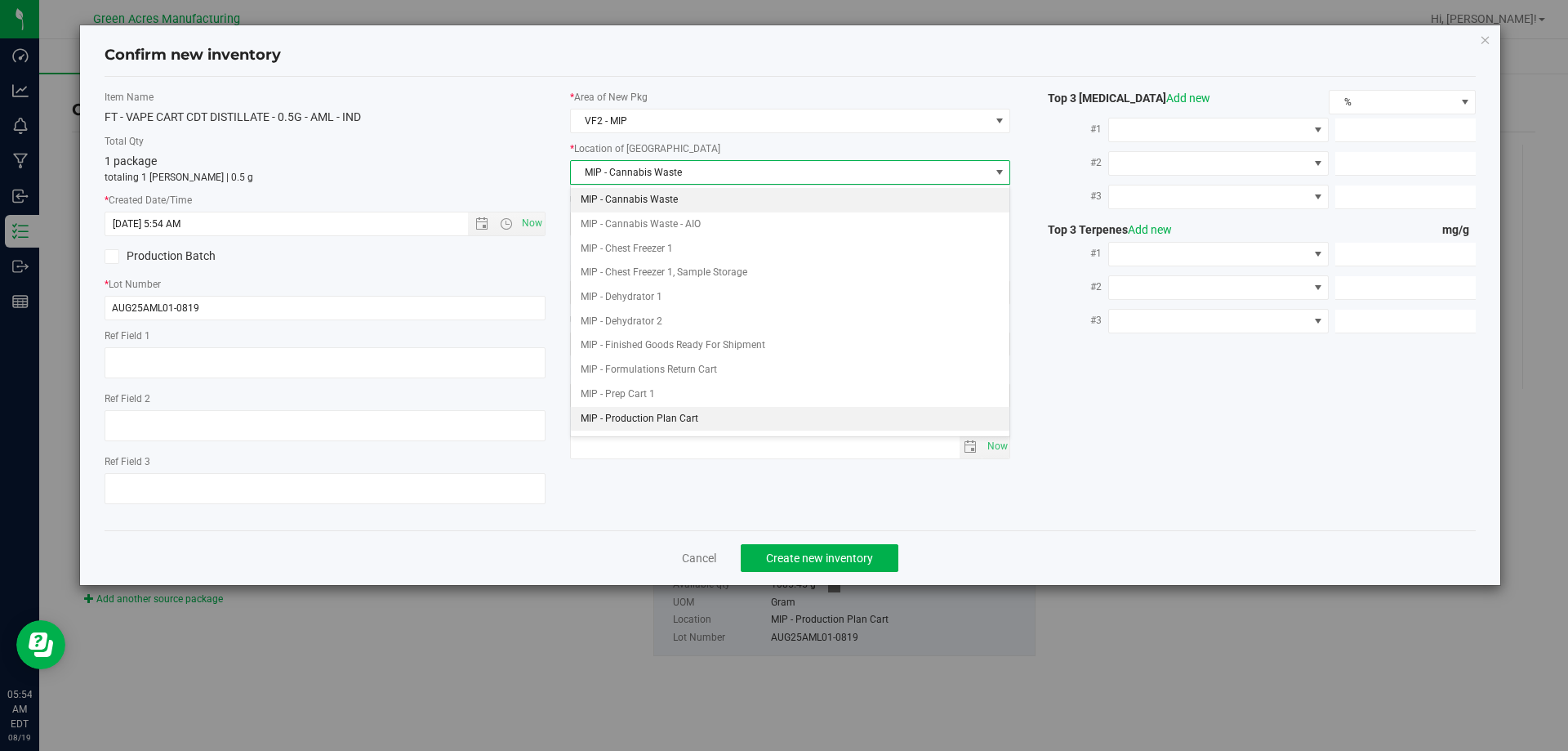
click at [673, 412] on li "MIP - Production Plan Cart" at bounding box center [790, 418] width 440 height 24
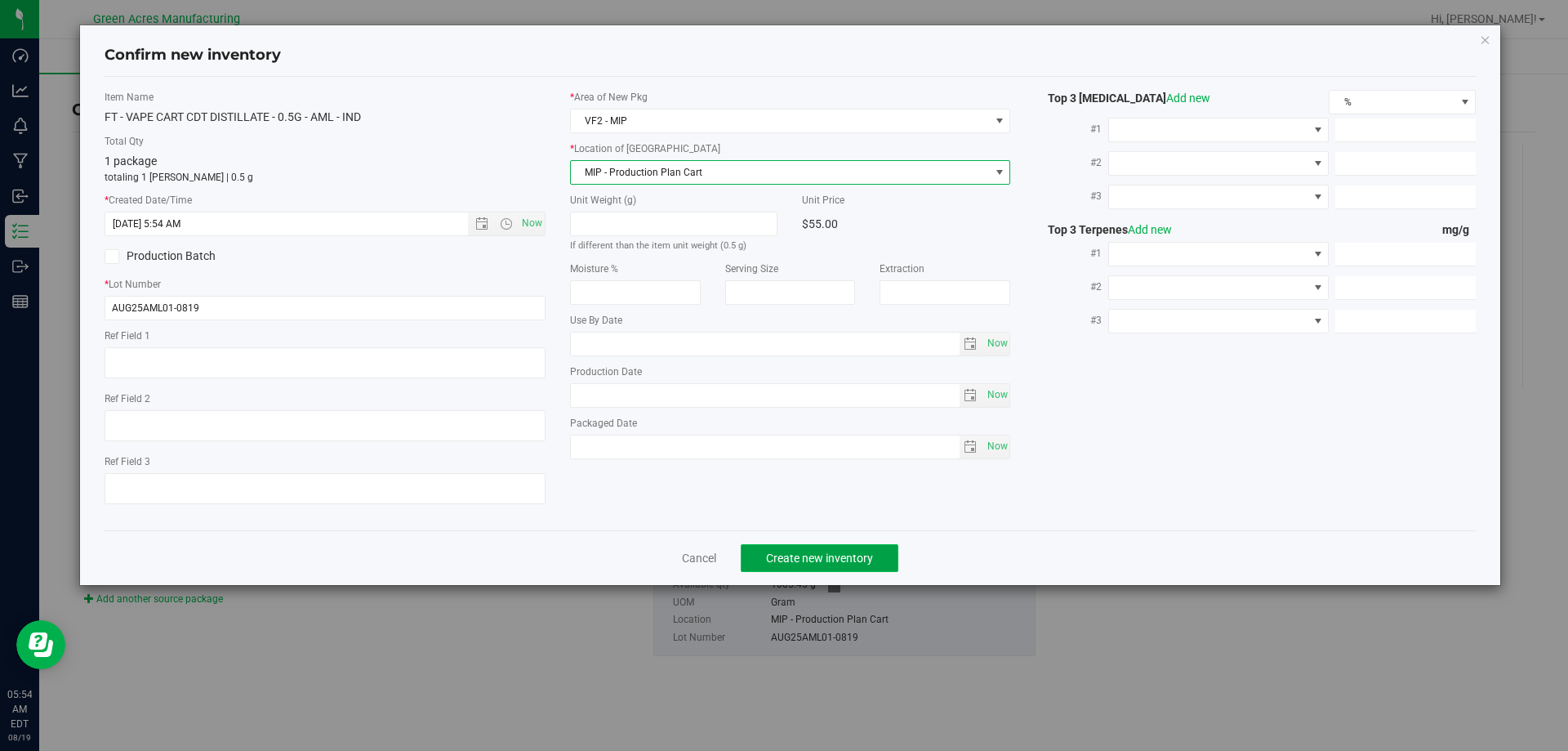
click at [783, 557] on span "Create new inventory" at bounding box center [819, 558] width 107 height 13
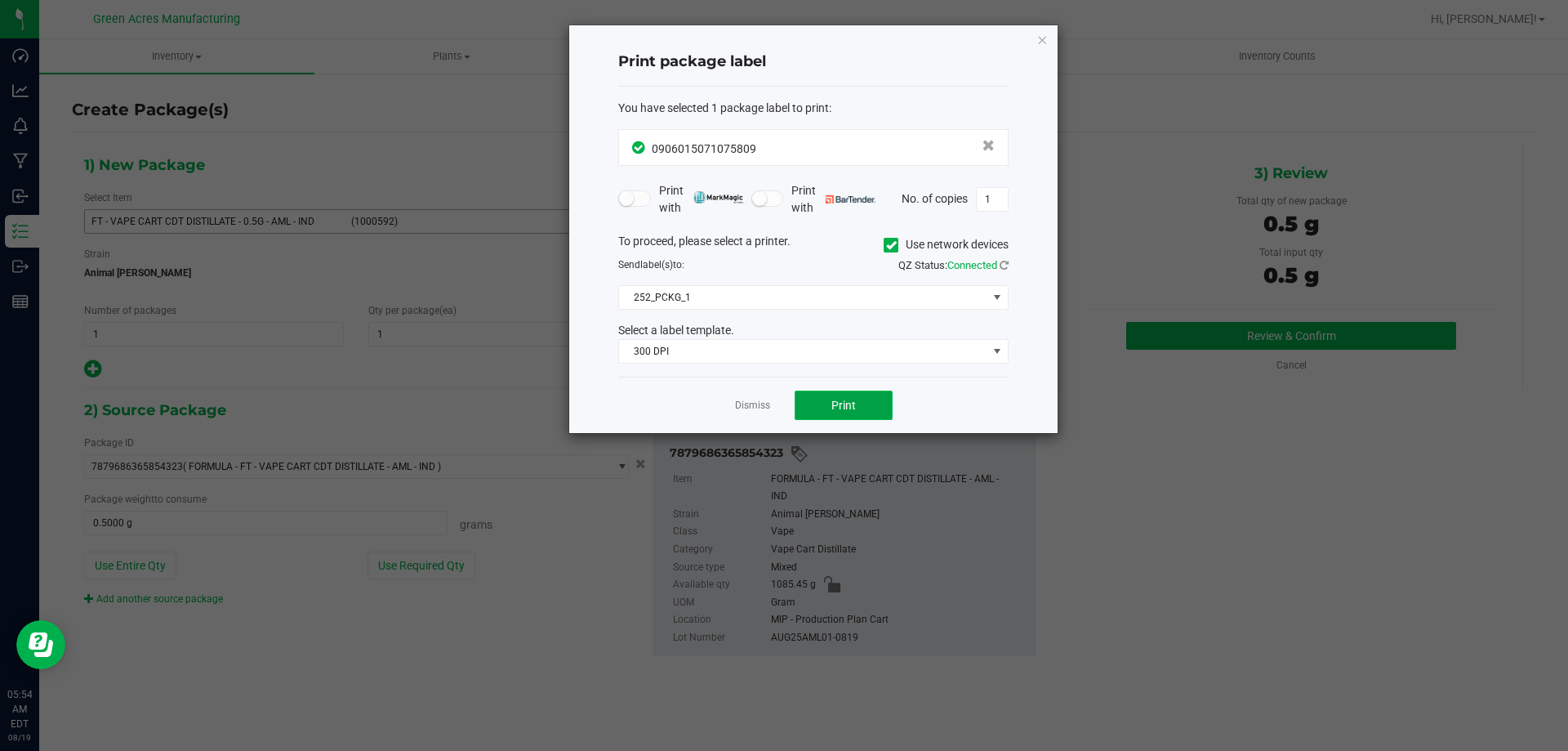
click at [826, 399] on button "Print" at bounding box center [843, 405] width 98 height 30
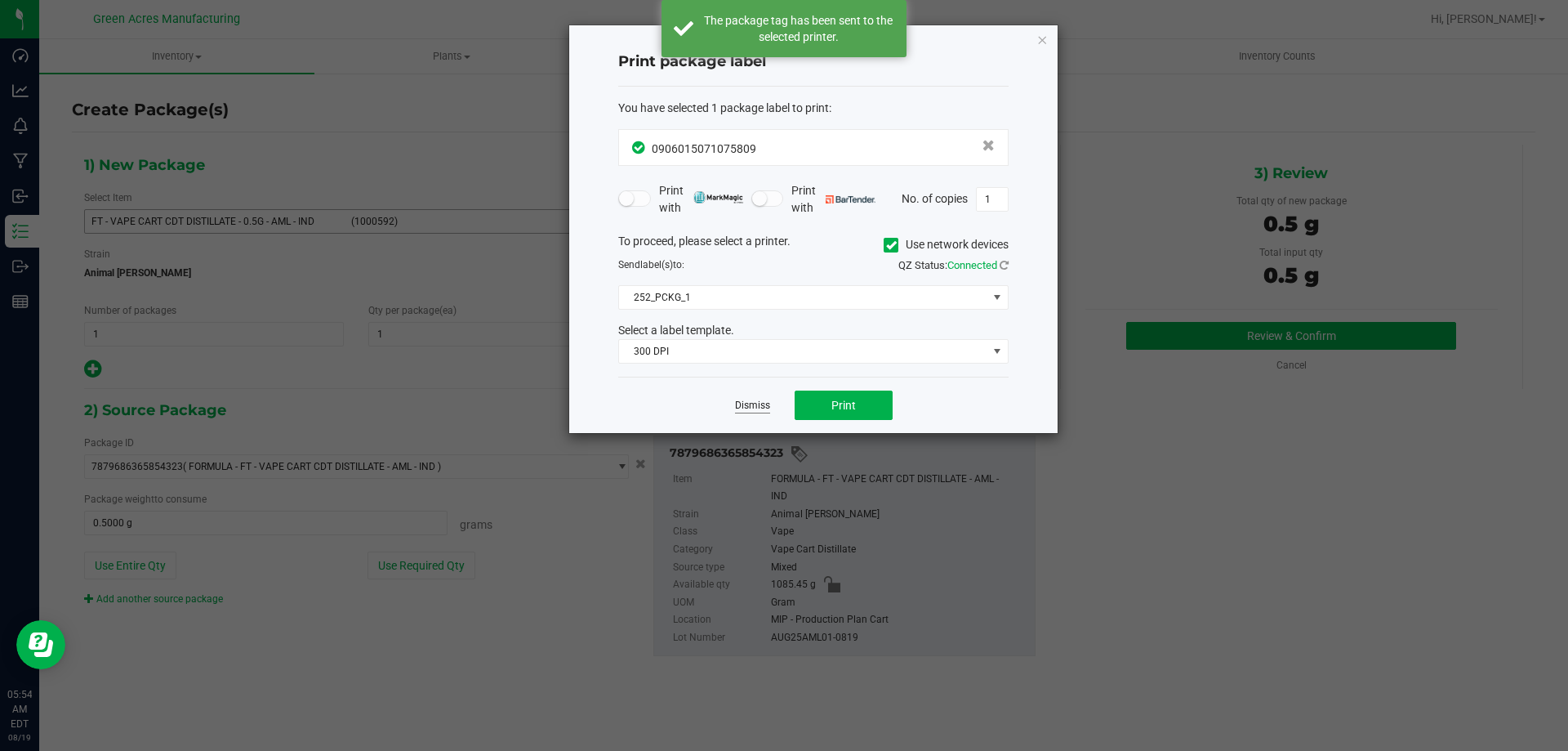
click at [755, 407] on link "Dismiss" at bounding box center [753, 405] width 35 height 13
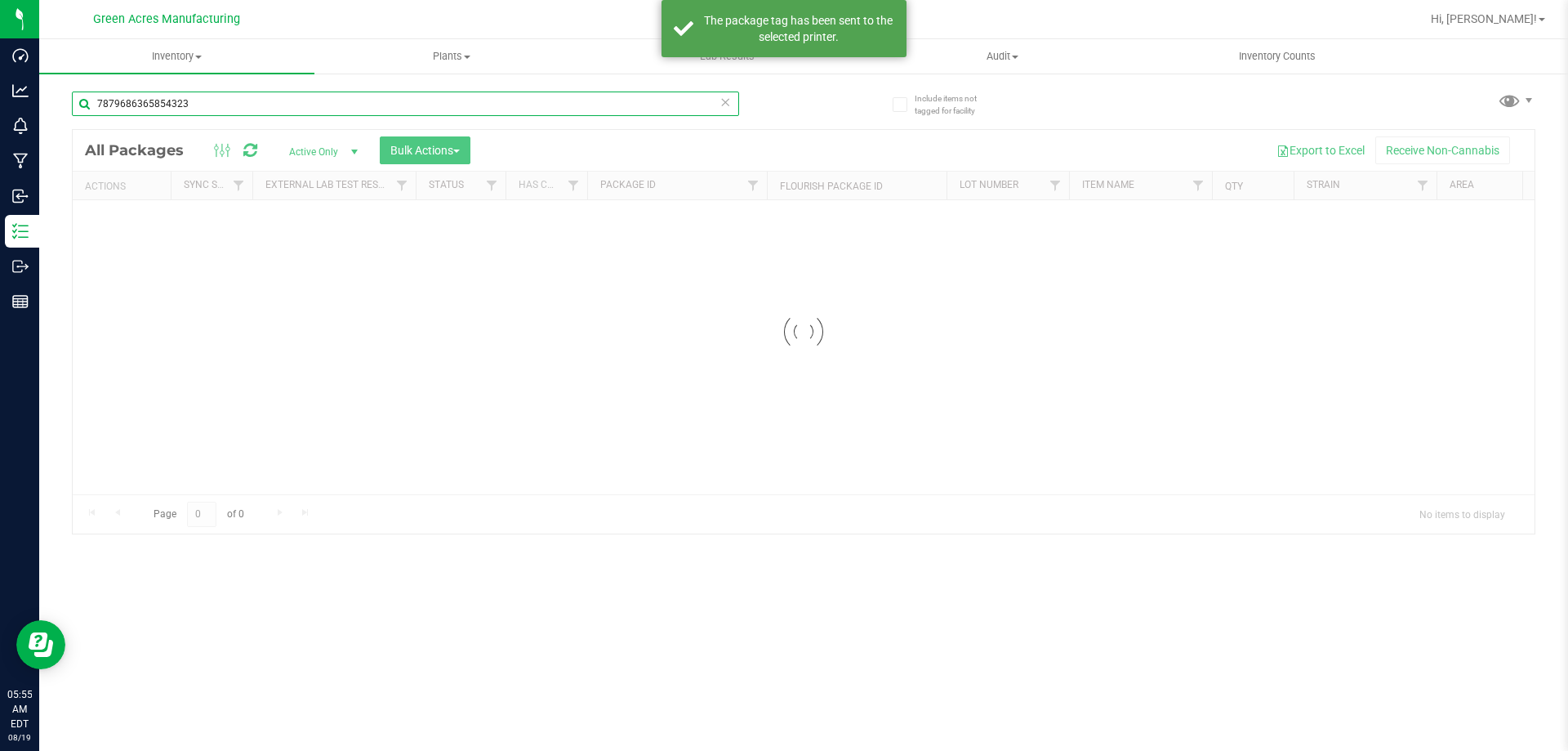
drag, startPoint x: 170, startPoint y: 124, endPoint x: 85, endPoint y: 149, distance: 88.6
click at [85, 149] on div "7879686365854323 Loading... All Packages Active Only Active Only Lab Samples Lo…" at bounding box center [804, 305] width 1464 height 459
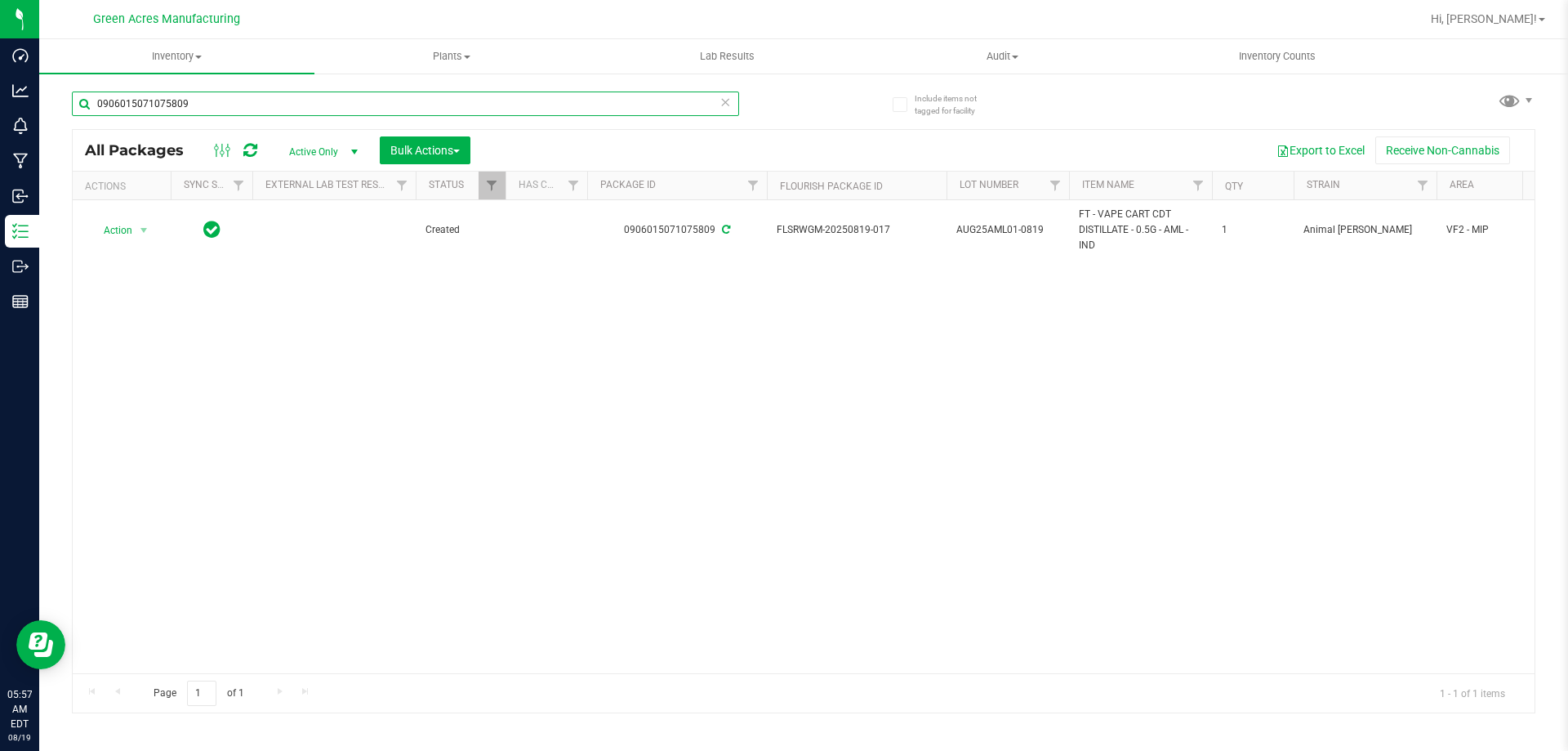
type input "0906015071075809"
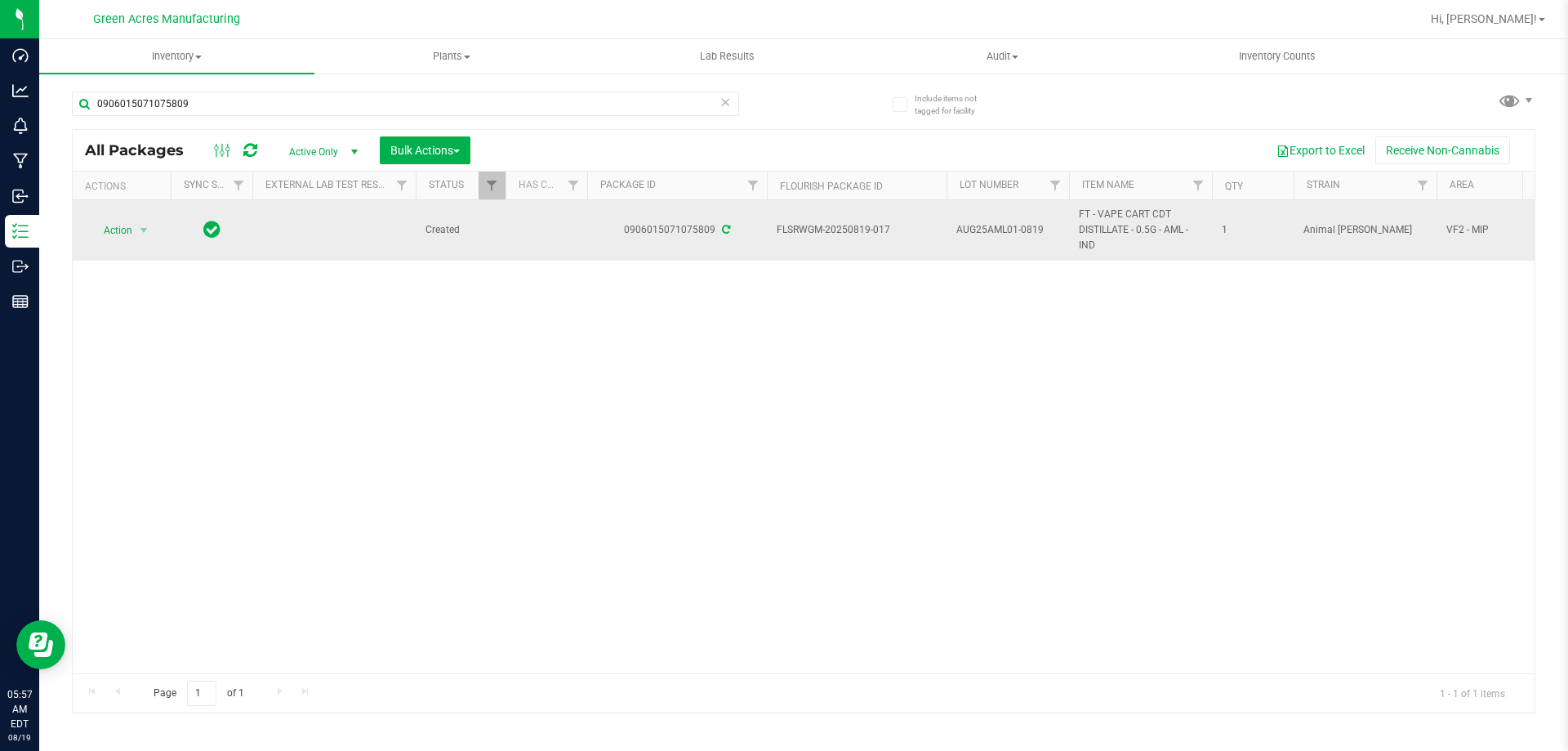
click at [128, 234] on span "Action" at bounding box center [111, 229] width 44 height 22
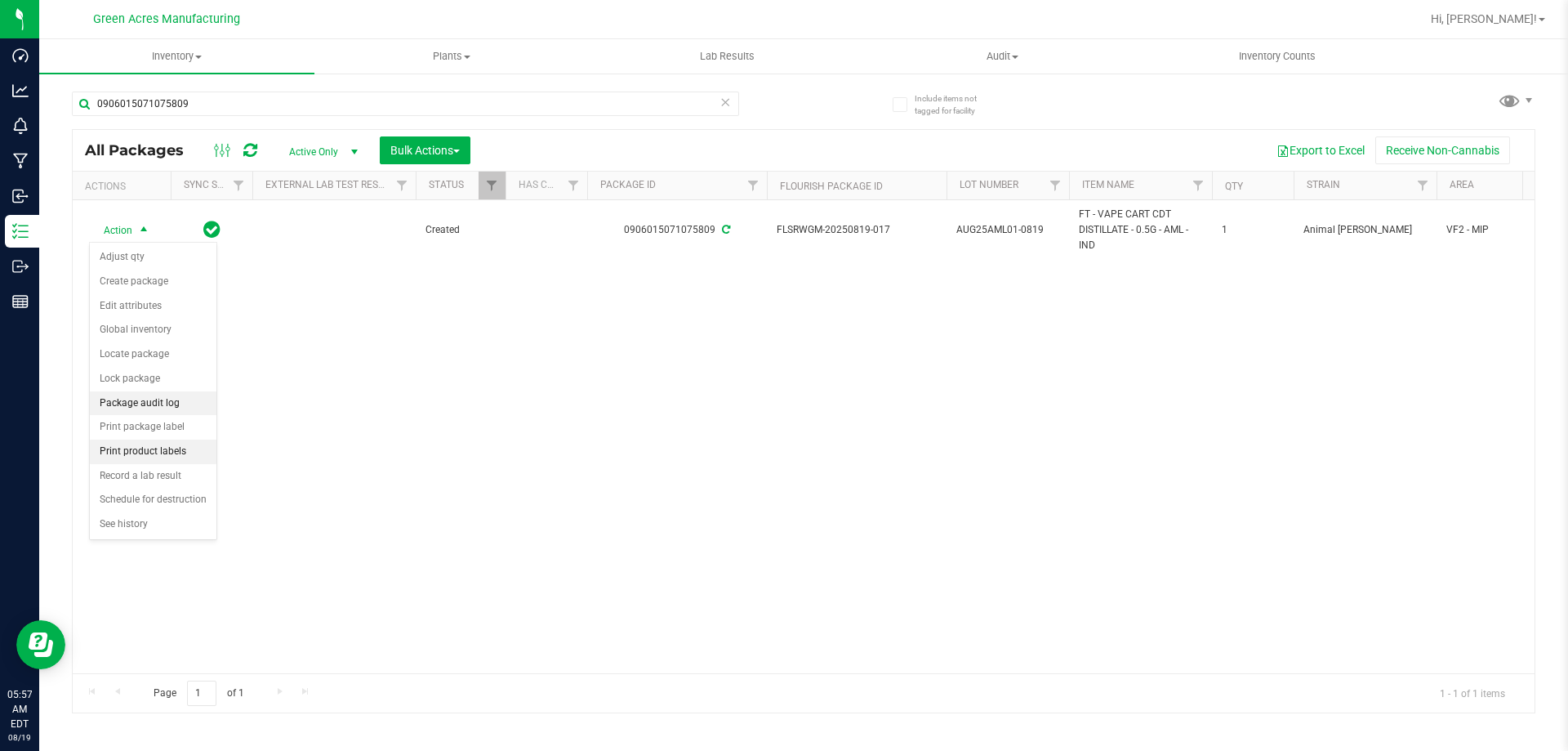
drag, startPoint x: 130, startPoint y: 448, endPoint x: 209, endPoint y: 390, distance: 98.0
click at [130, 447] on li "Print product labels" at bounding box center [153, 451] width 127 height 24
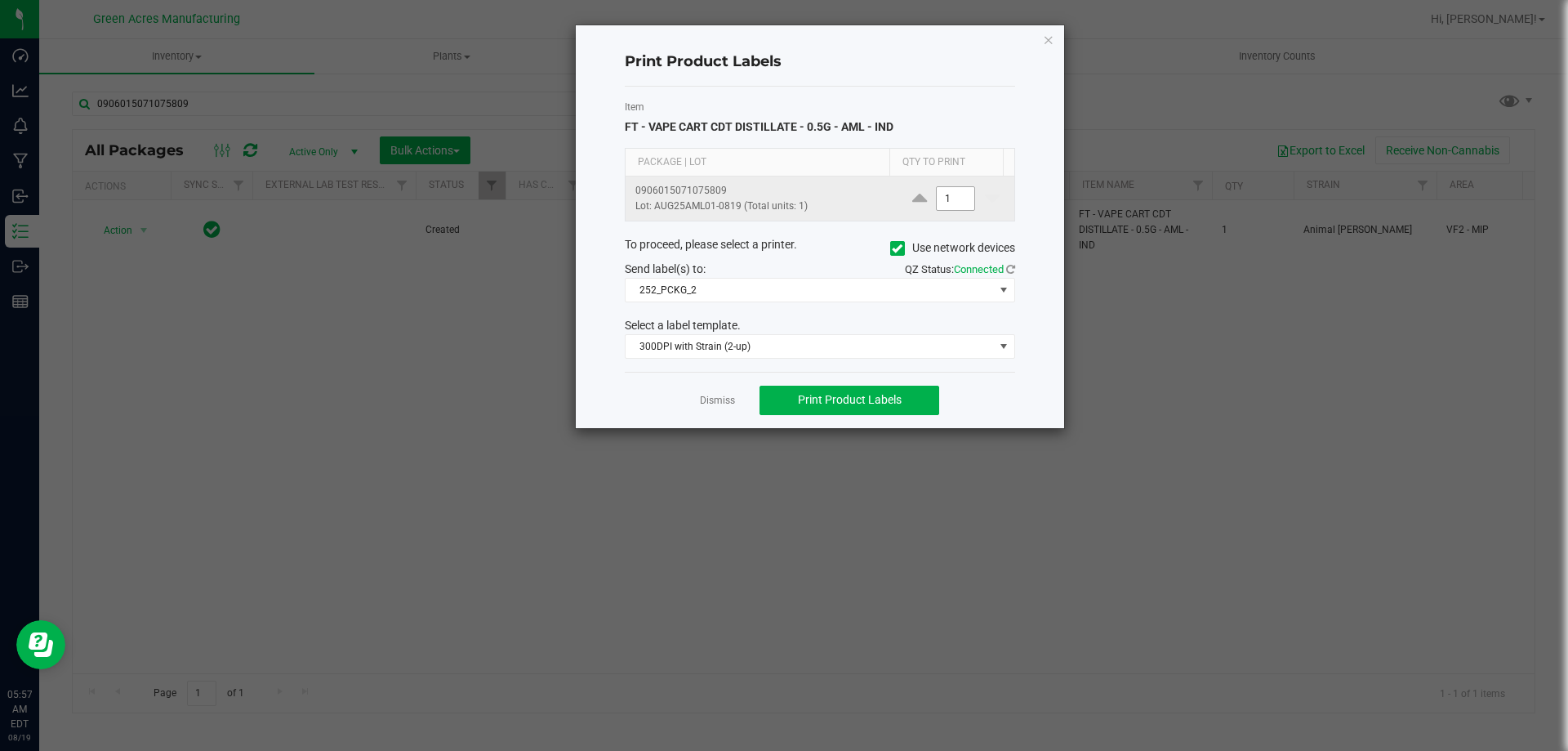
click at [954, 201] on input "1" at bounding box center [956, 198] width 38 height 22
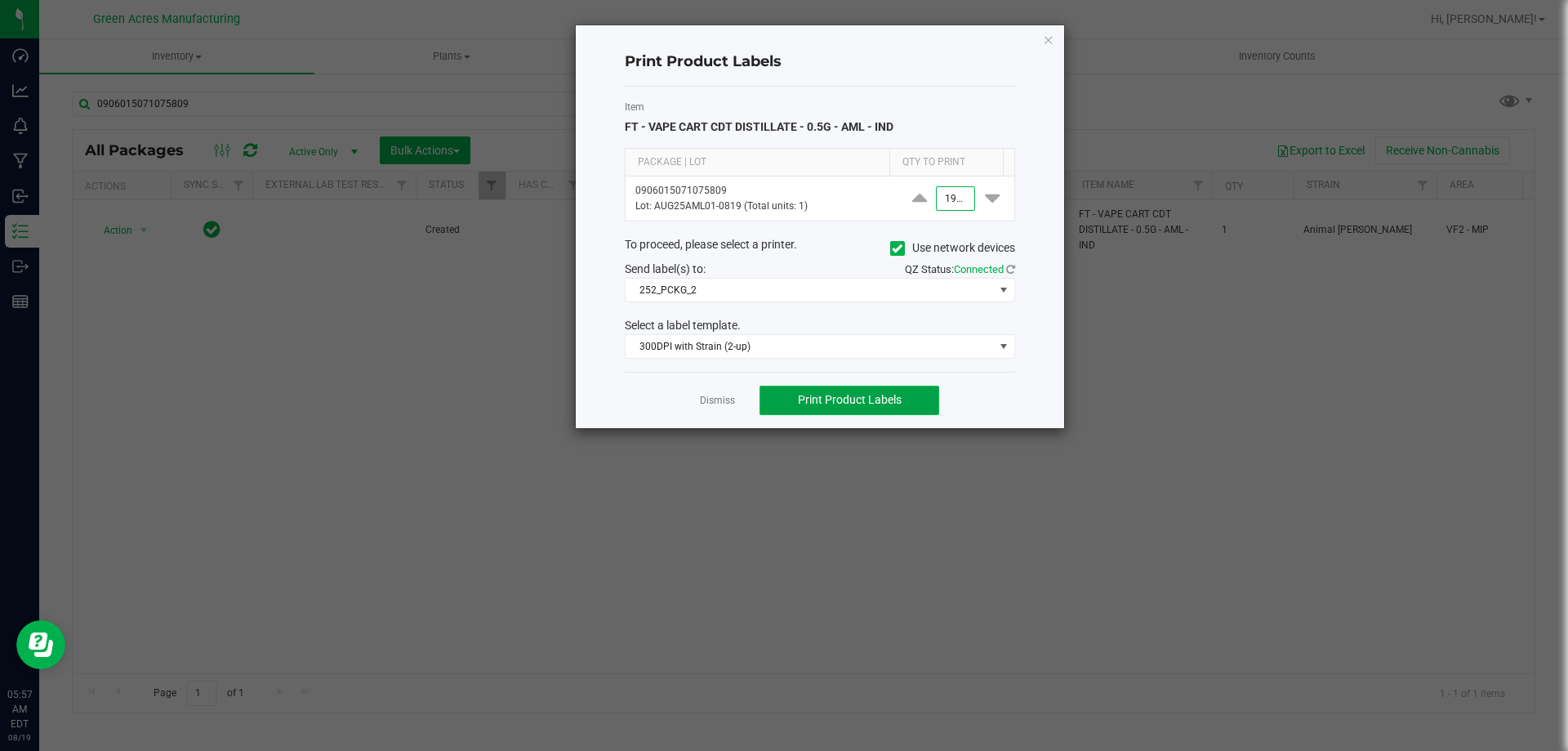
type input "1,900"
click at [905, 414] on button "Print Product Labels" at bounding box center [850, 400] width 180 height 30
click at [736, 404] on div "Dismiss Print Product Labels" at bounding box center [820, 399] width 390 height 57
click at [737, 398] on div "Dismiss Print Product Labels" at bounding box center [820, 399] width 390 height 57
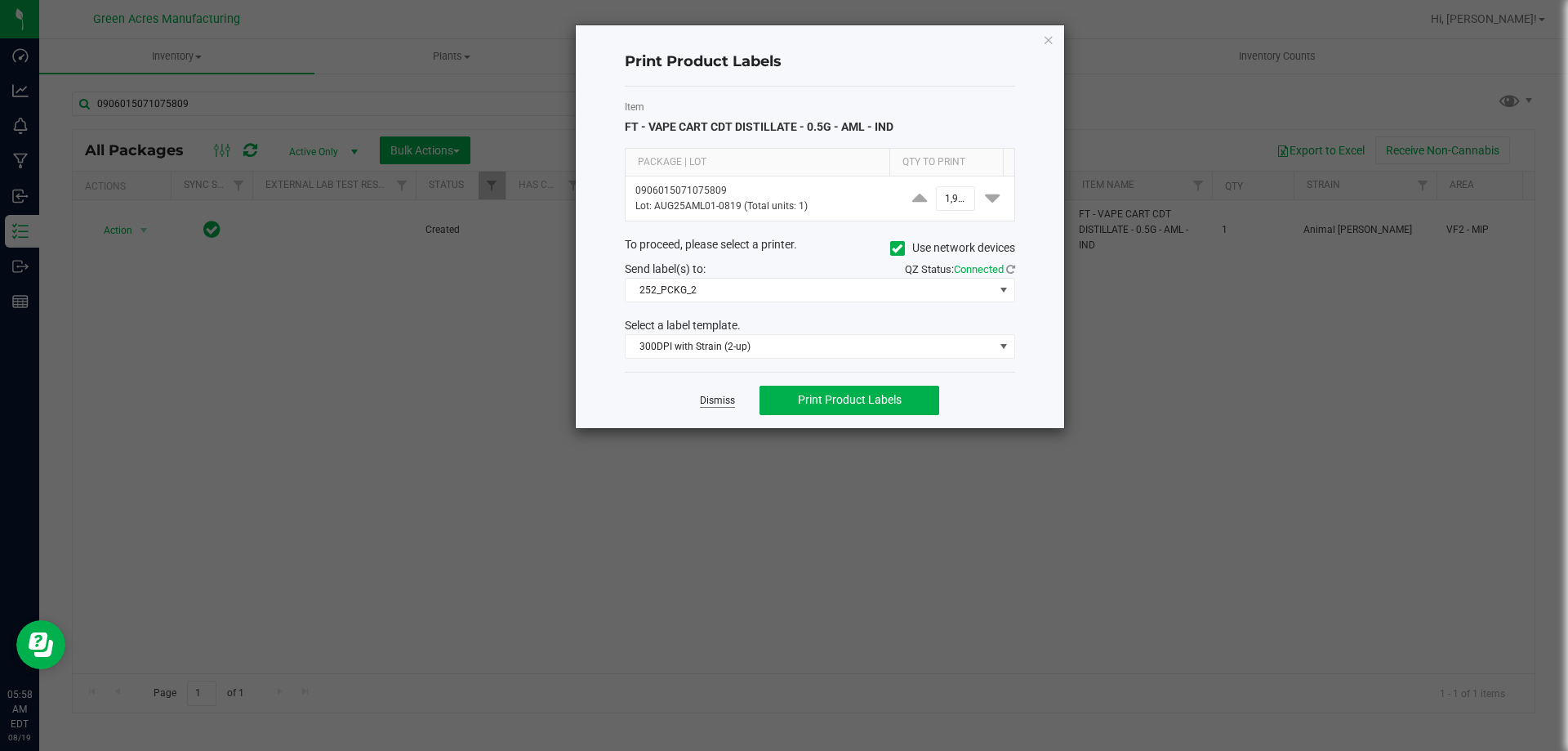
click at [732, 398] on link "Dismiss" at bounding box center [717, 400] width 35 height 13
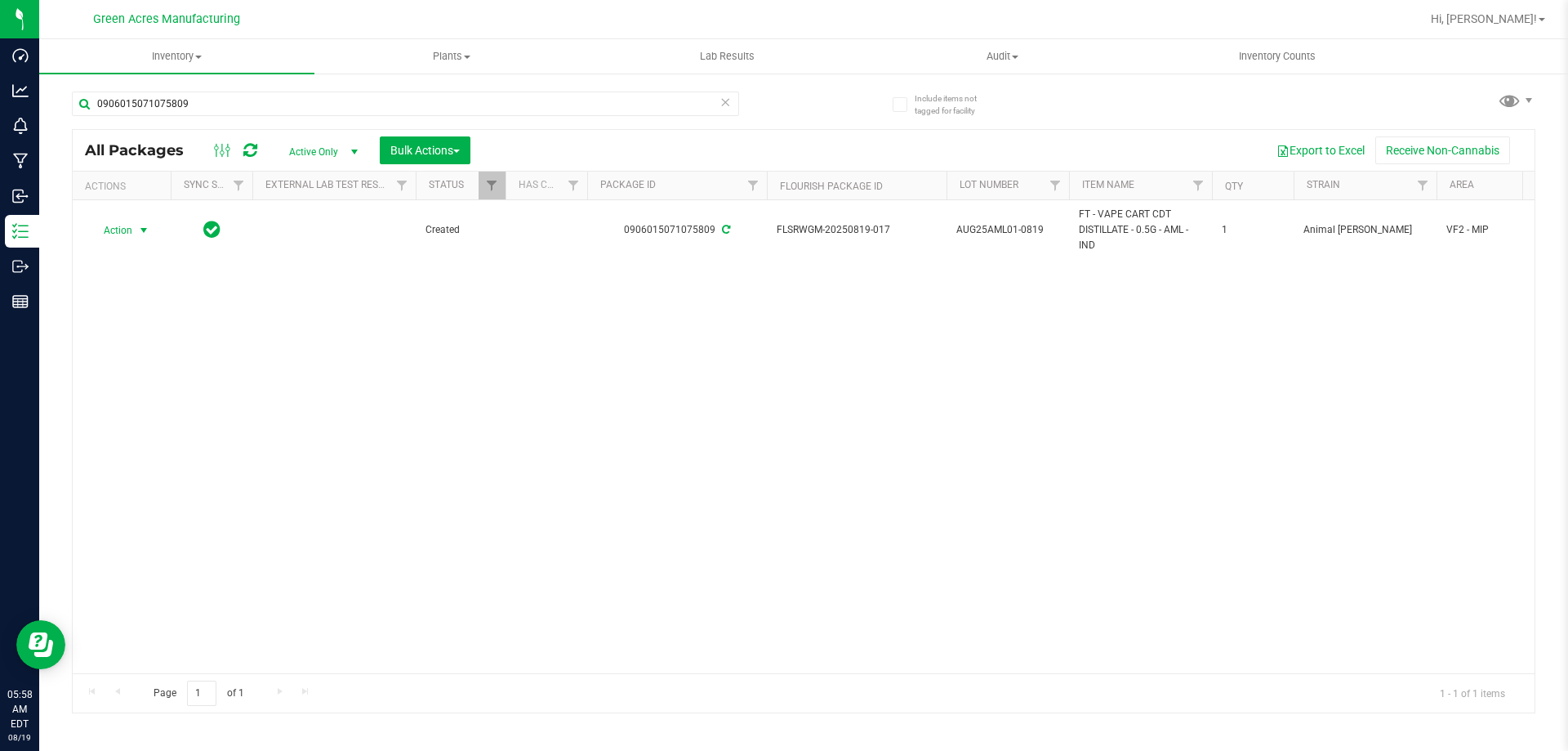
click at [1508, 2] on nav "Green Acres Manufacturing Hi, [PERSON_NAME]!" at bounding box center [804, 20] width 1529 height 40
click at [1523, 21] on span "Hi, [PERSON_NAME]!" at bounding box center [1484, 19] width 106 height 13
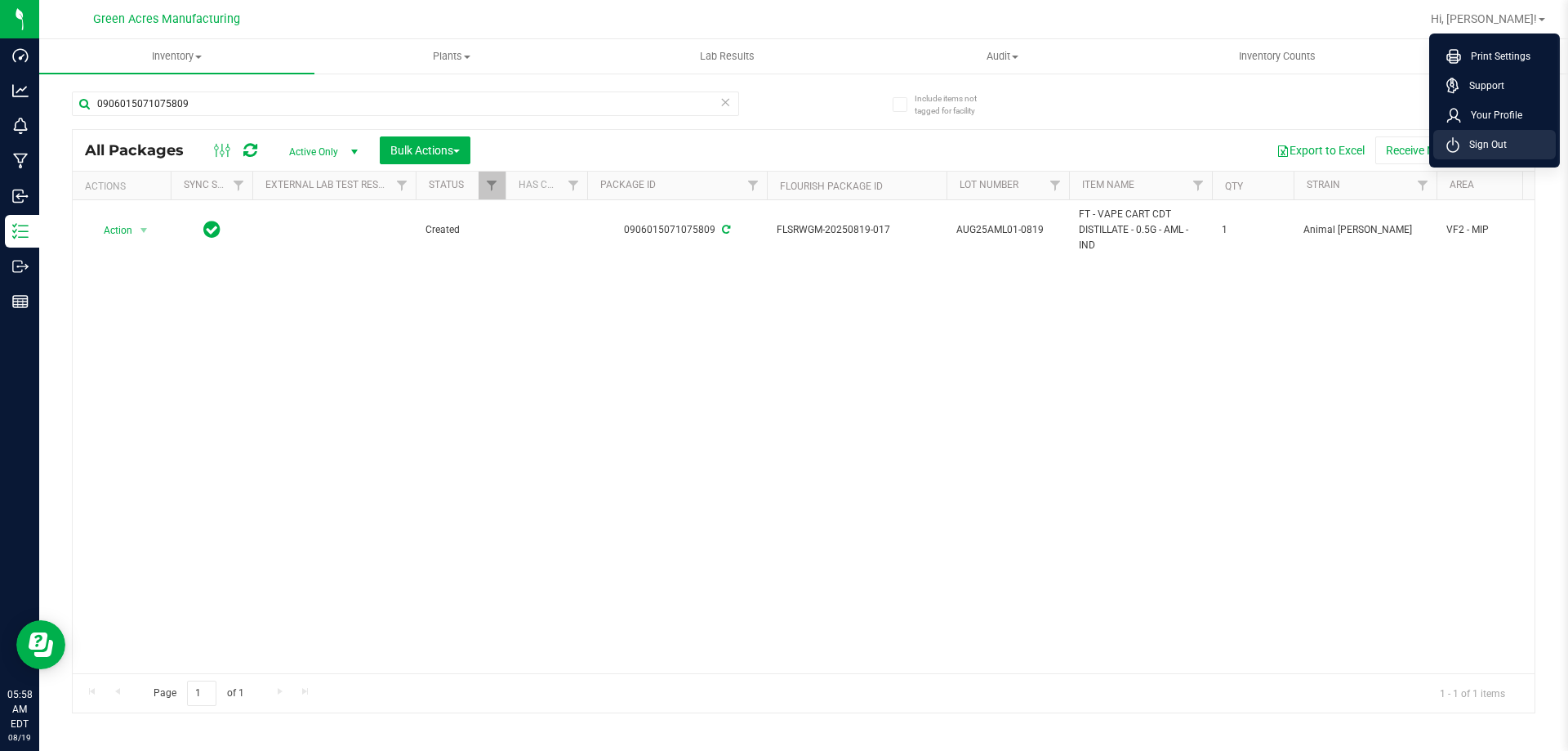
click at [1521, 142] on li "Sign Out" at bounding box center [1495, 144] width 122 height 30
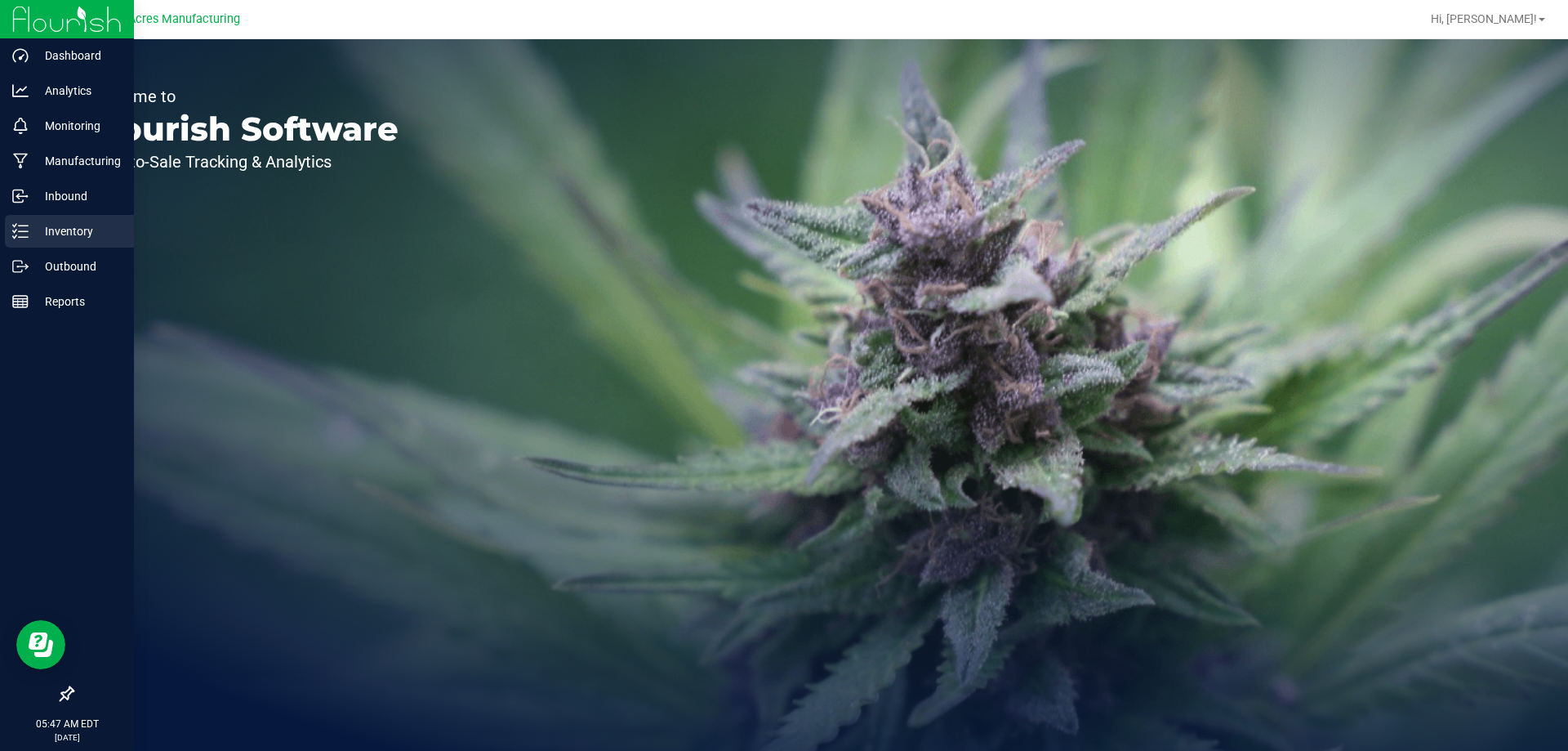
click at [9, 223] on div "Inventory" at bounding box center [69, 231] width 129 height 32
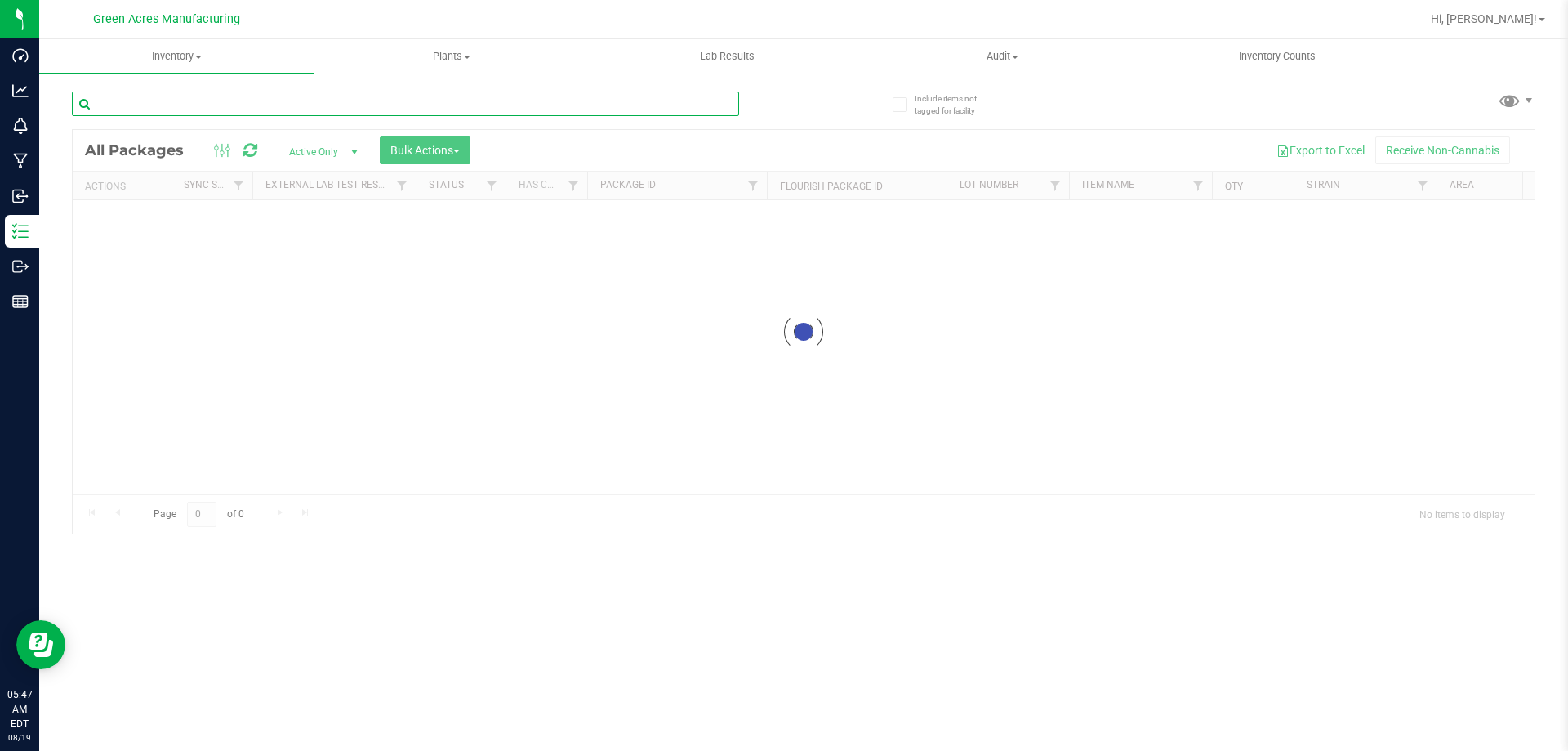
click at [218, 106] on input "text" at bounding box center [405, 103] width 667 height 24
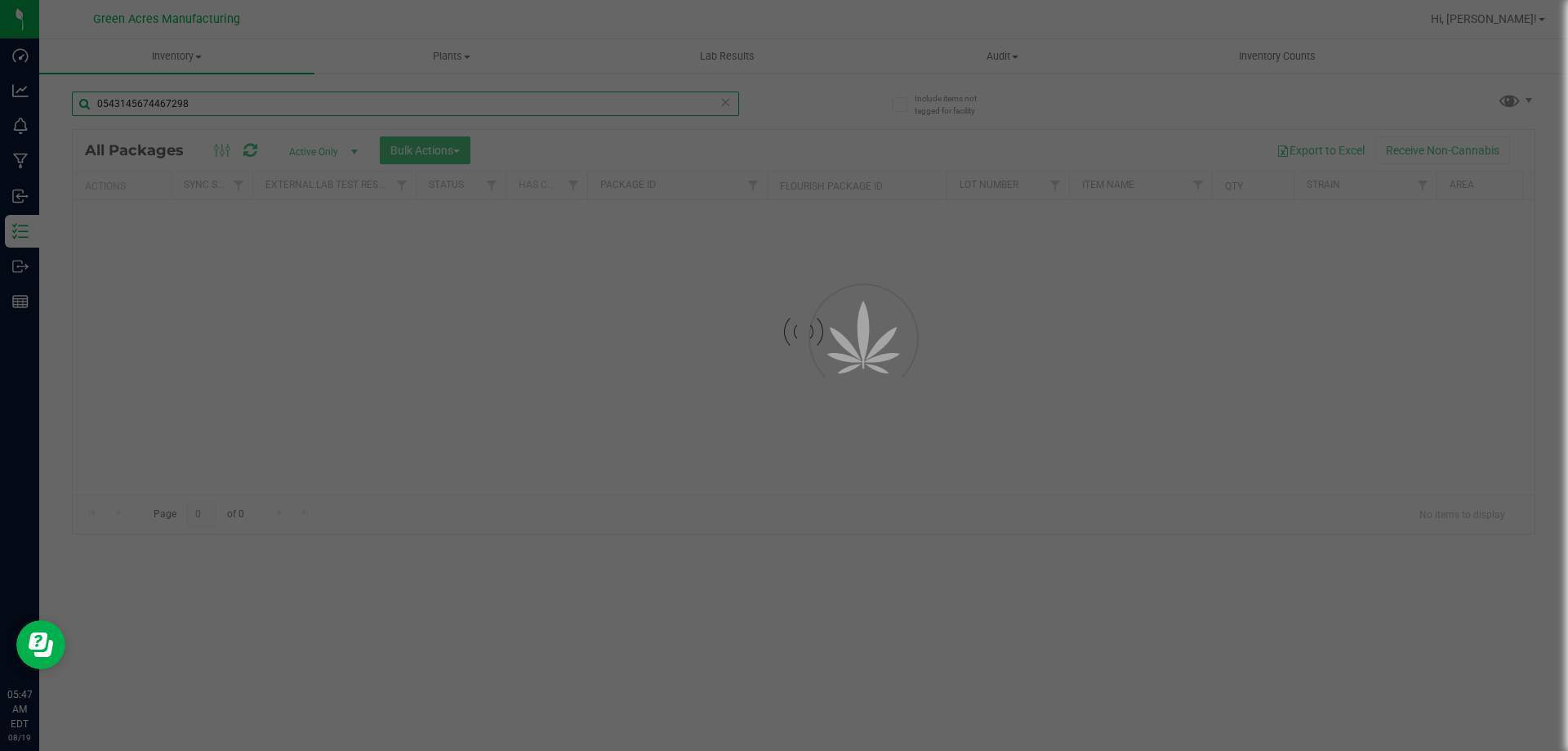
type input "0543145674467298"
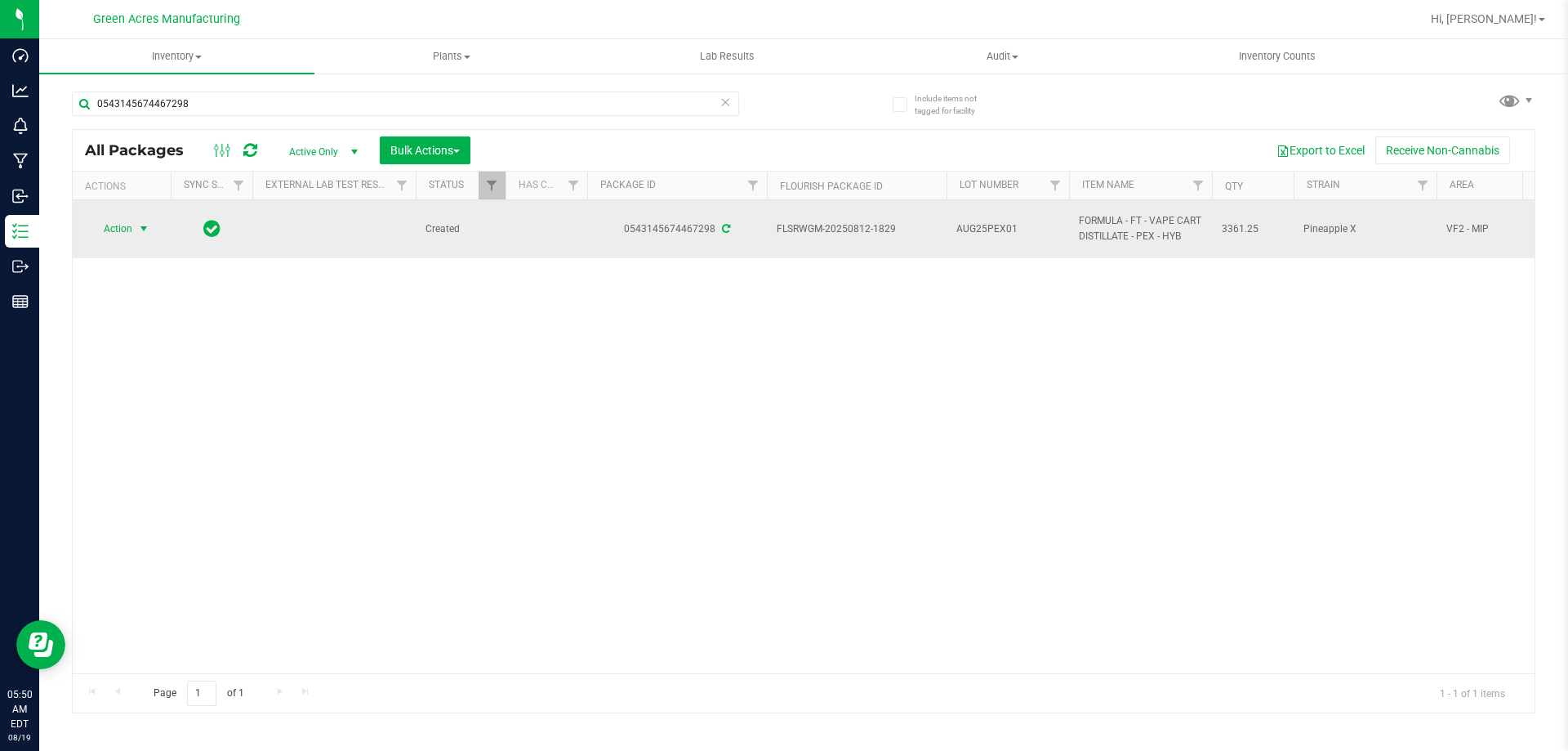
click at [128, 229] on span "Action" at bounding box center [111, 228] width 44 height 22
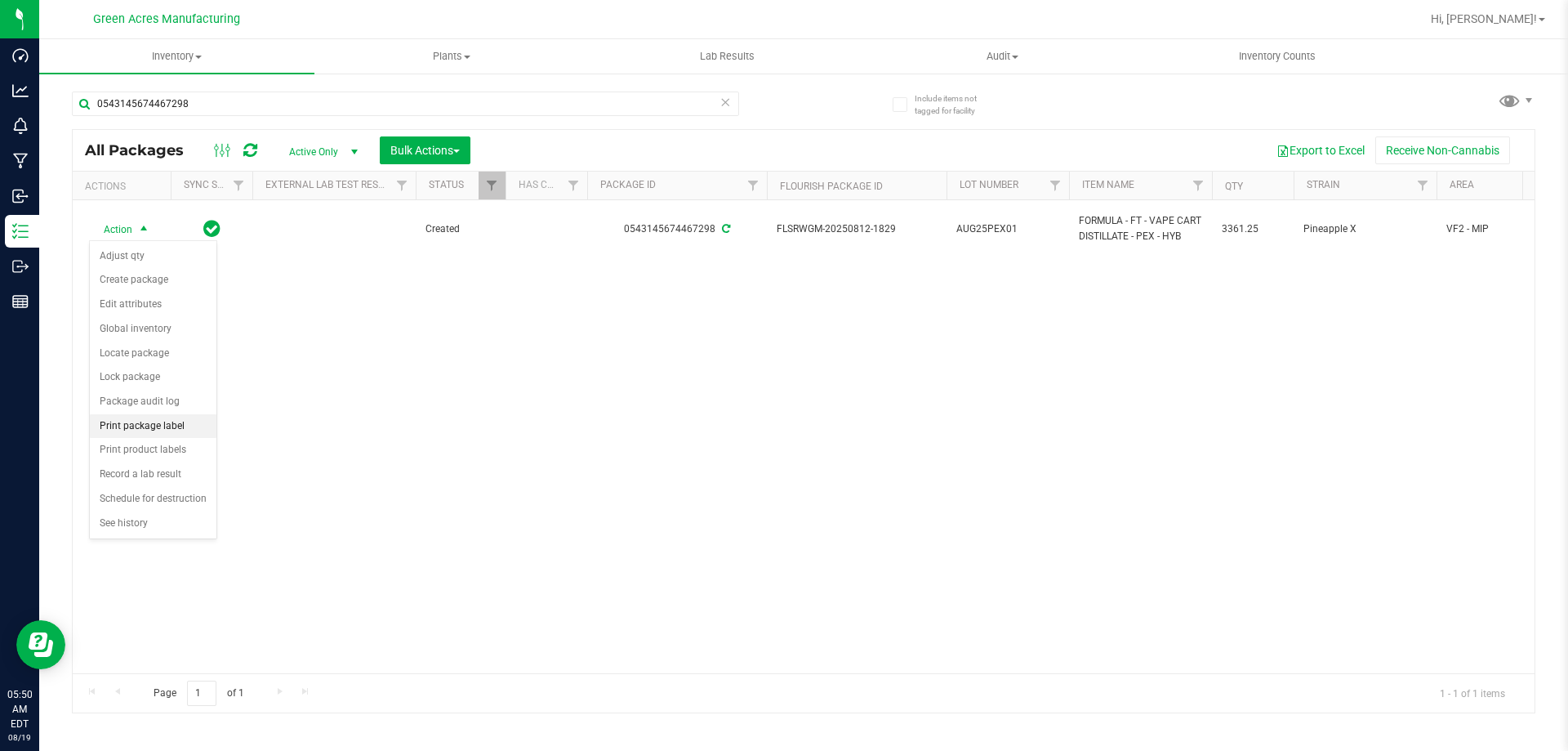
click at [148, 427] on li "Print package label" at bounding box center [153, 426] width 127 height 24
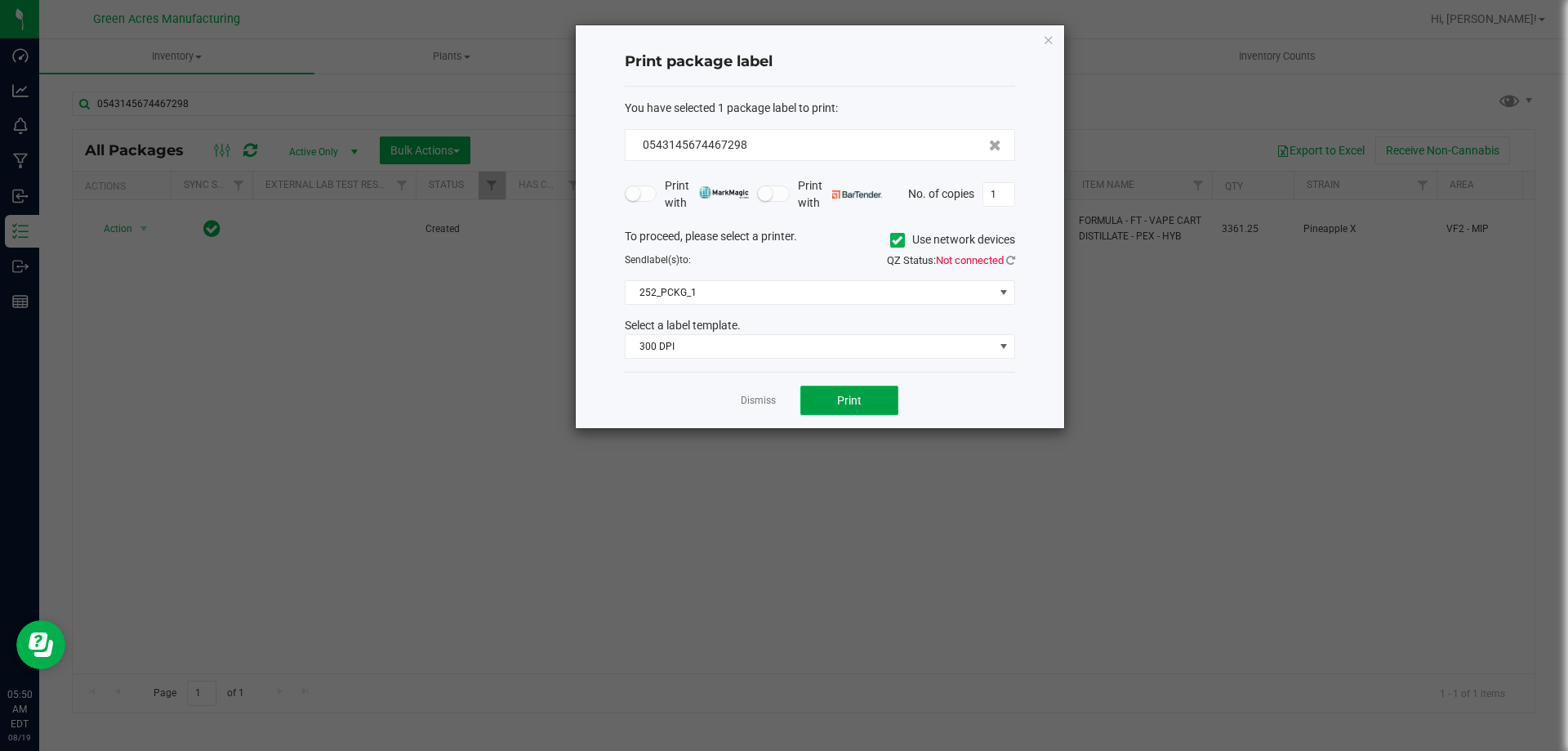
click at [844, 404] on span "Print" at bounding box center [849, 400] width 24 height 13
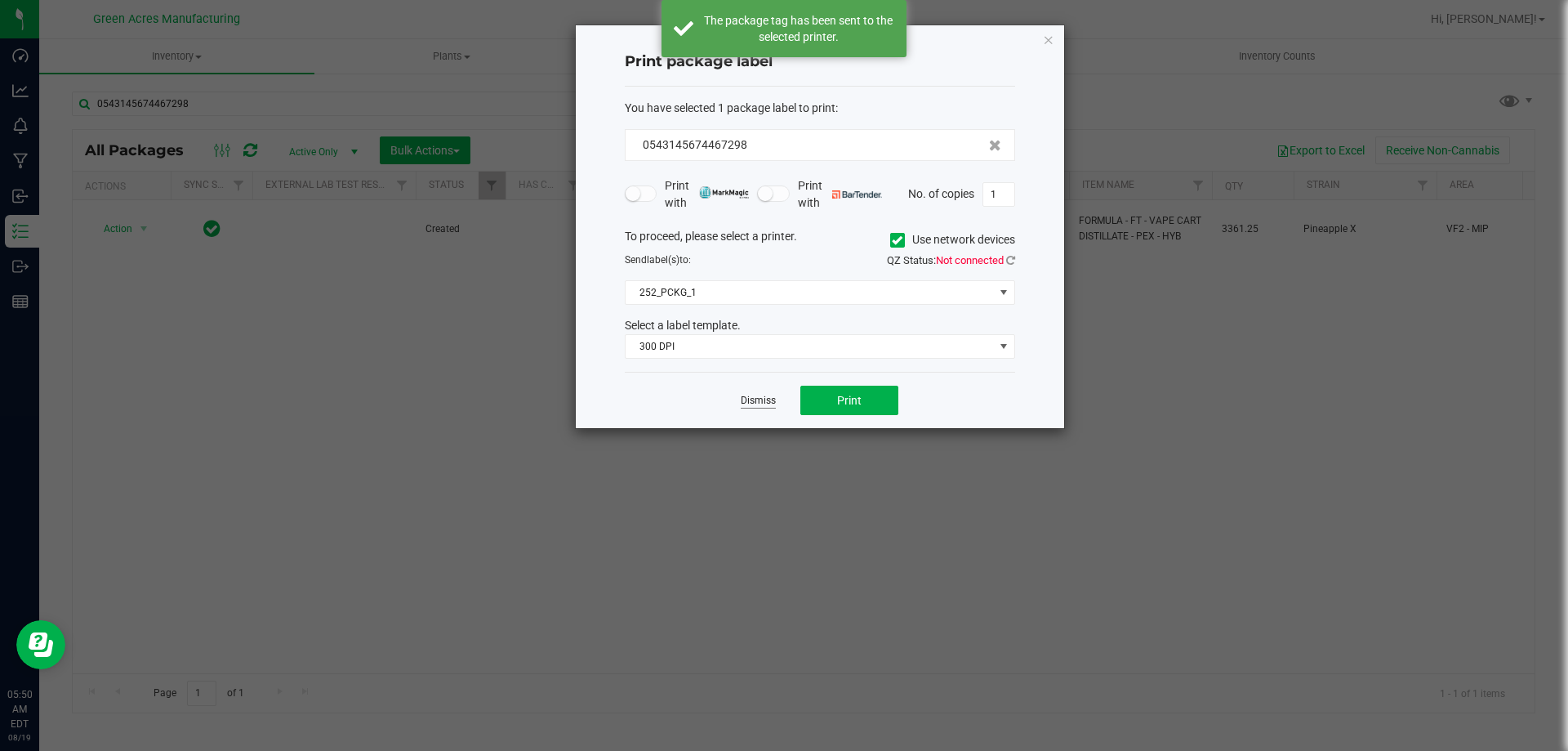
click at [769, 404] on link "Dismiss" at bounding box center [758, 400] width 35 height 13
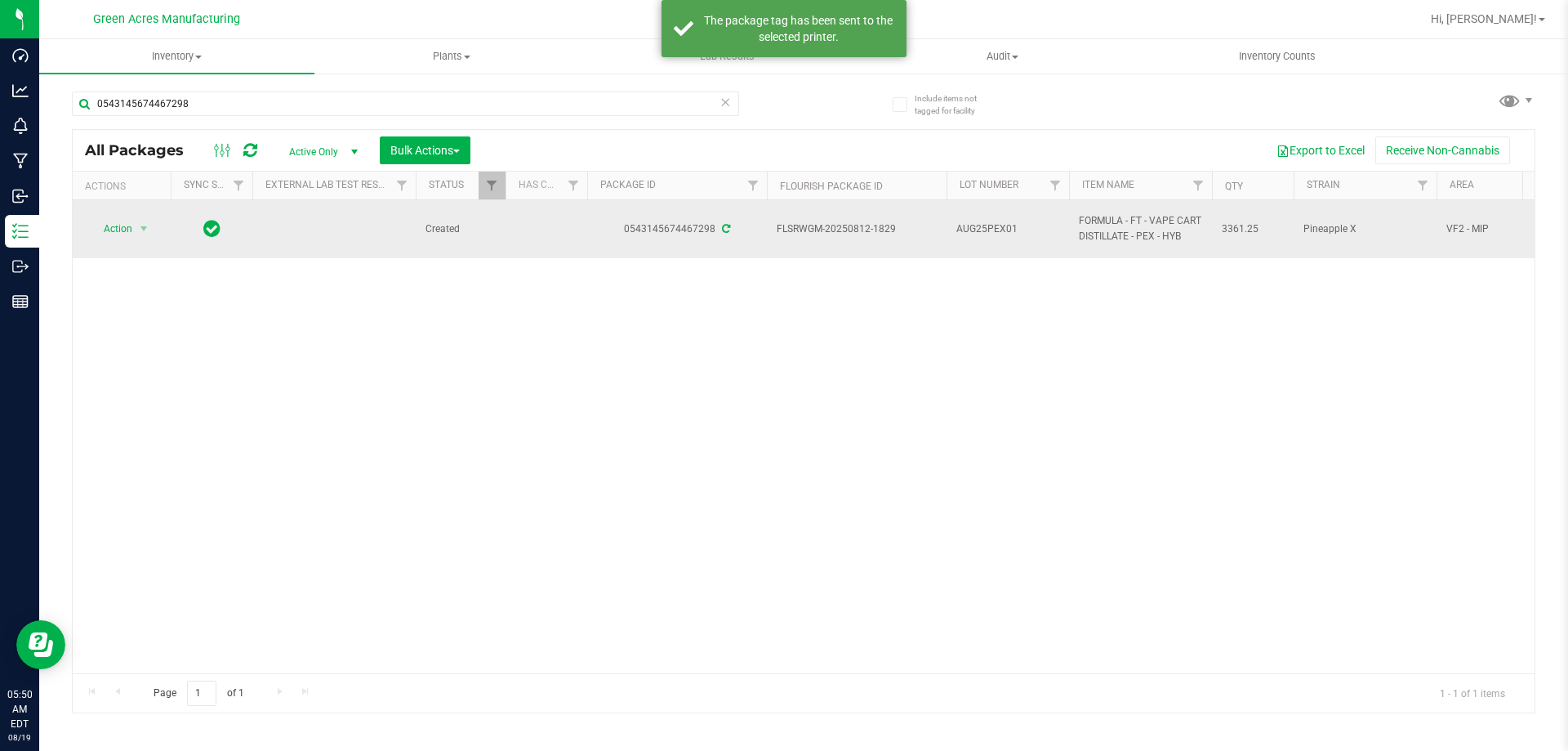
click at [895, 231] on span "FLSRWGM-20250812-1829" at bounding box center [857, 228] width 160 height 15
click at [994, 219] on td "AUG25PEX01" at bounding box center [1008, 229] width 122 height 58
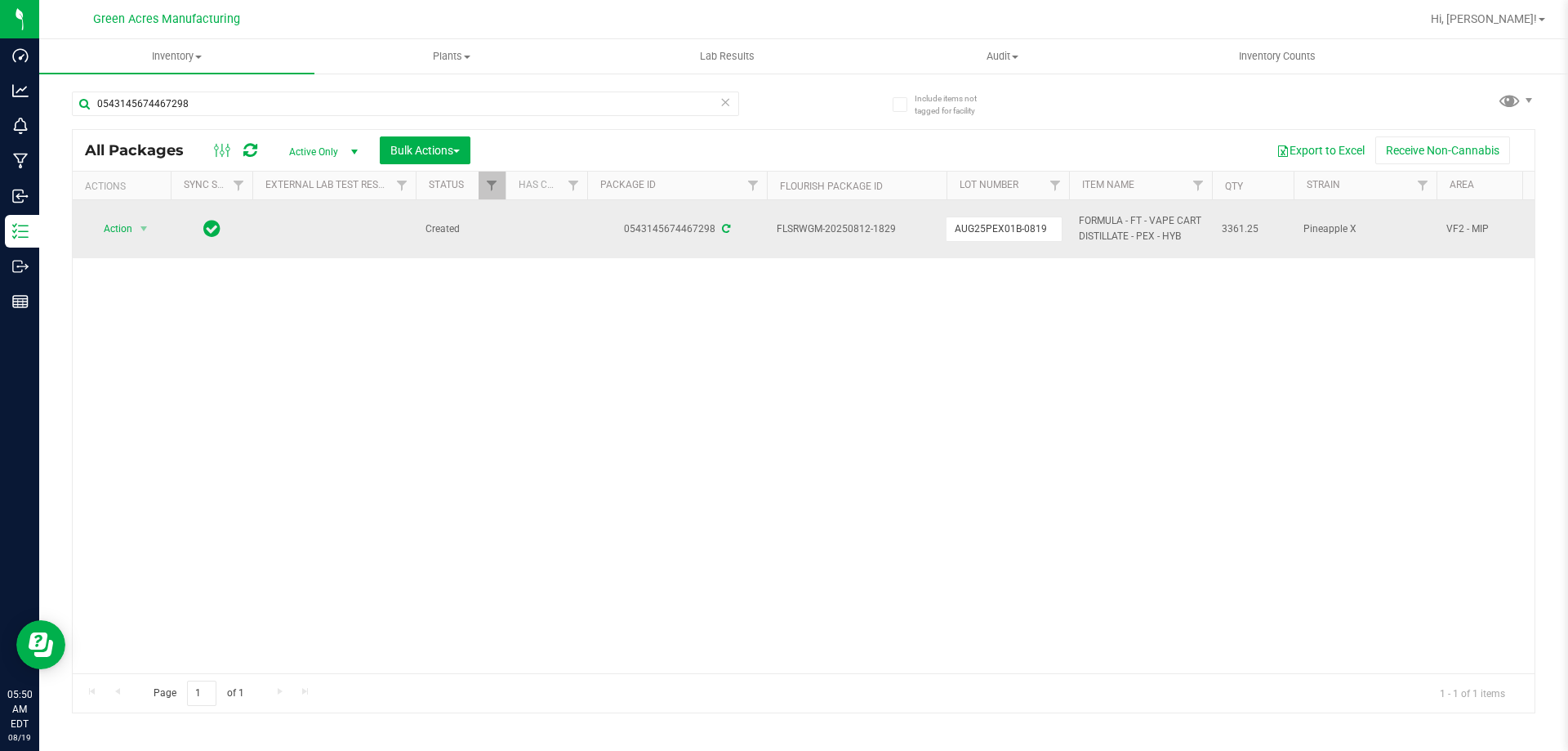
type input "AUG25PEX01B-0819"
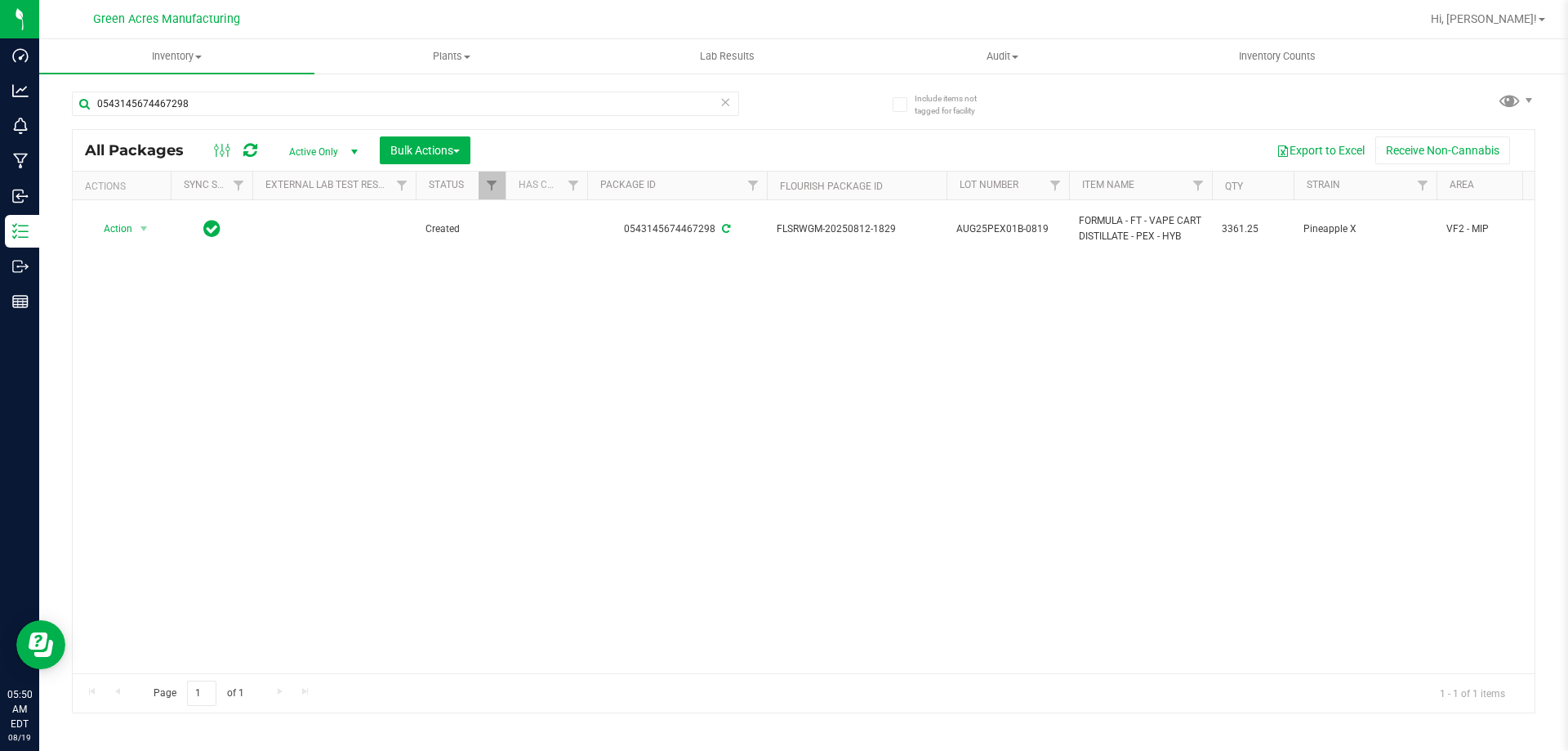
click at [996, 222] on span "AUG25PEX01B-0819" at bounding box center [1008, 228] width 102 height 15
click at [996, 222] on input "AUG25PEX01B-0819" at bounding box center [1004, 229] width 117 height 25
click at [996, 327] on div "Action Action Adjust qty Create package Edit attributes Global inventory Locate…" at bounding box center [804, 437] width 1462 height 473
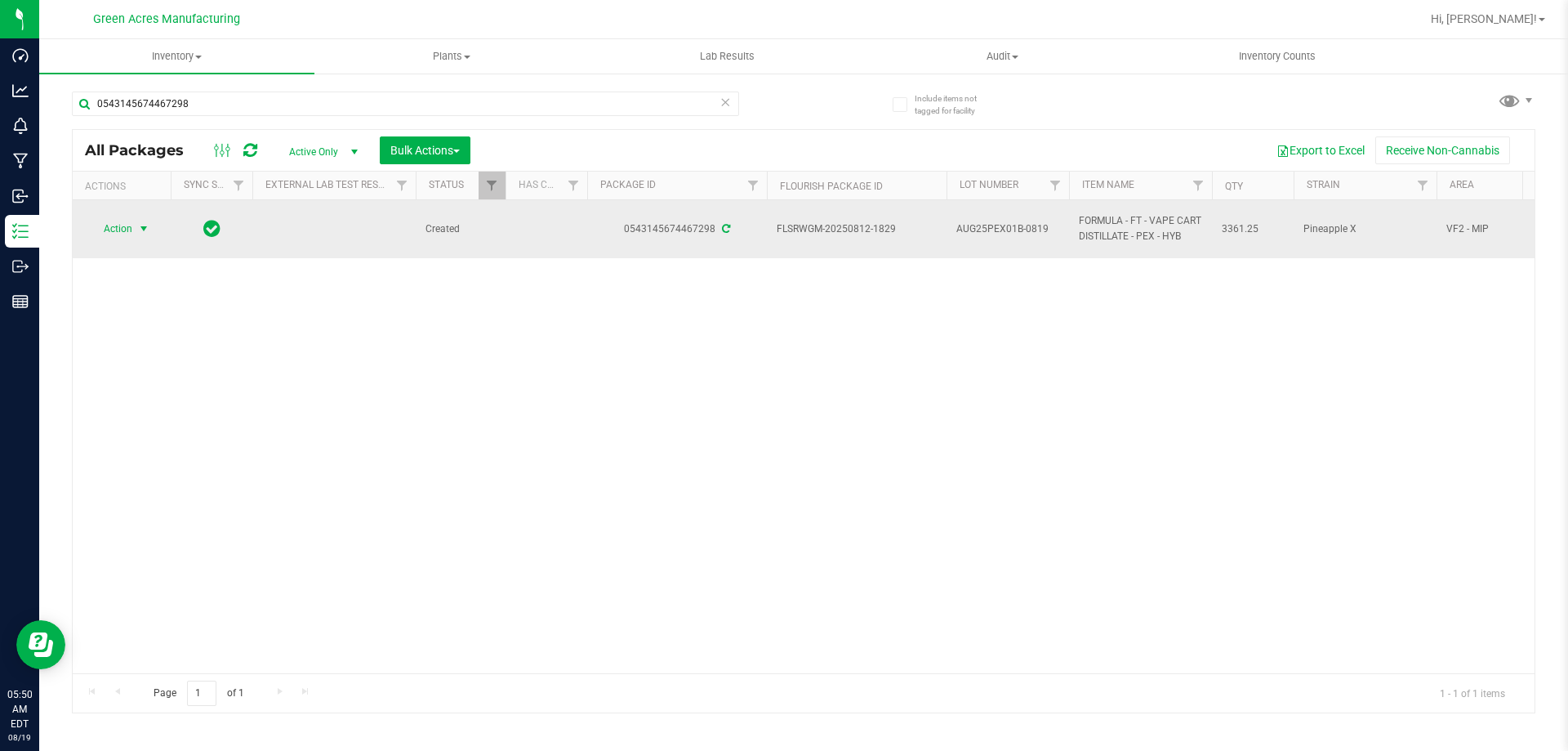
click at [119, 227] on span "Action" at bounding box center [111, 228] width 44 height 22
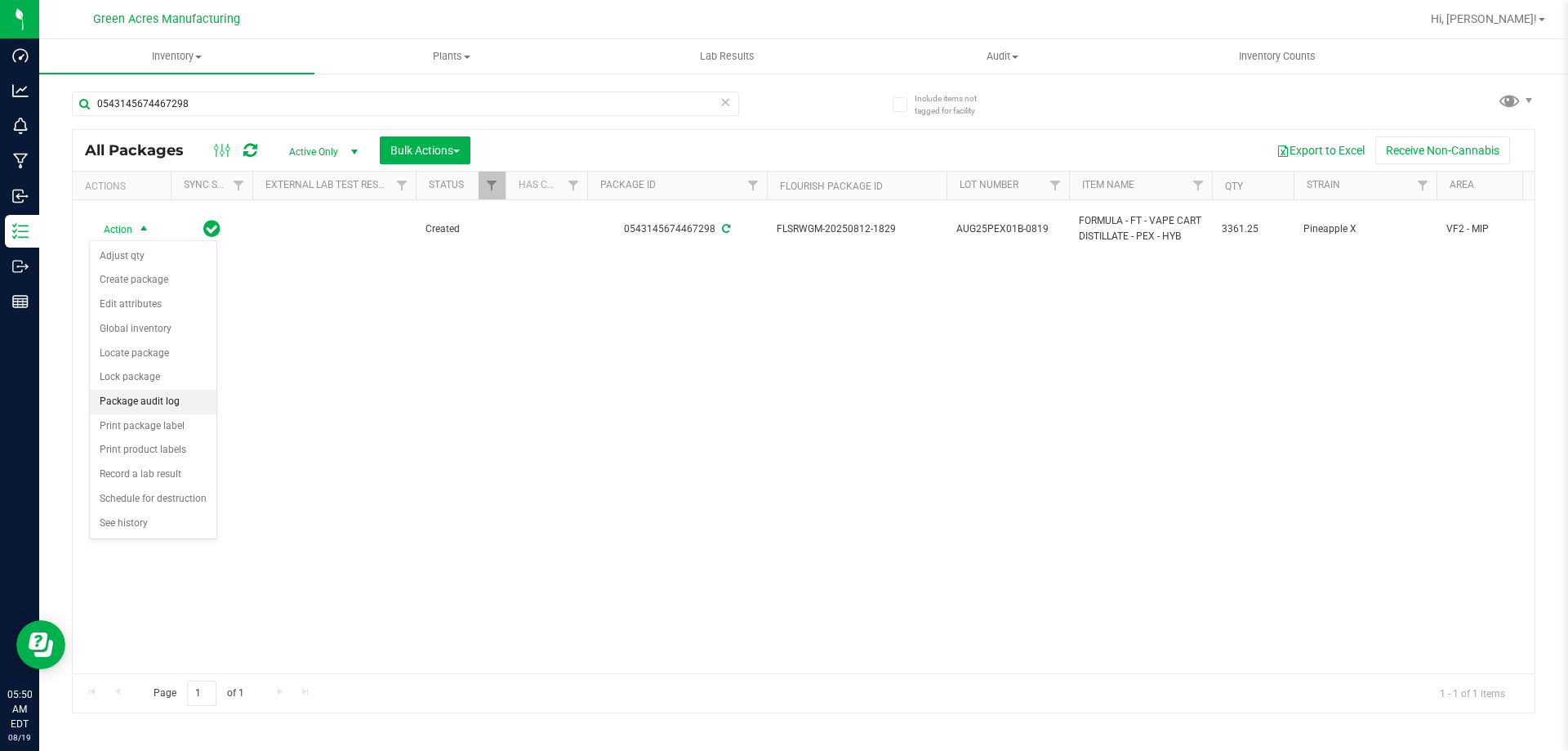
click at [144, 398] on li "Package audit log" at bounding box center [153, 401] width 127 height 24
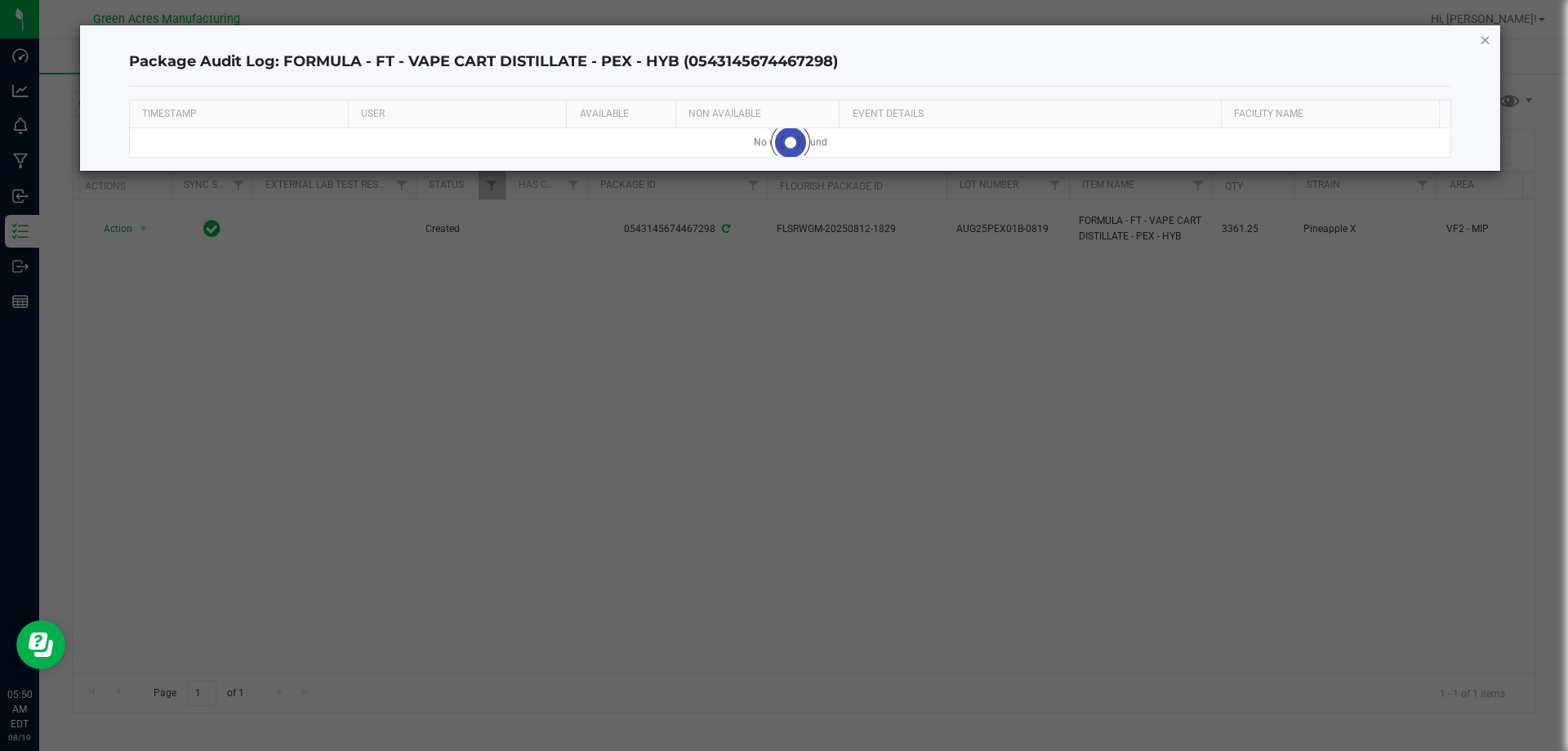
click at [1486, 37] on icon "button" at bounding box center [1485, 40] width 12 height 20
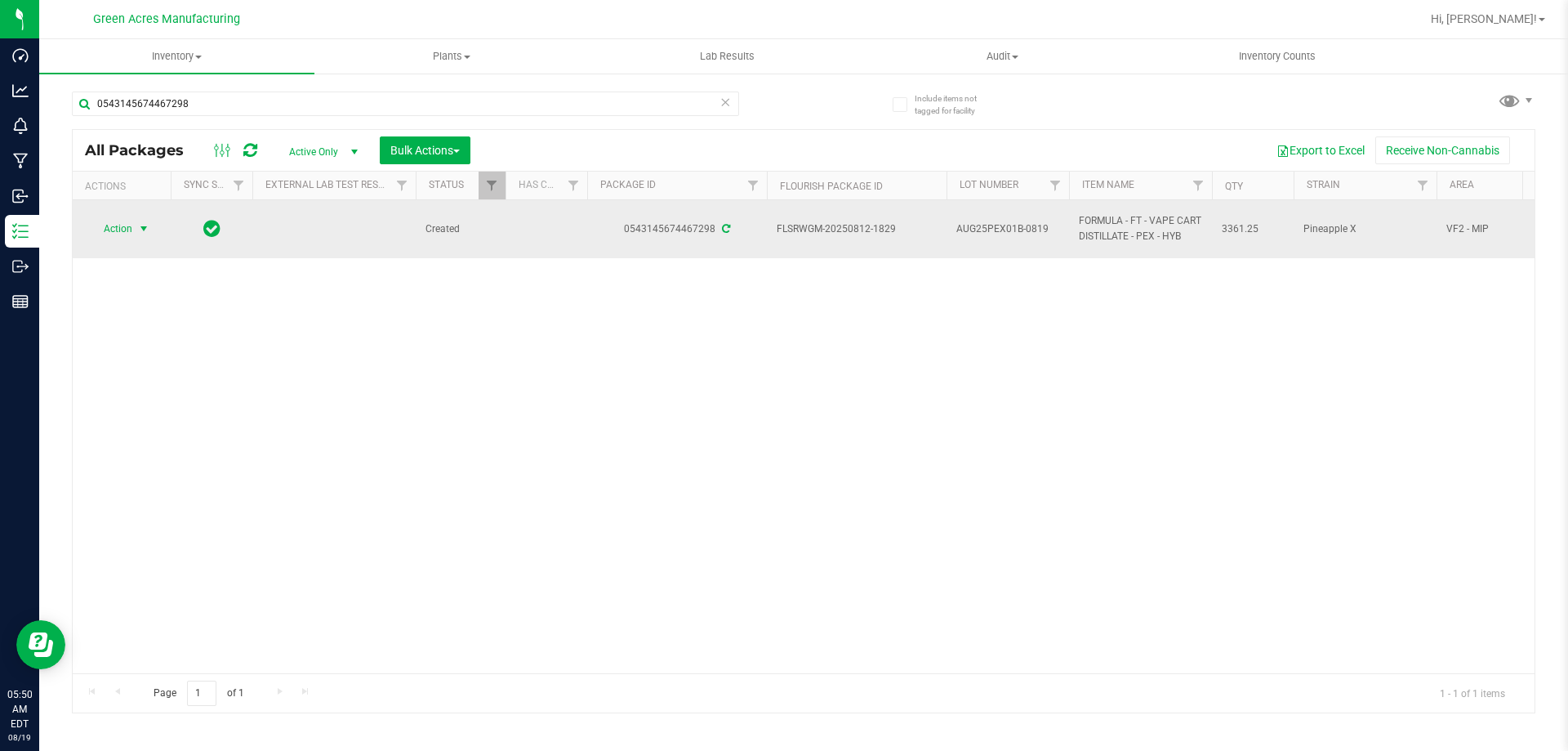
click at [118, 228] on span "Action" at bounding box center [111, 228] width 44 height 22
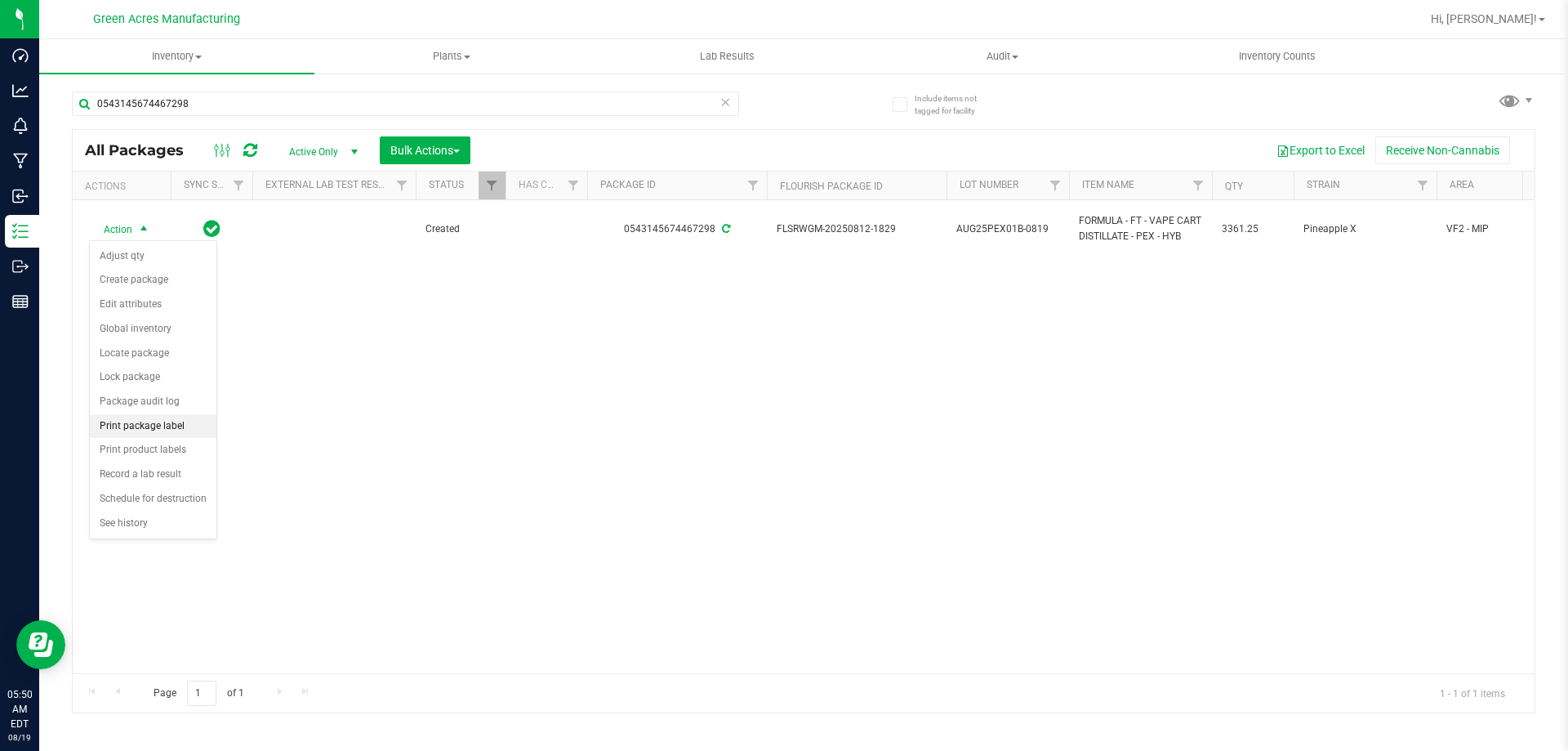
click at [135, 432] on li "Print package label" at bounding box center [153, 426] width 127 height 24
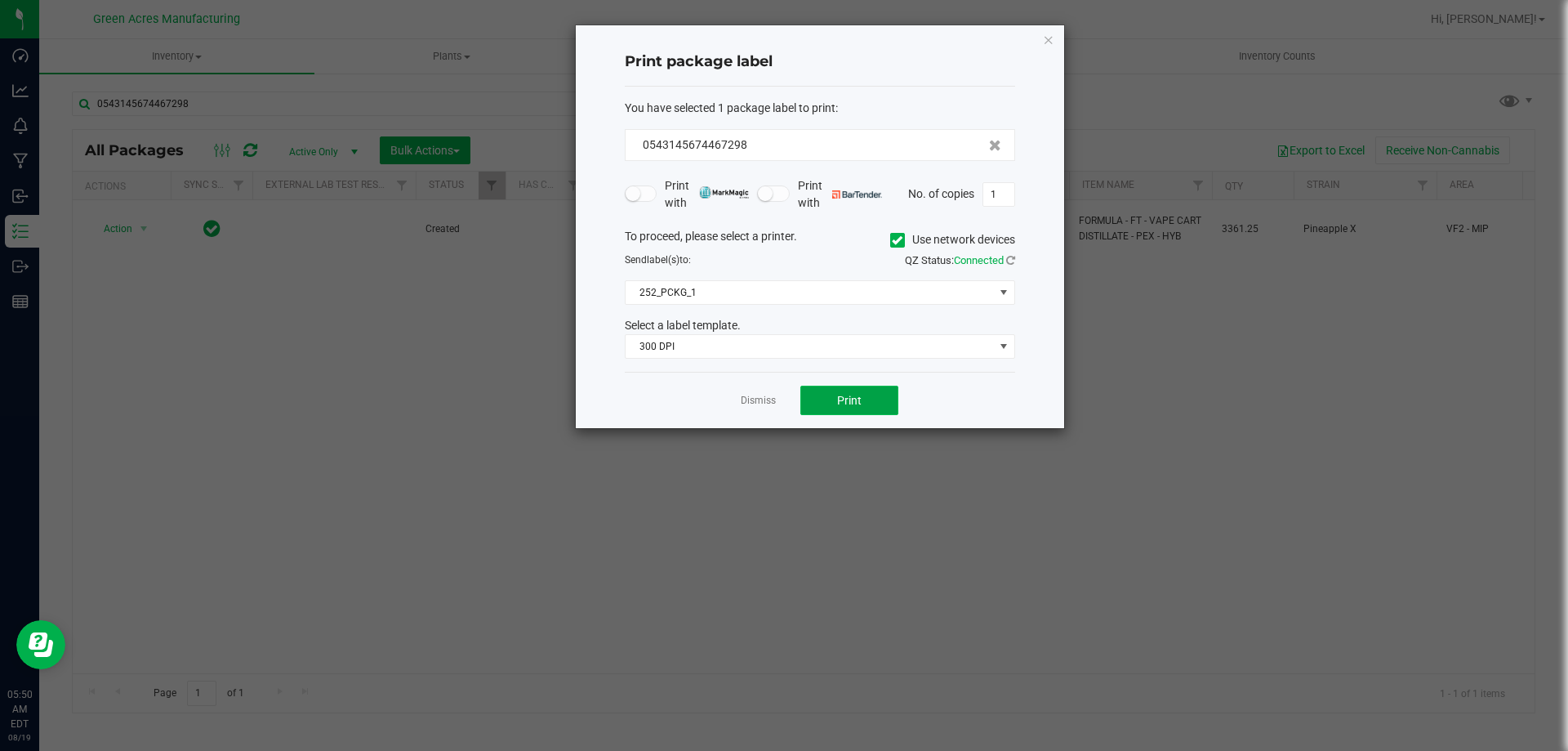
click at [823, 409] on button "Print" at bounding box center [849, 400] width 98 height 30
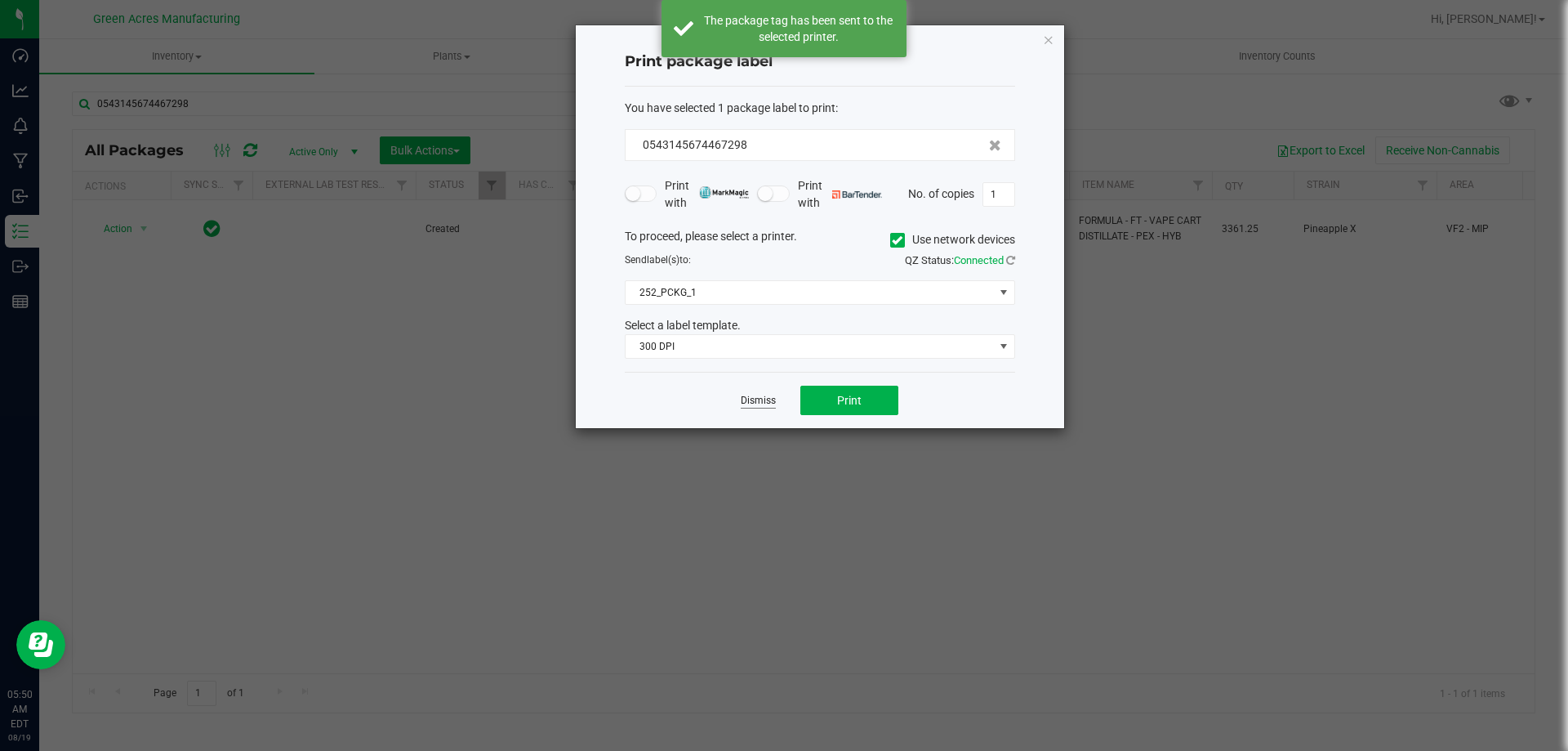
click at [760, 405] on link "Dismiss" at bounding box center [758, 400] width 35 height 13
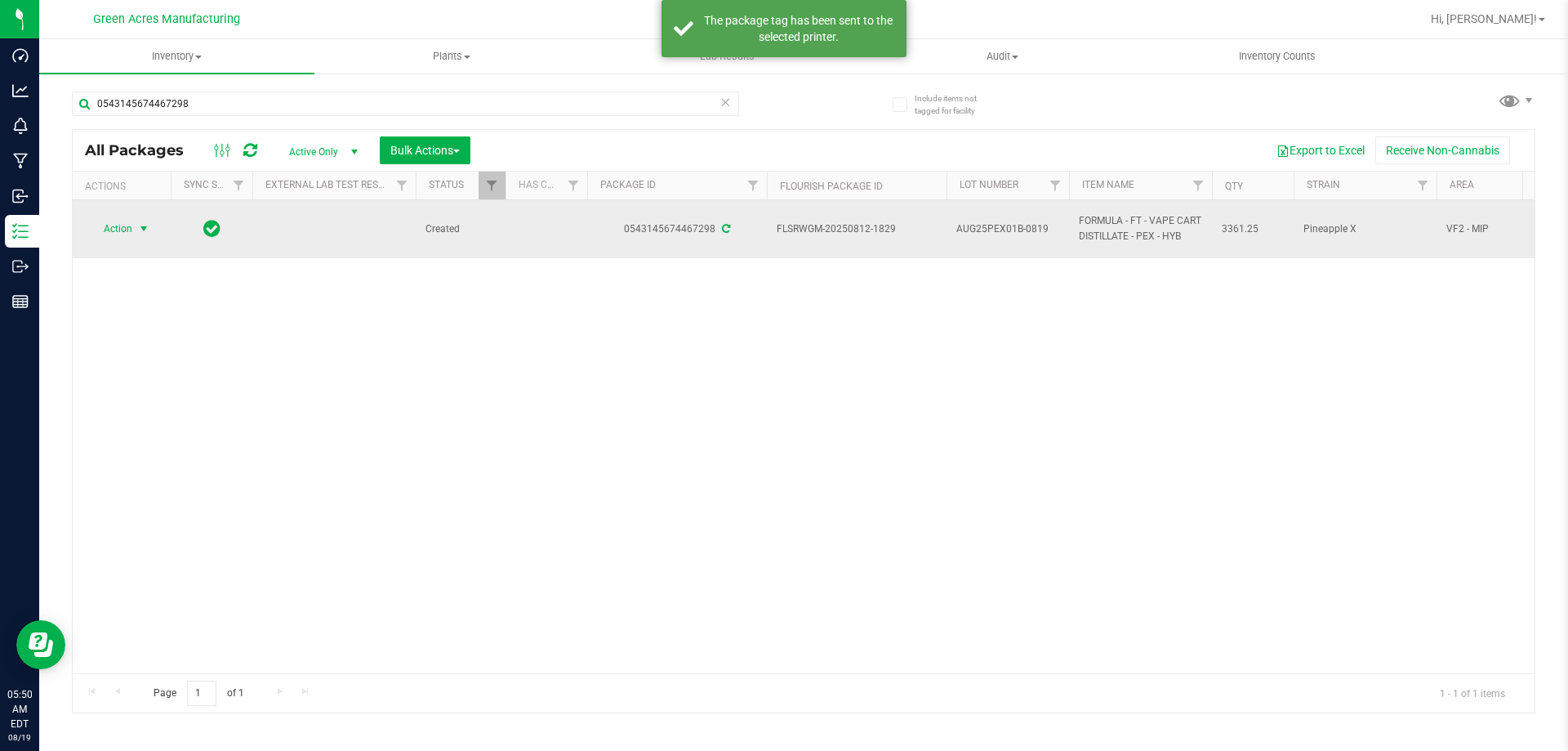
drag, startPoint x: 107, startPoint y: 210, endPoint x: 114, endPoint y: 230, distance: 21.2
click at [107, 214] on td "Action Action Adjust qty Create package Edit attributes Global inventory Locate…" at bounding box center [121, 229] width 98 height 58
drag, startPoint x: 114, startPoint y: 230, endPoint x: 132, endPoint y: 239, distance: 20.1
click at [115, 230] on span "Action" at bounding box center [111, 228] width 44 height 22
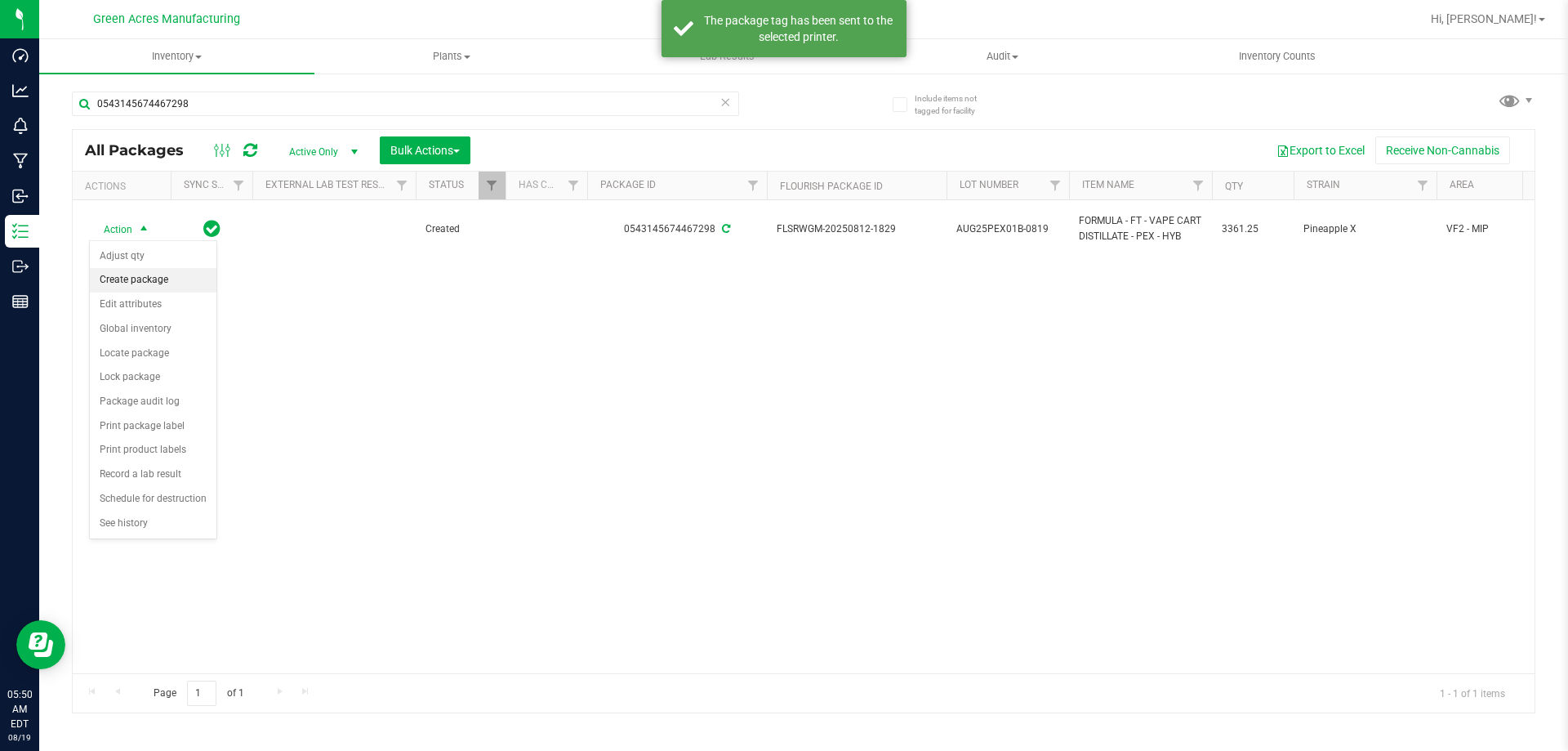
click at [138, 286] on li "Create package" at bounding box center [153, 280] width 127 height 24
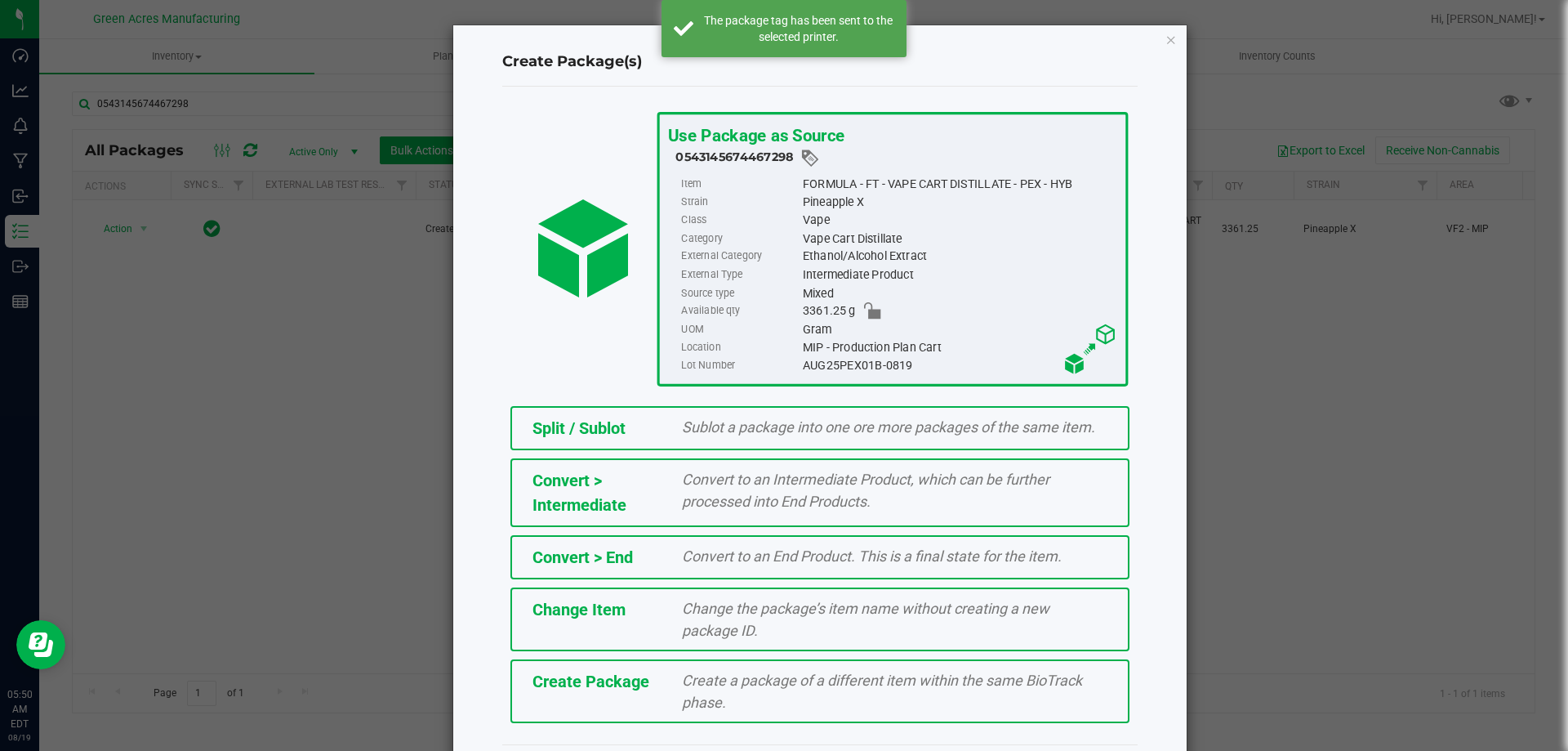
click at [603, 682] on span "Create Package" at bounding box center [591, 682] width 117 height 20
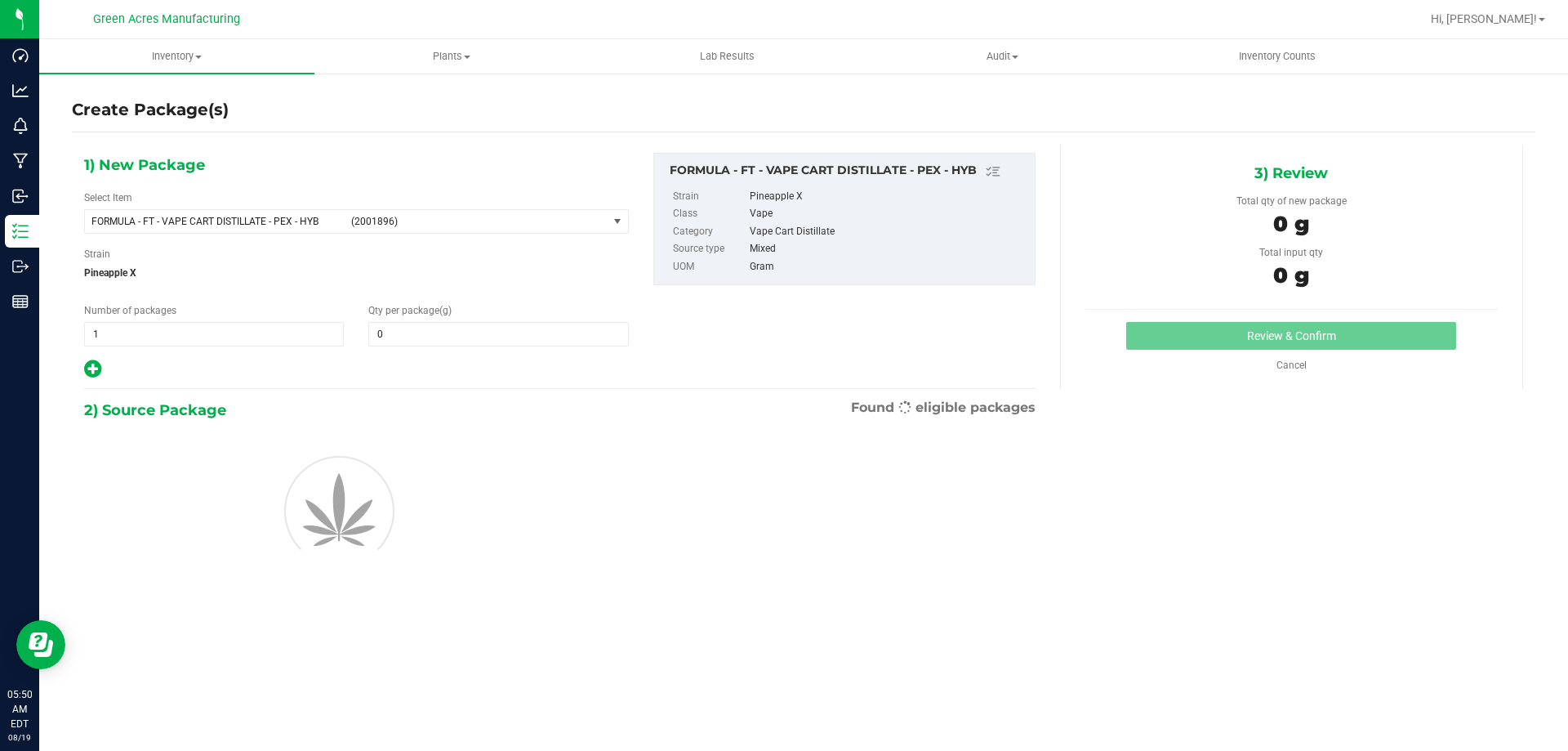
type input "0.0000"
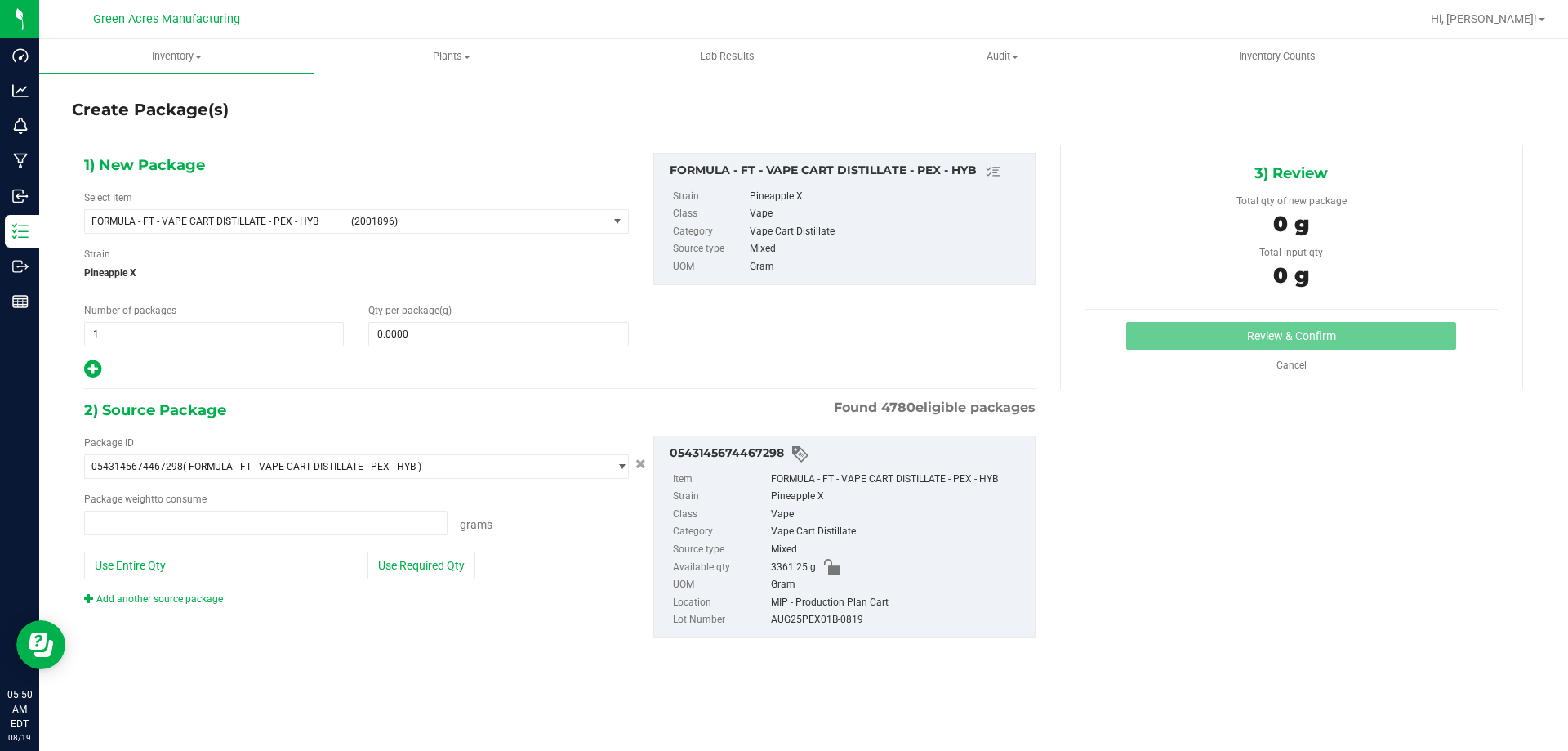
type input "0.0000 g"
click at [227, 226] on span "FORMULA - FT - VAPE CART DISTILLATE - PEX - HYB" at bounding box center [217, 221] width 250 height 12
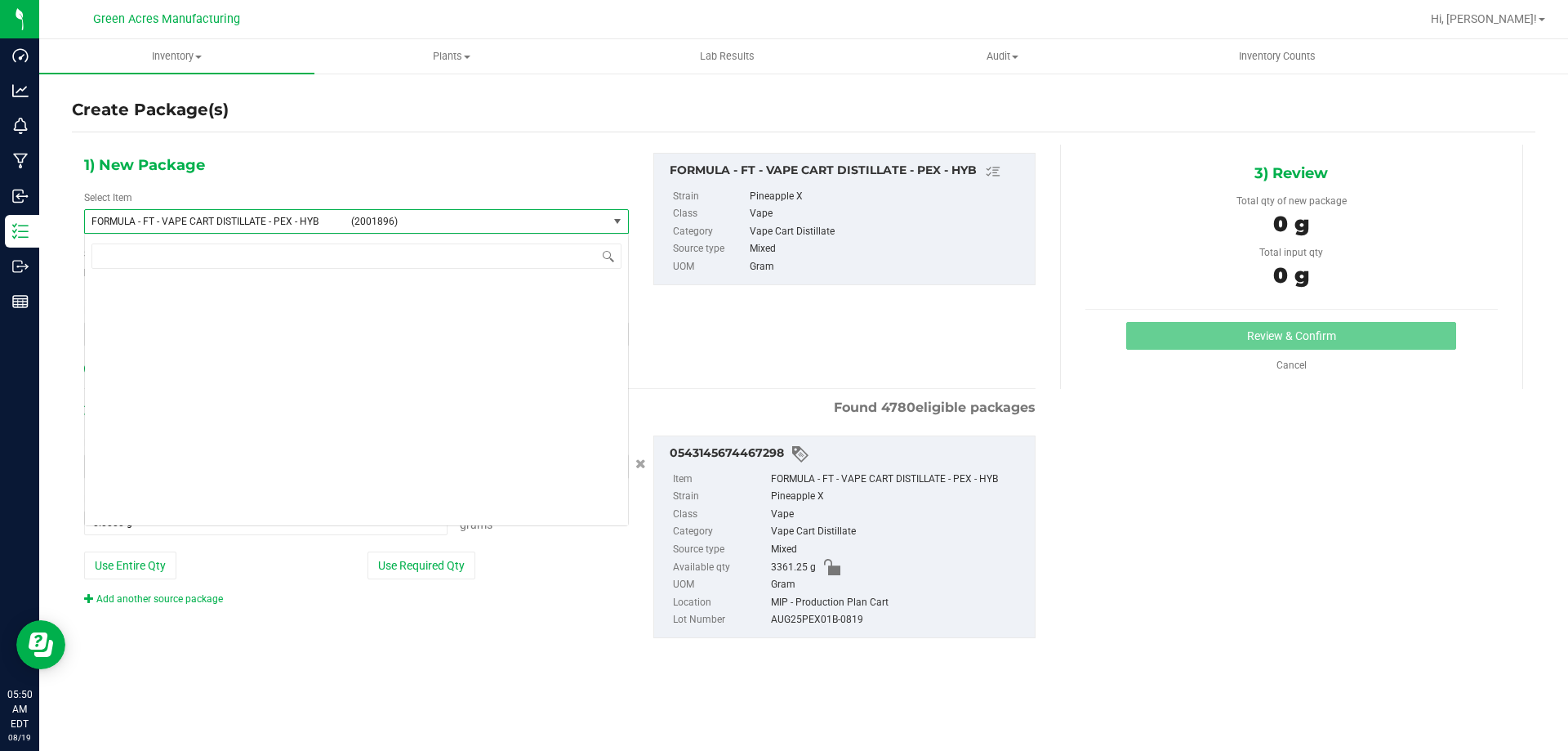
scroll to position [33154, 0]
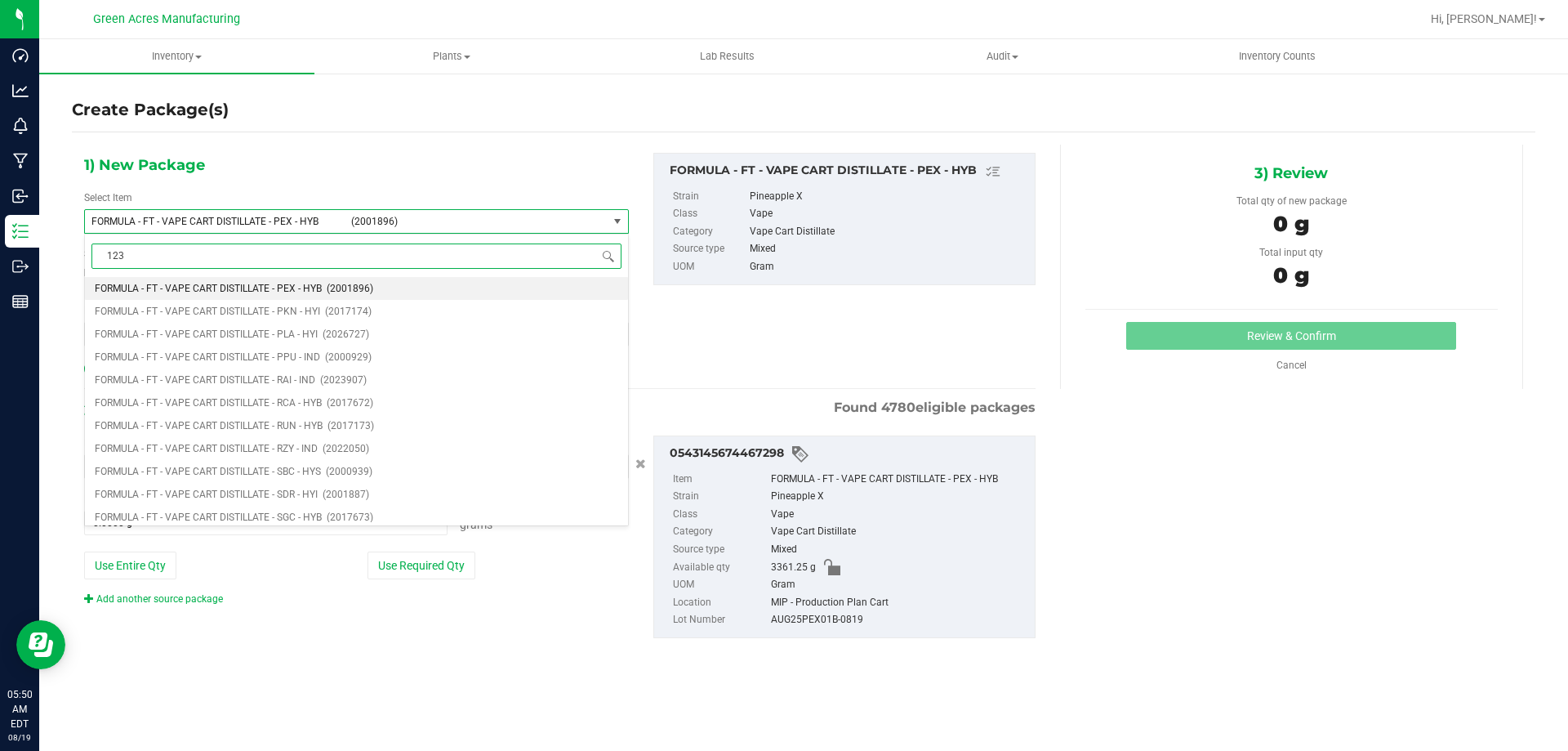
type input "1233"
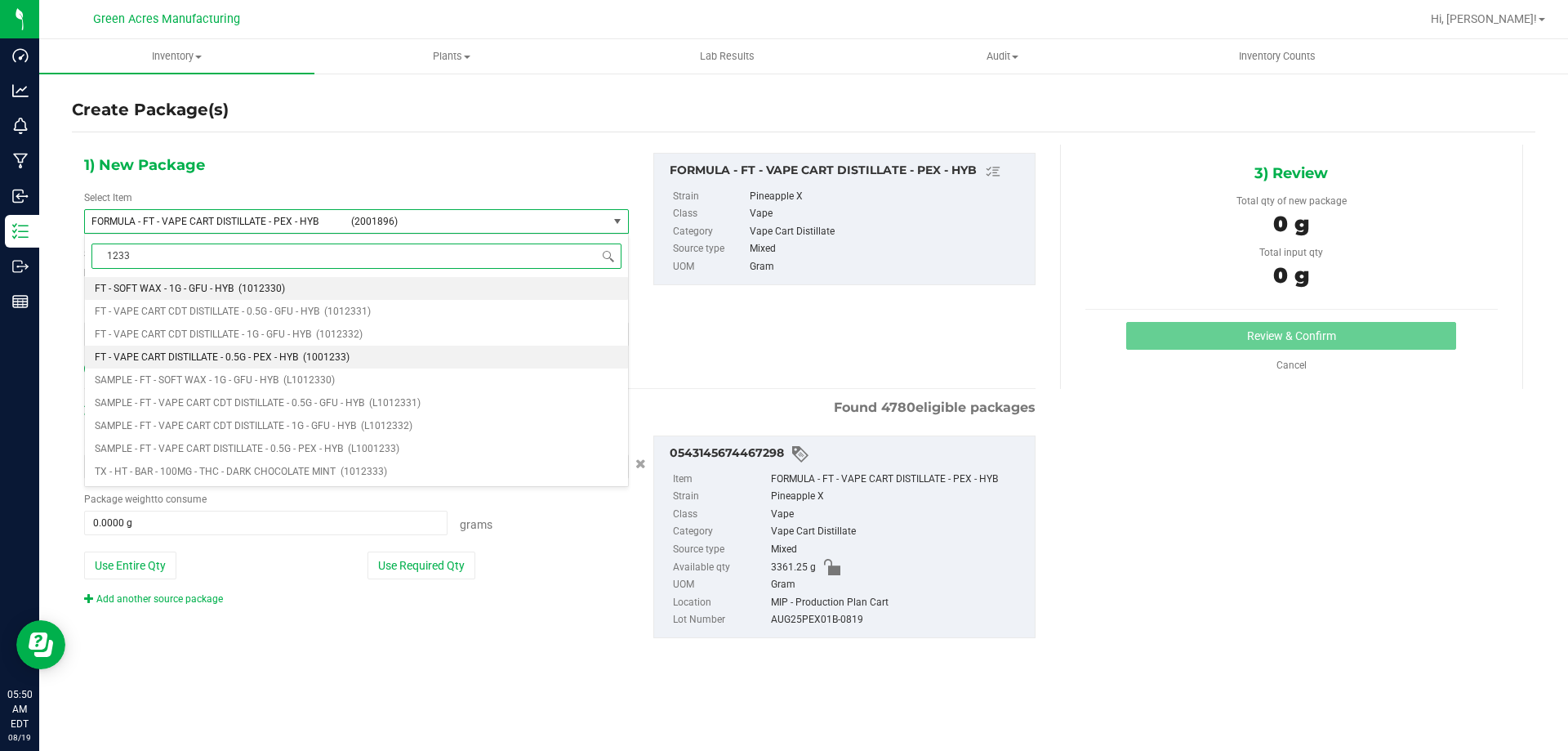
click at [202, 359] on span "FT - VAPE CART DISTILLATE - 0.5G - PEX - HYB" at bounding box center [196, 357] width 203 height 12
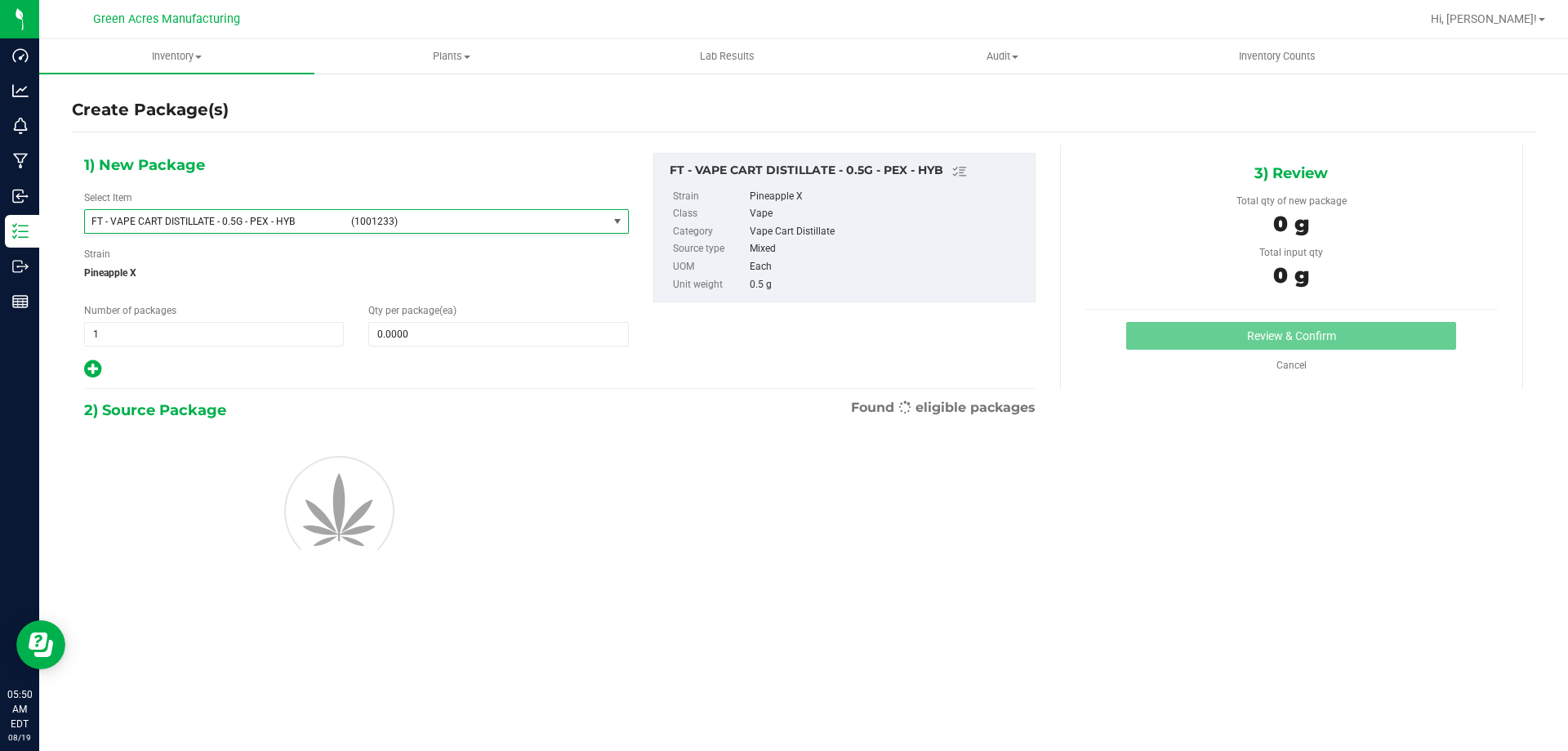
type input "0"
click at [406, 346] on div "1) New Package Select Item FT - VAPE CART DISTILLATE - 0.5G - PEX - HYB (100123…" at bounding box center [356, 266] width 569 height 228
click at [407, 335] on span at bounding box center [498, 334] width 260 height 24
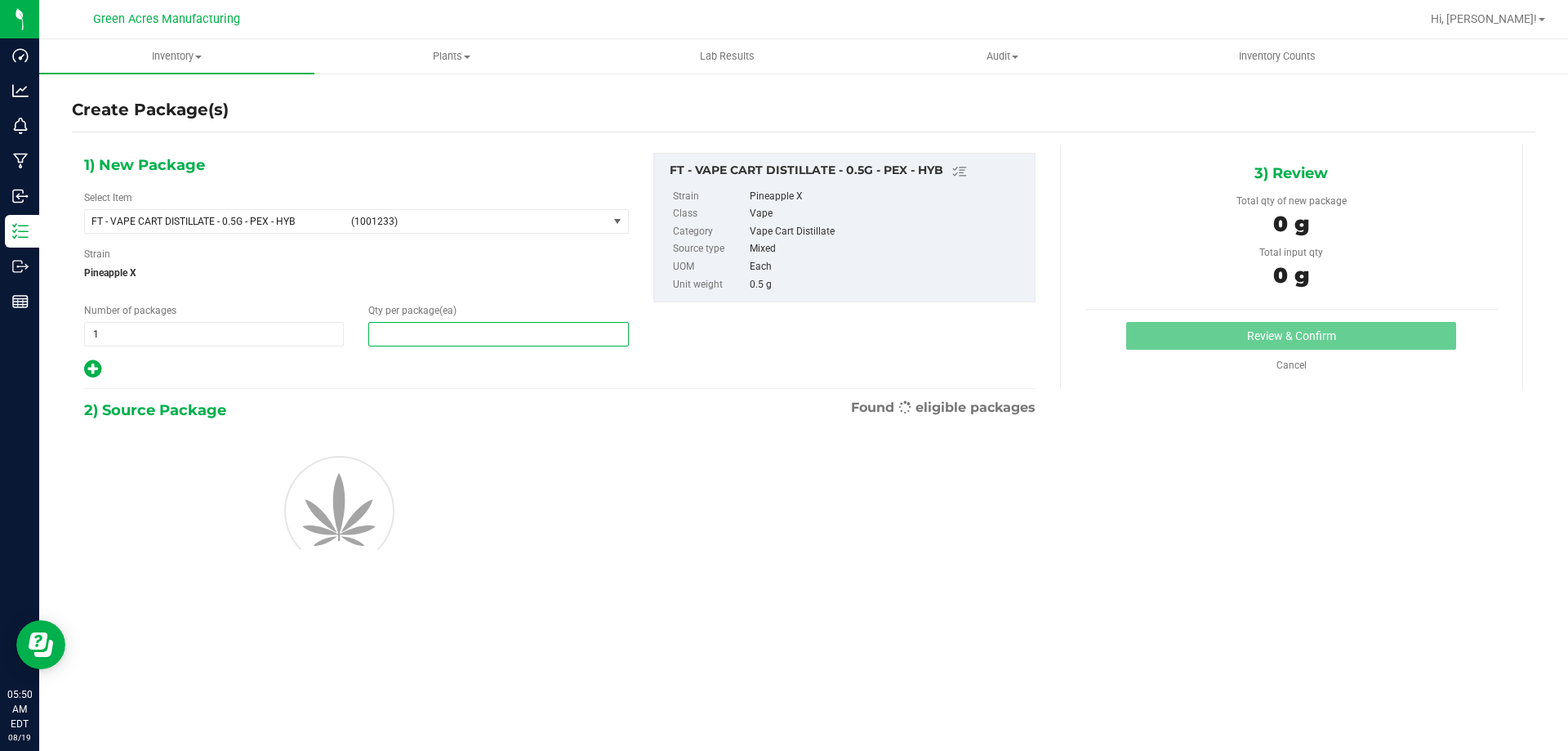
type input "1"
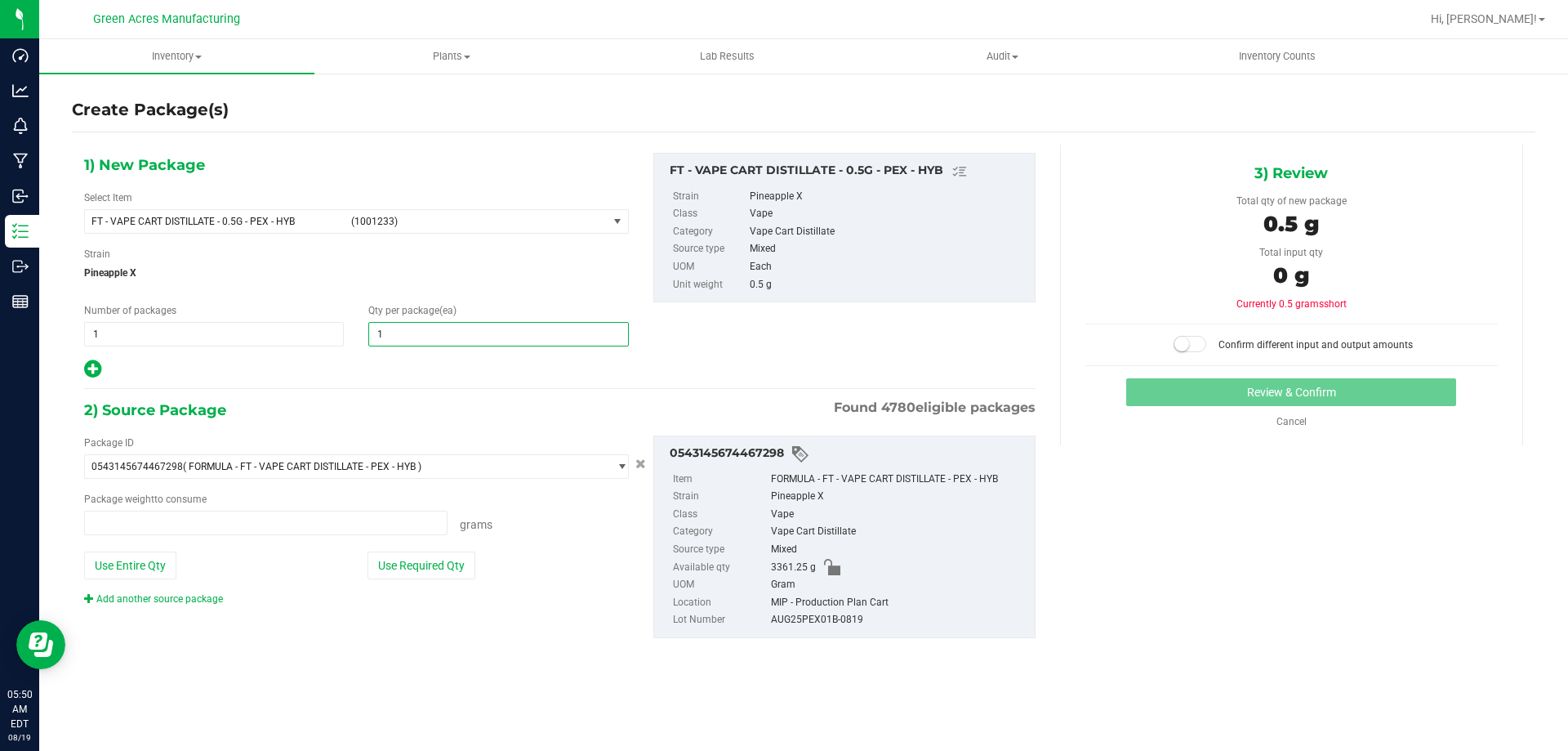
type input "0.0000 g"
type input "1"
drag, startPoint x: 547, startPoint y: 421, endPoint x: 487, endPoint y: 505, distance: 103.2
click at [547, 420] on div "2) Source Package Found 4780 eligible packages" at bounding box center [560, 409] width 951 height 24
click at [448, 563] on button "Use Required Qty" at bounding box center [422, 565] width 108 height 28
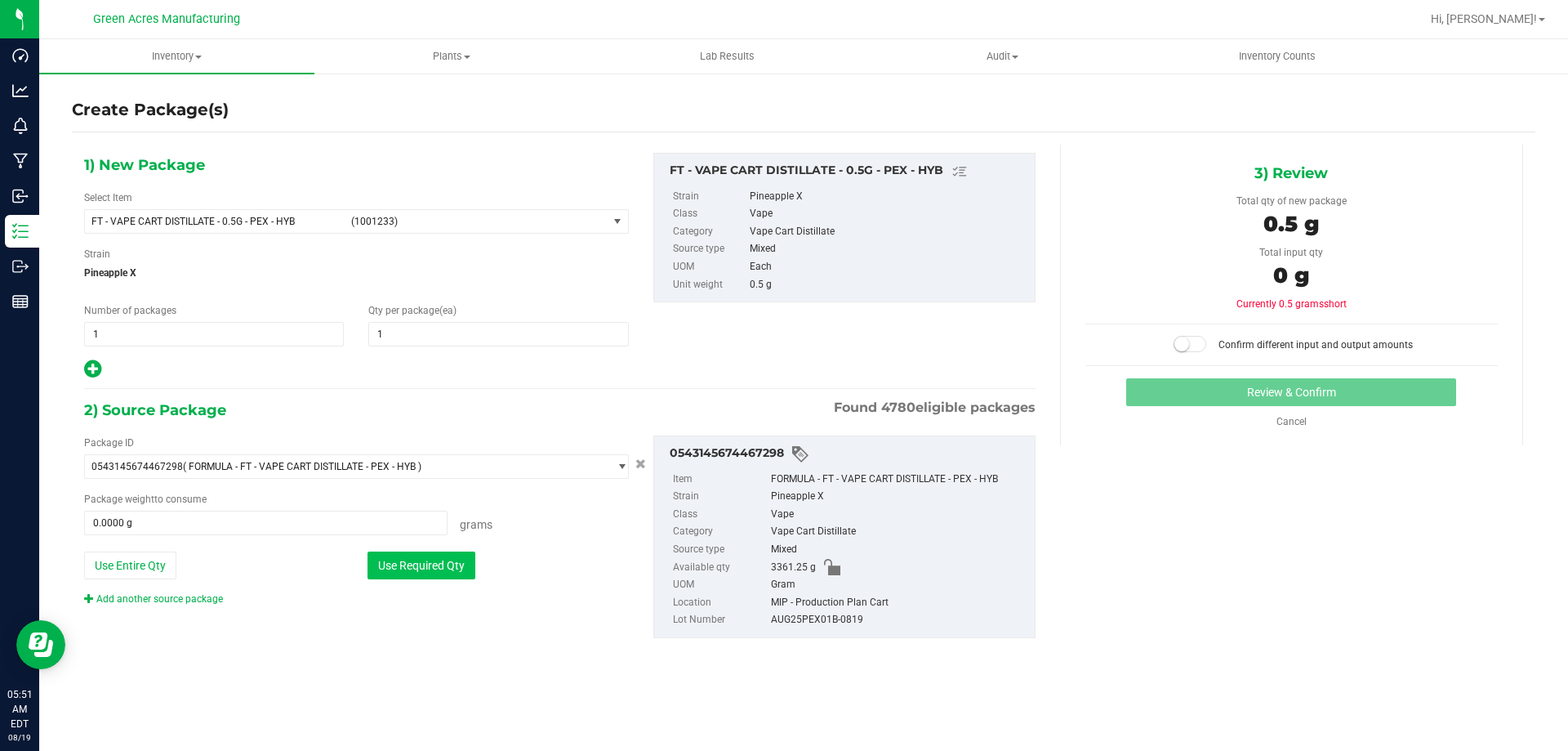
type input "0.5000 g"
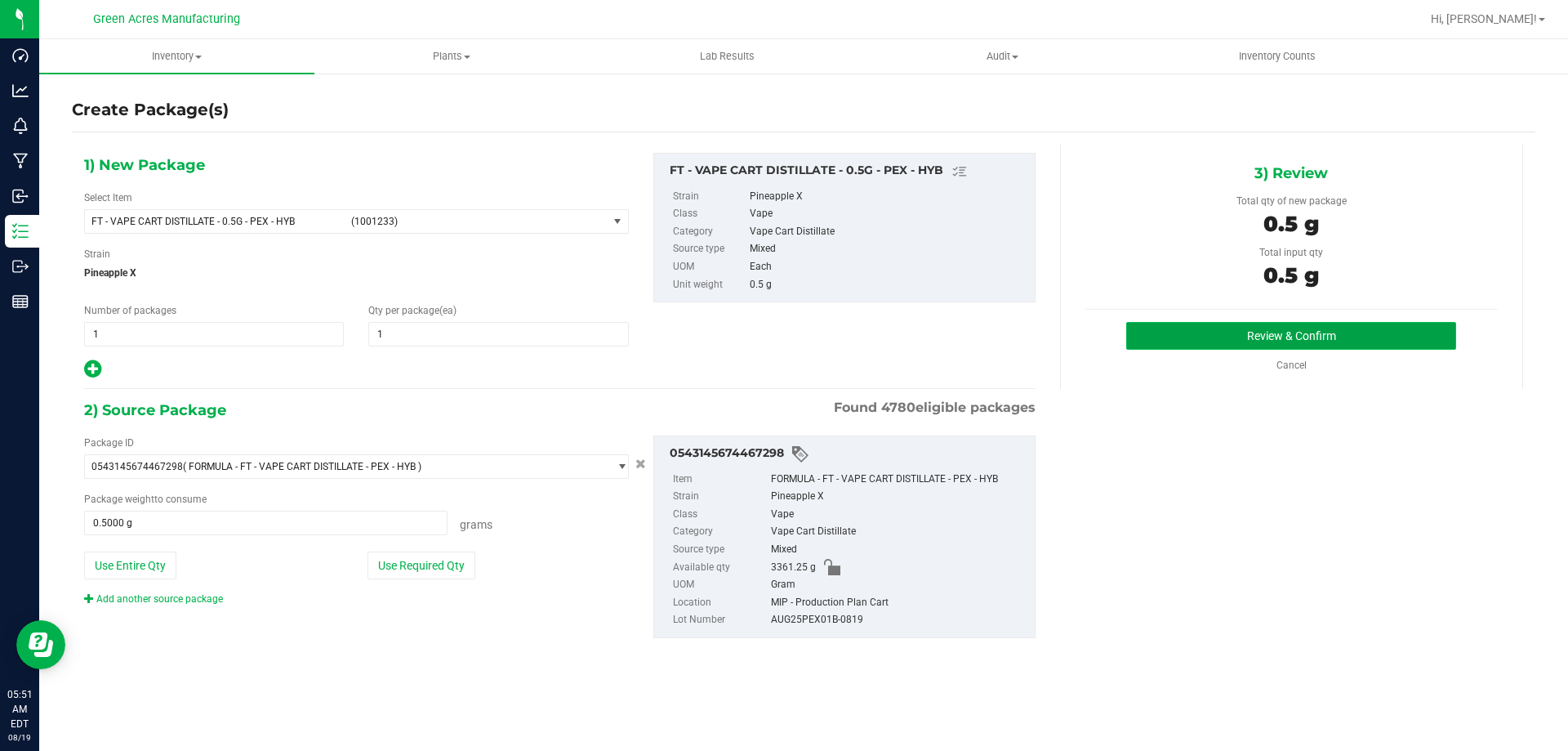
click at [1157, 345] on button "Review & Confirm" at bounding box center [1291, 335] width 330 height 28
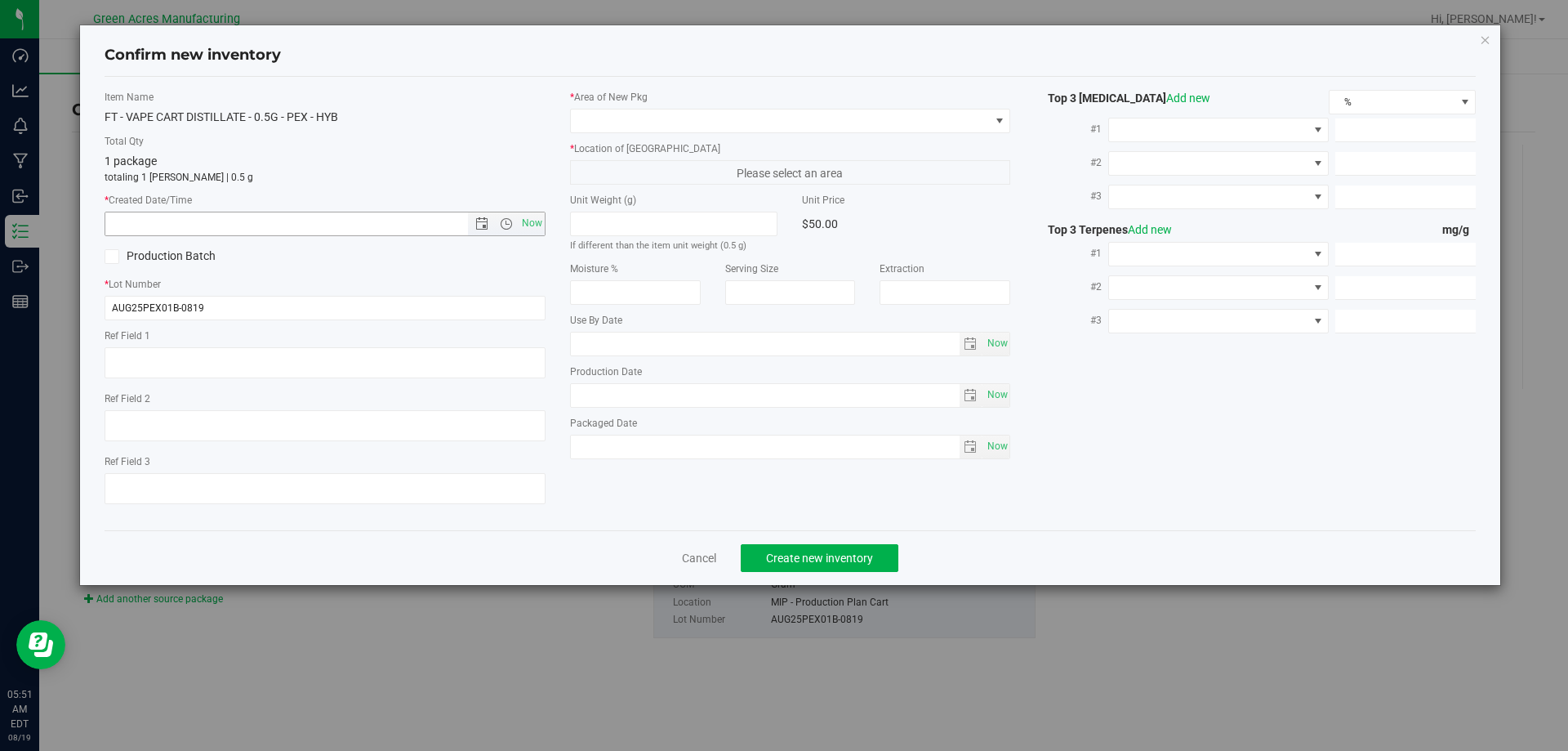
drag, startPoint x: 542, startPoint y: 224, endPoint x: 585, endPoint y: 168, distance: 70.6
click at [542, 225] on span "Now" at bounding box center [531, 223] width 28 height 23
type input "8/19/2025 5:51 AM"
drag, startPoint x: 602, startPoint y: 146, endPoint x: 623, endPoint y: 121, distance: 32.6
click at [606, 142] on label "* Location of New Pkg" at bounding box center [790, 148] width 441 height 14
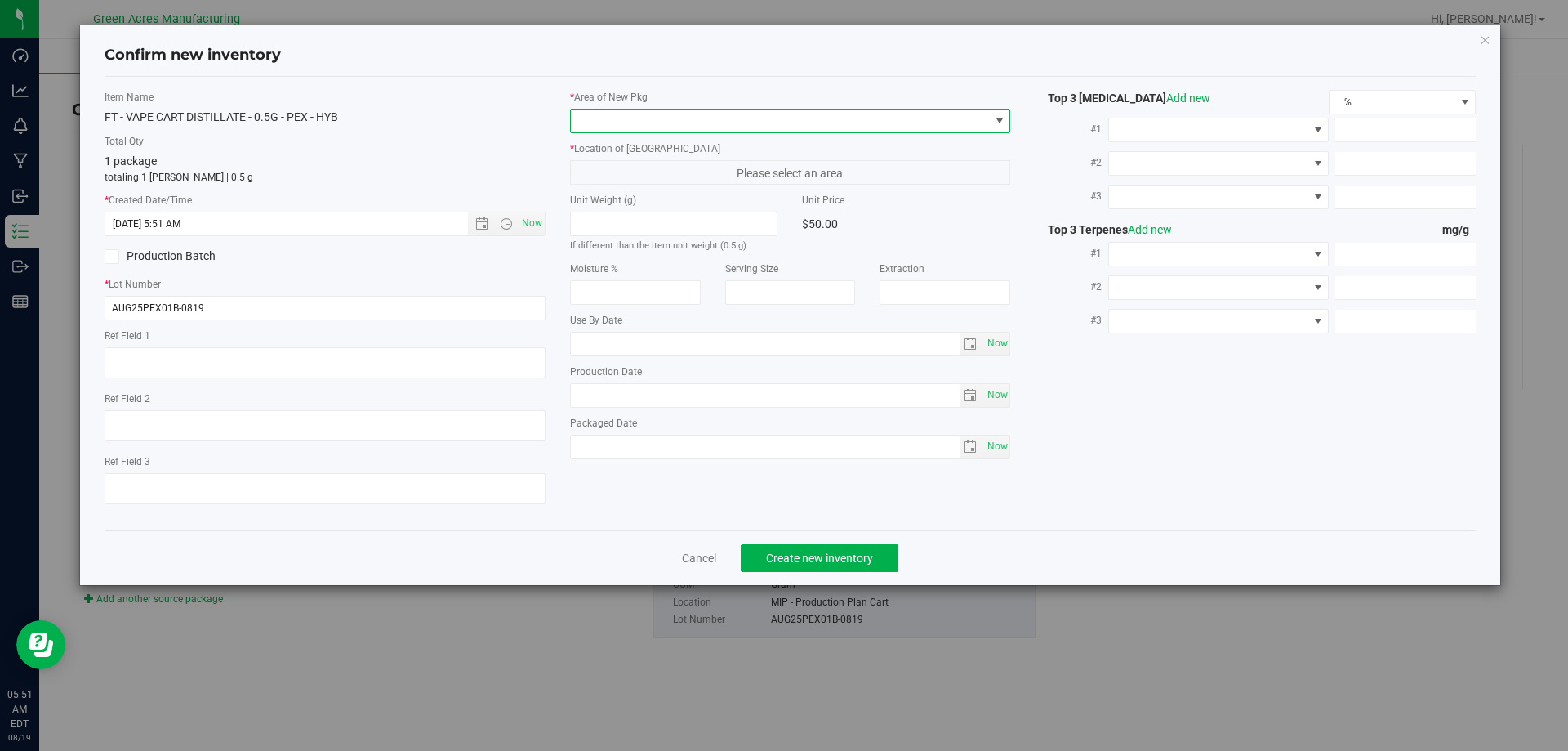
click at [623, 121] on span at bounding box center [780, 121] width 419 height 22
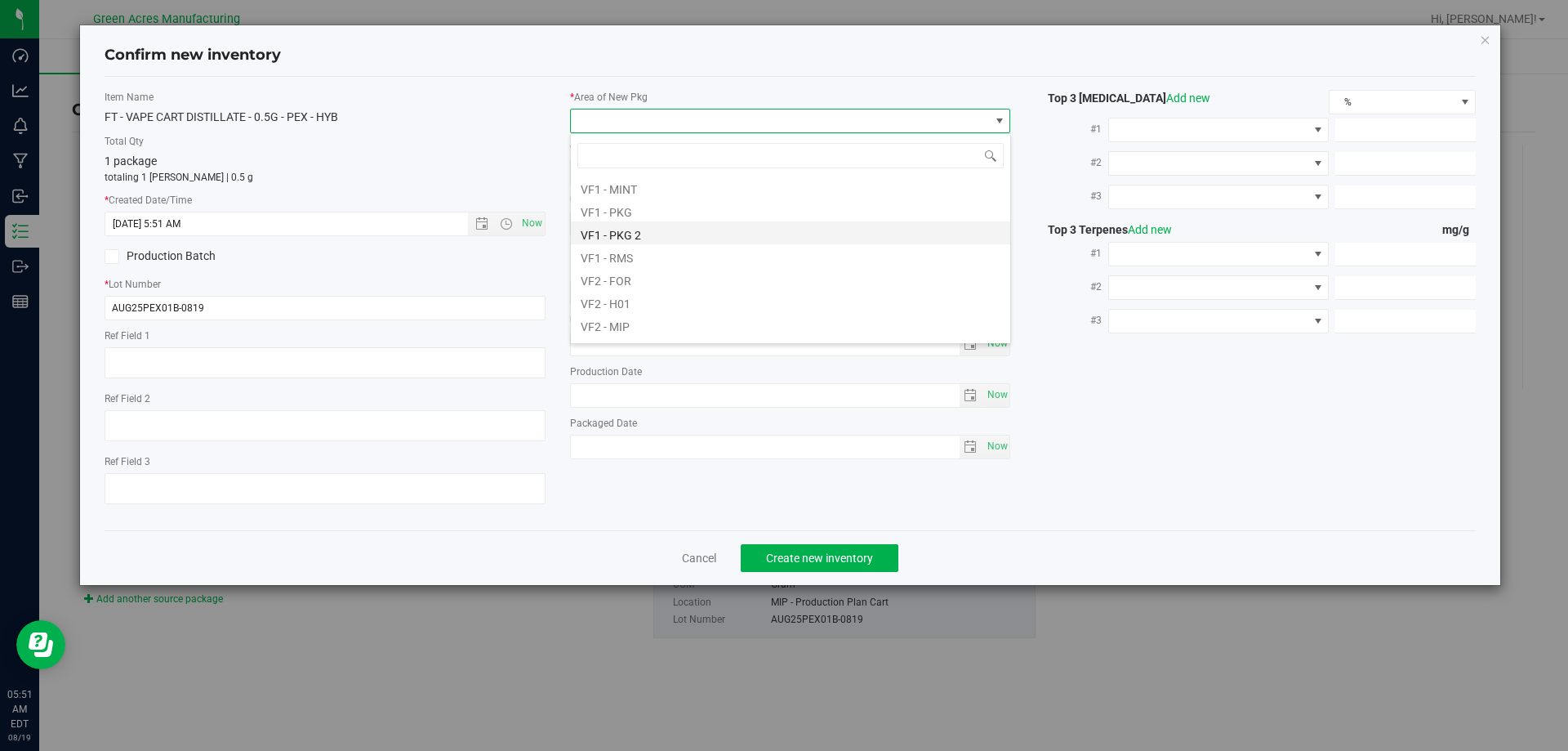
scroll to position [820, 0]
click at [655, 229] on li "VF2 - MIP" at bounding box center [790, 237] width 440 height 22
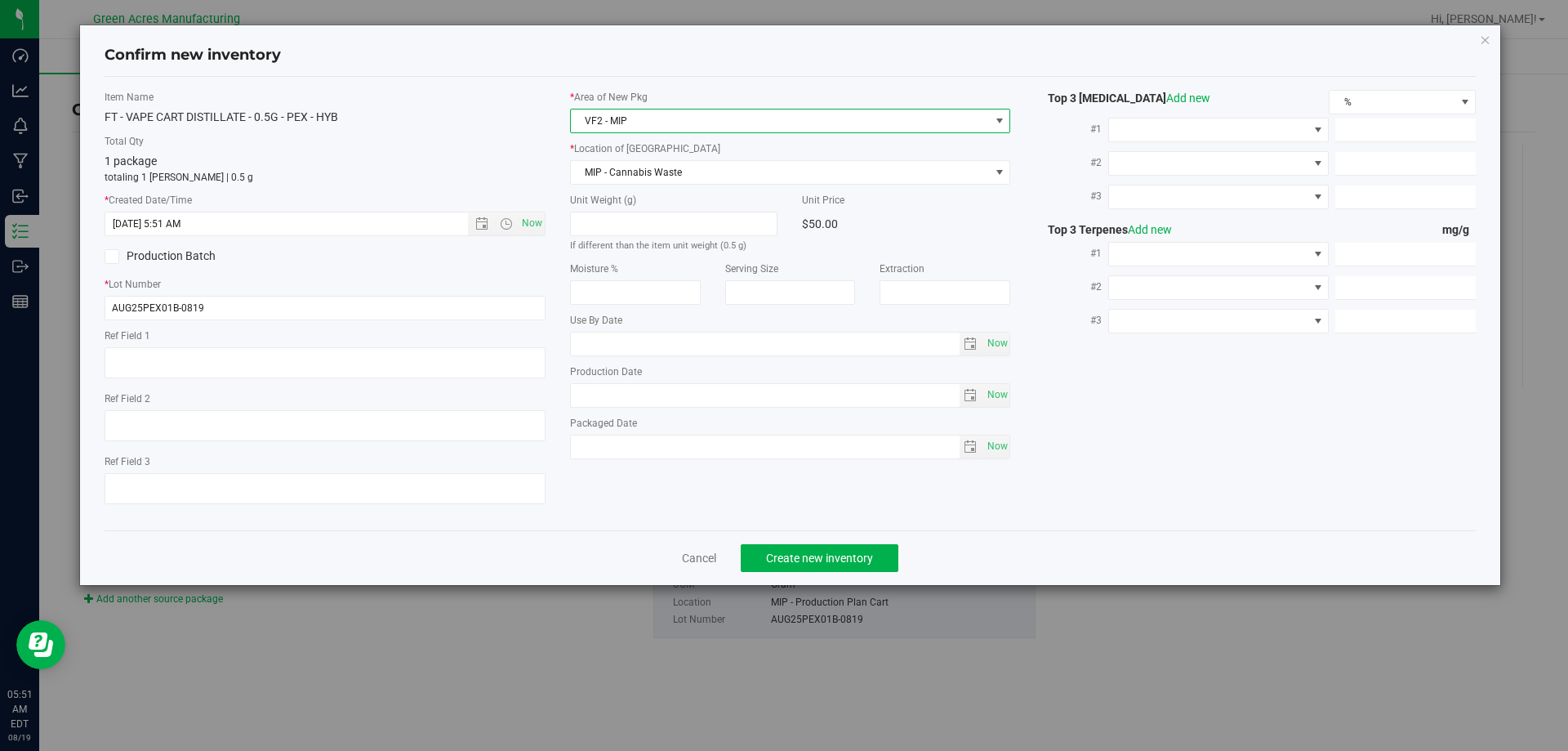
click at [654, 186] on div "* Area of New Pkg VF2 - MIP * Location of New Pkg MIP - Cannabis Waste MIP - Ca…" at bounding box center [791, 279] width 466 height 378
click at [657, 178] on span "MIP - Cannabis Waste" at bounding box center [780, 172] width 419 height 22
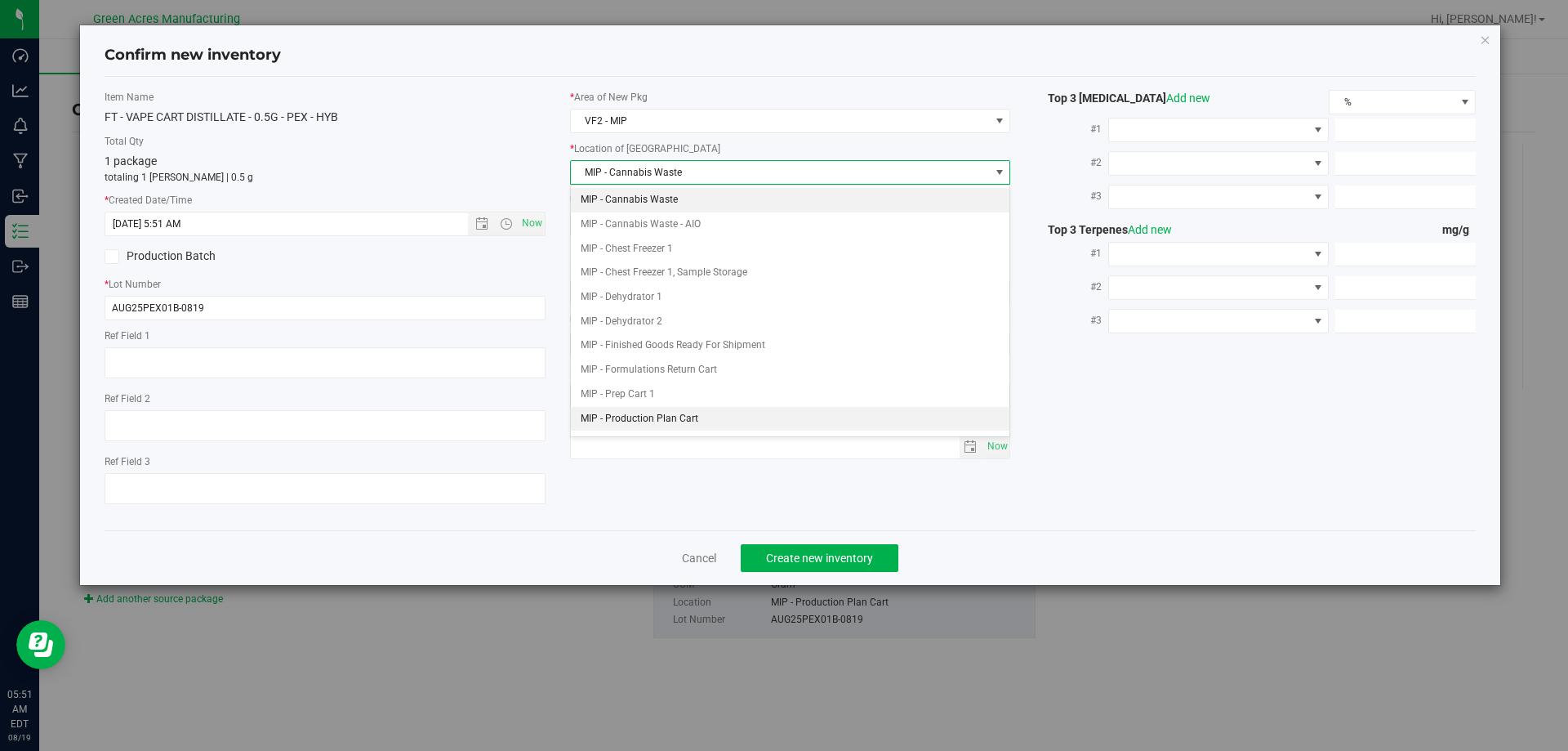
click at [663, 416] on li "MIP - Production Plan Cart" at bounding box center [790, 418] width 440 height 24
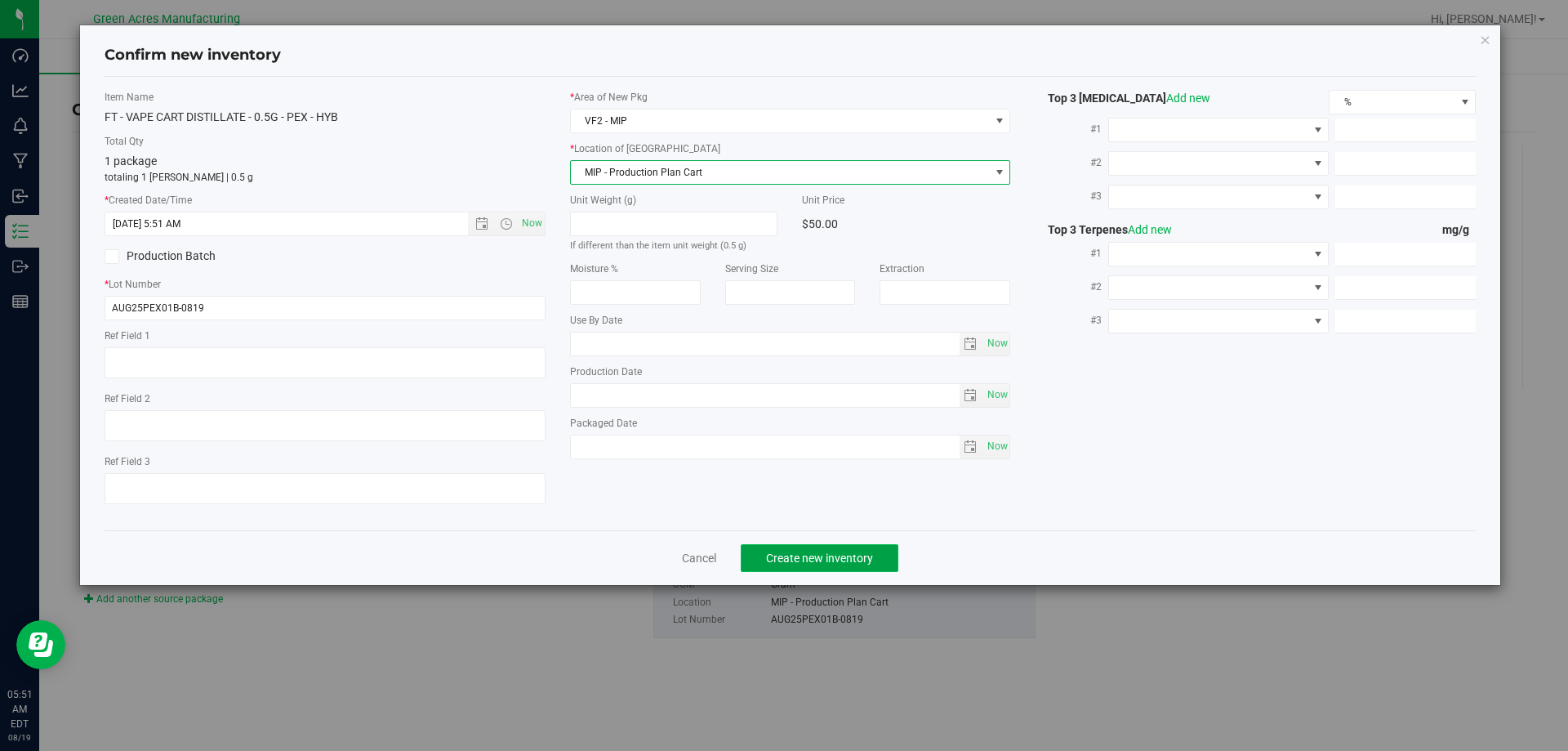
click at [755, 553] on button "Create new inventory" at bounding box center [819, 558] width 157 height 28
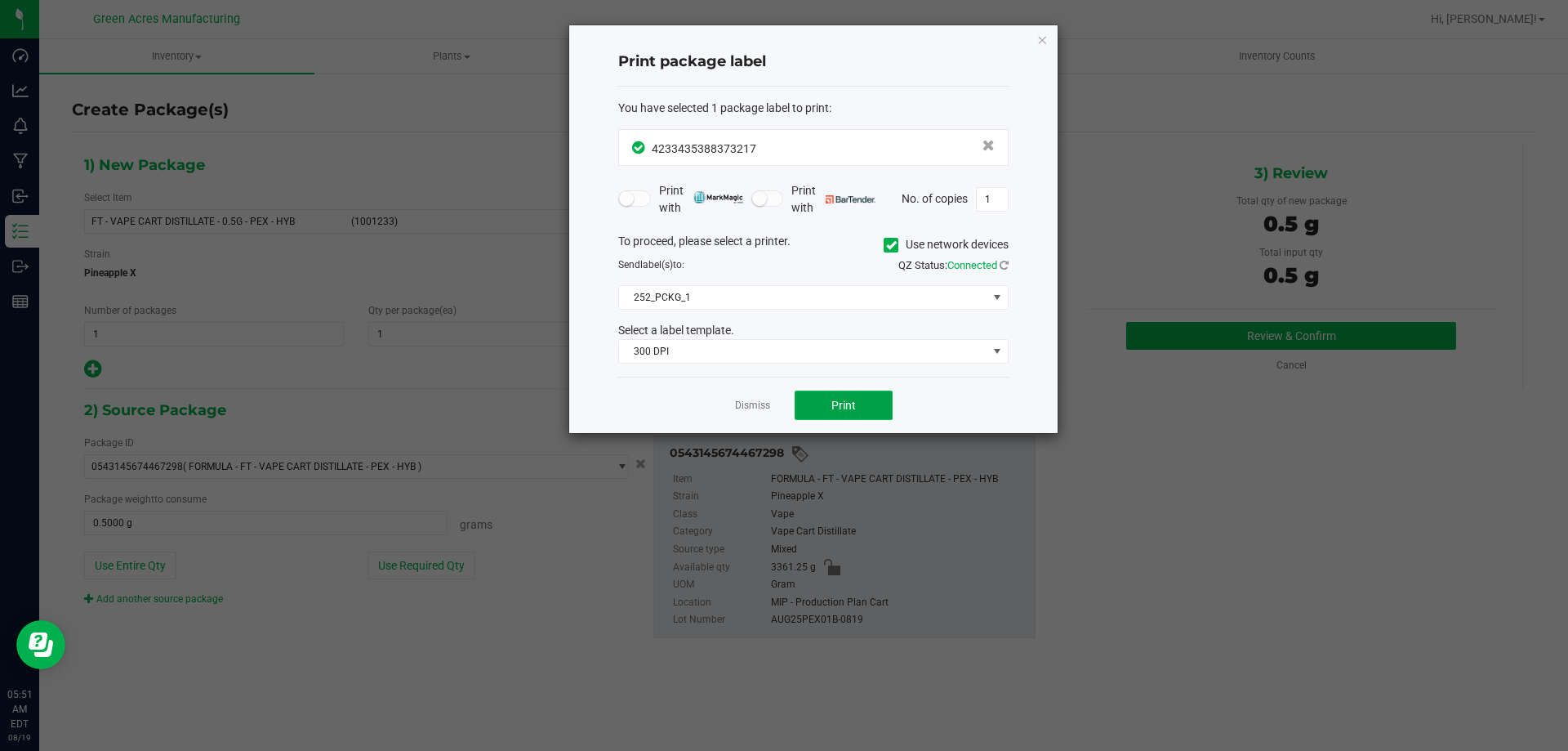
click at [844, 393] on button "Print" at bounding box center [843, 405] width 98 height 30
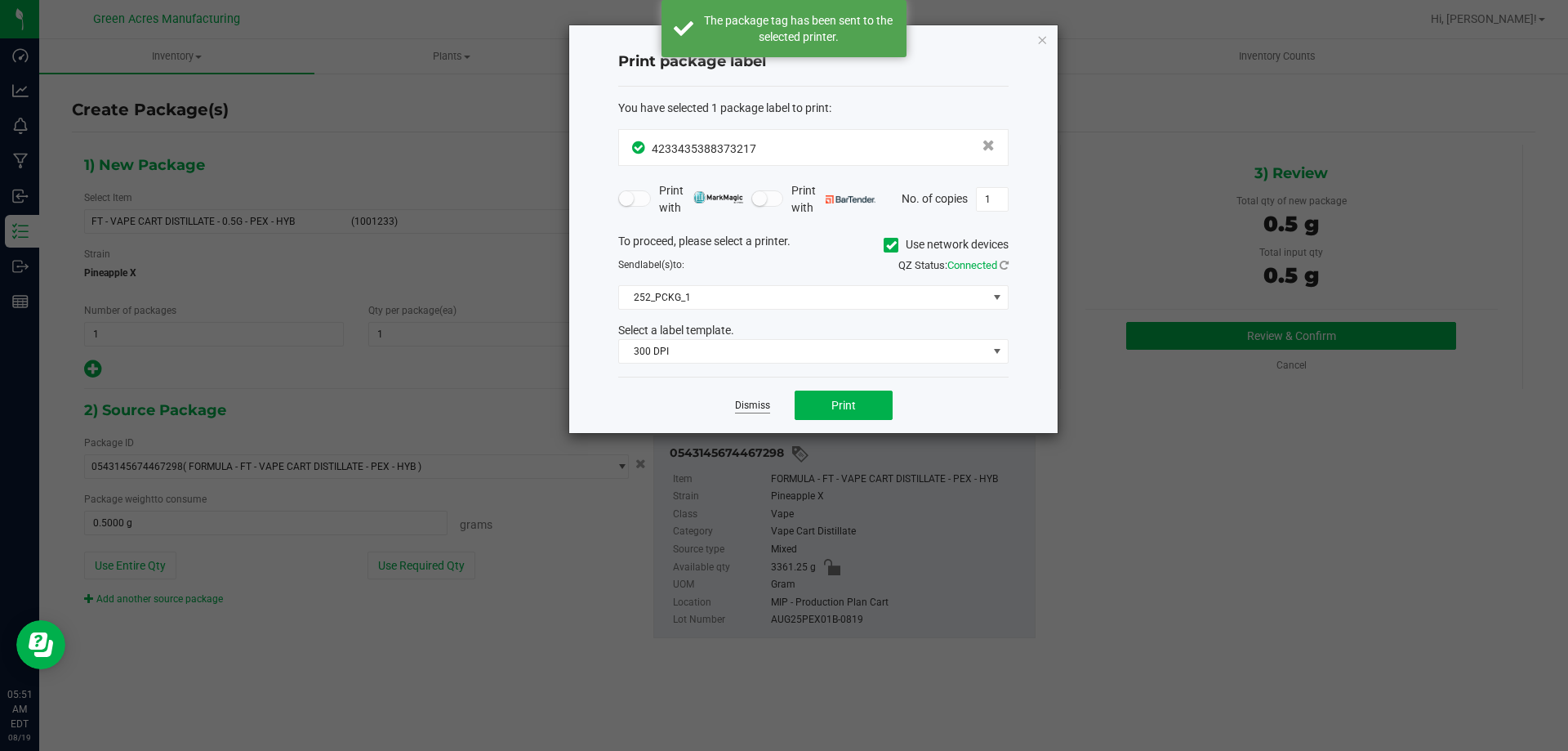
click at [763, 407] on link "Dismiss" at bounding box center [753, 405] width 35 height 13
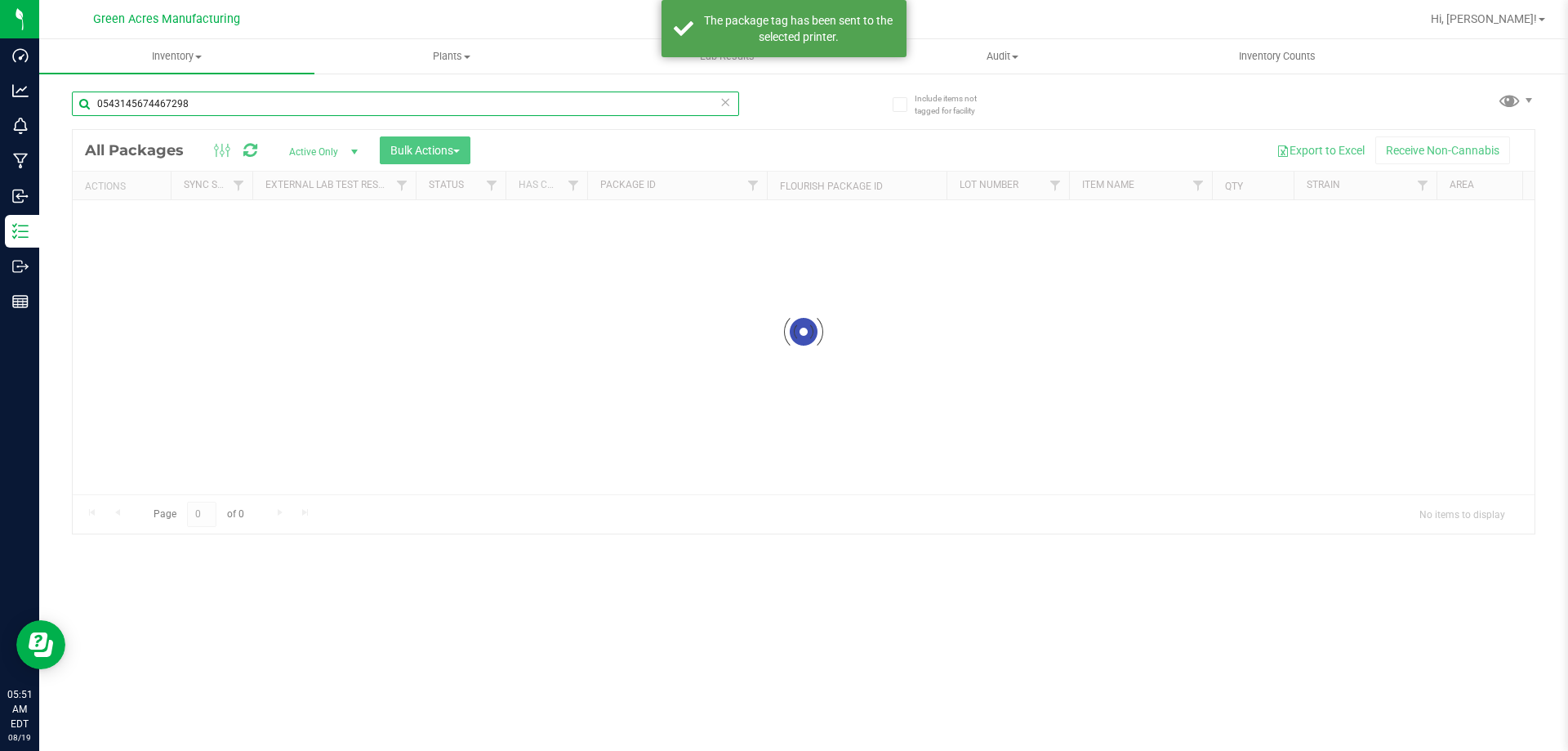
drag, startPoint x: 228, startPoint y: 106, endPoint x: 85, endPoint y: 130, distance: 145.0
click at [85, 130] on div "0543145674467298 Loading... All Packages Active Only Active Only Lab Samples Lo…" at bounding box center [804, 305] width 1464 height 459
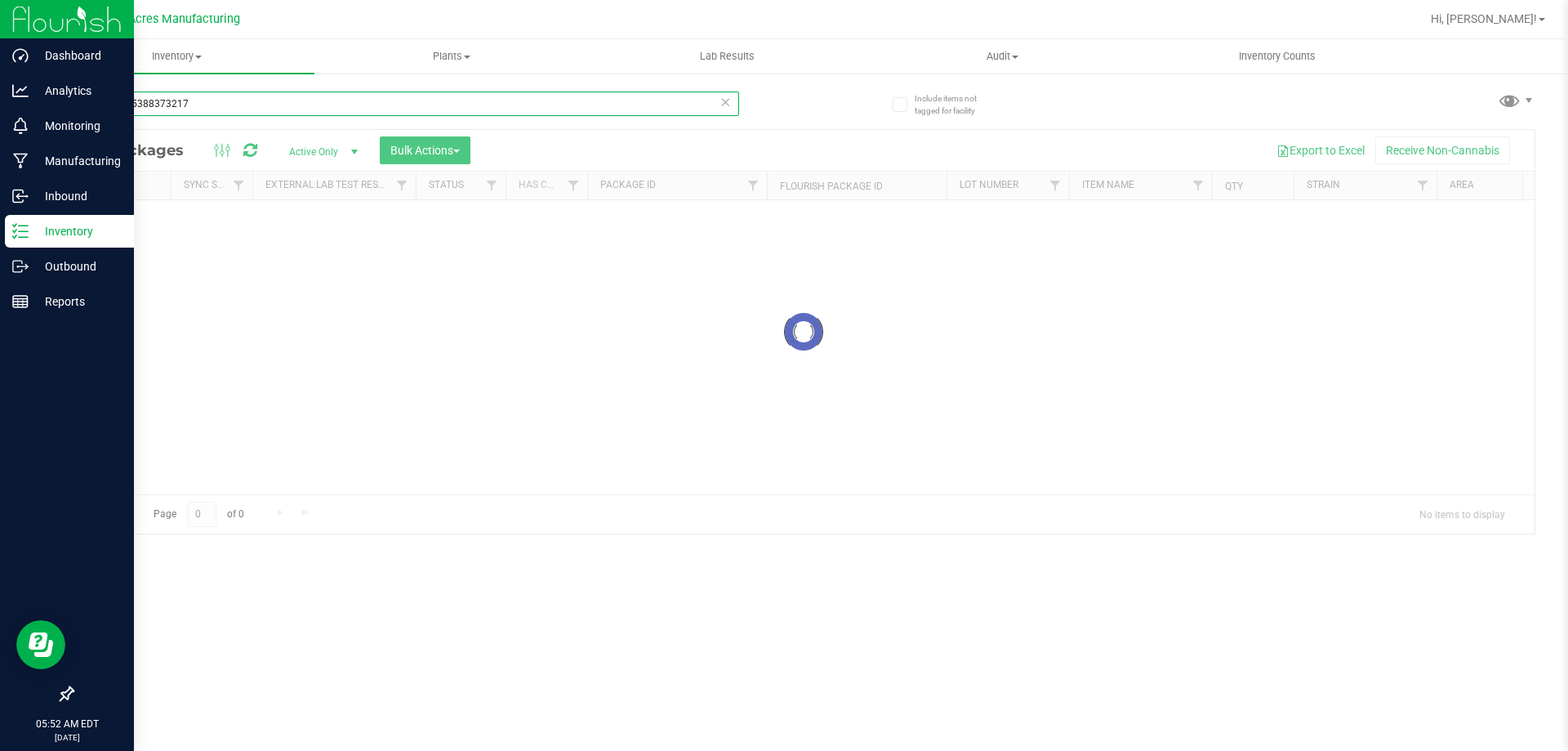
type input "4233435388373217"
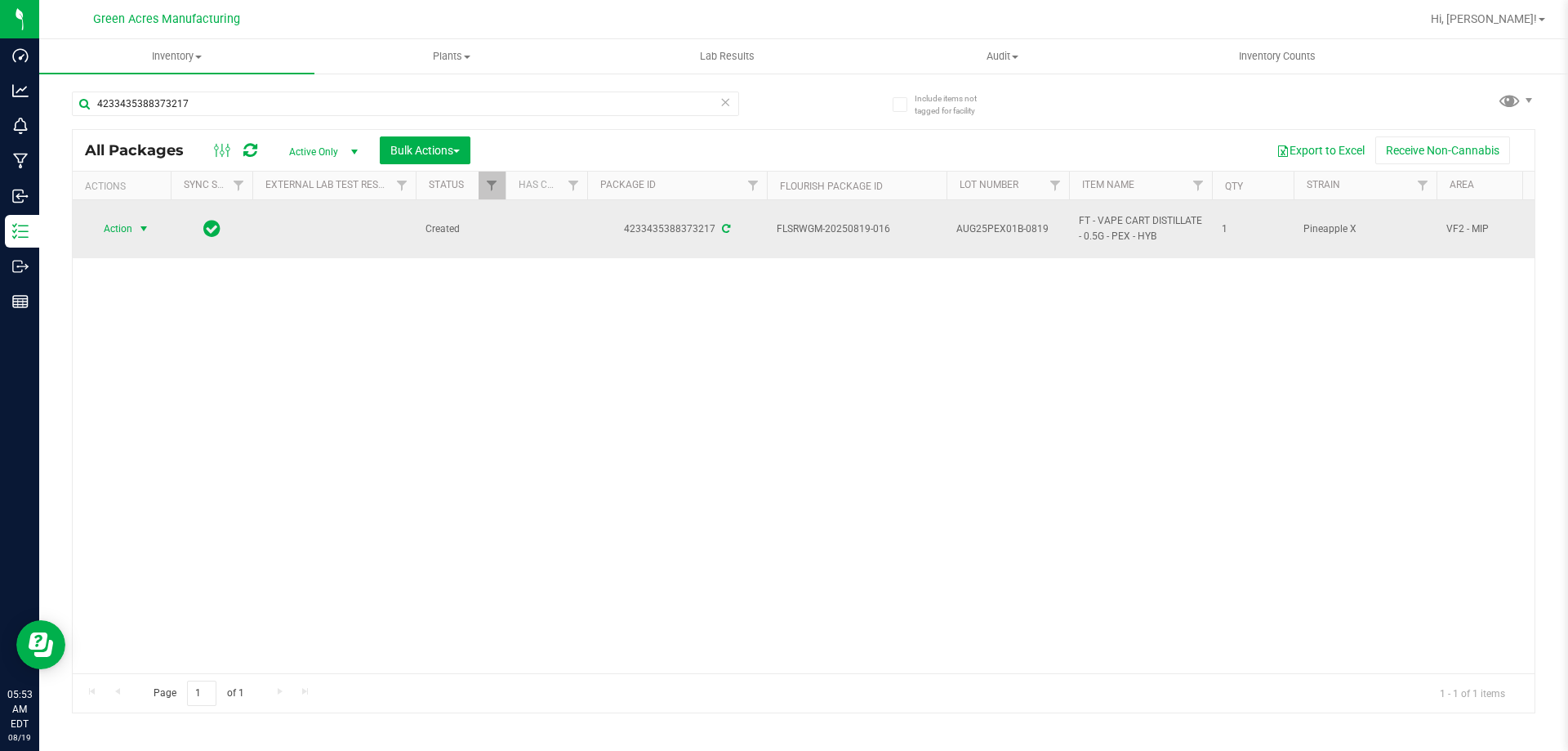
click at [146, 228] on span "select" at bounding box center [144, 228] width 13 height 13
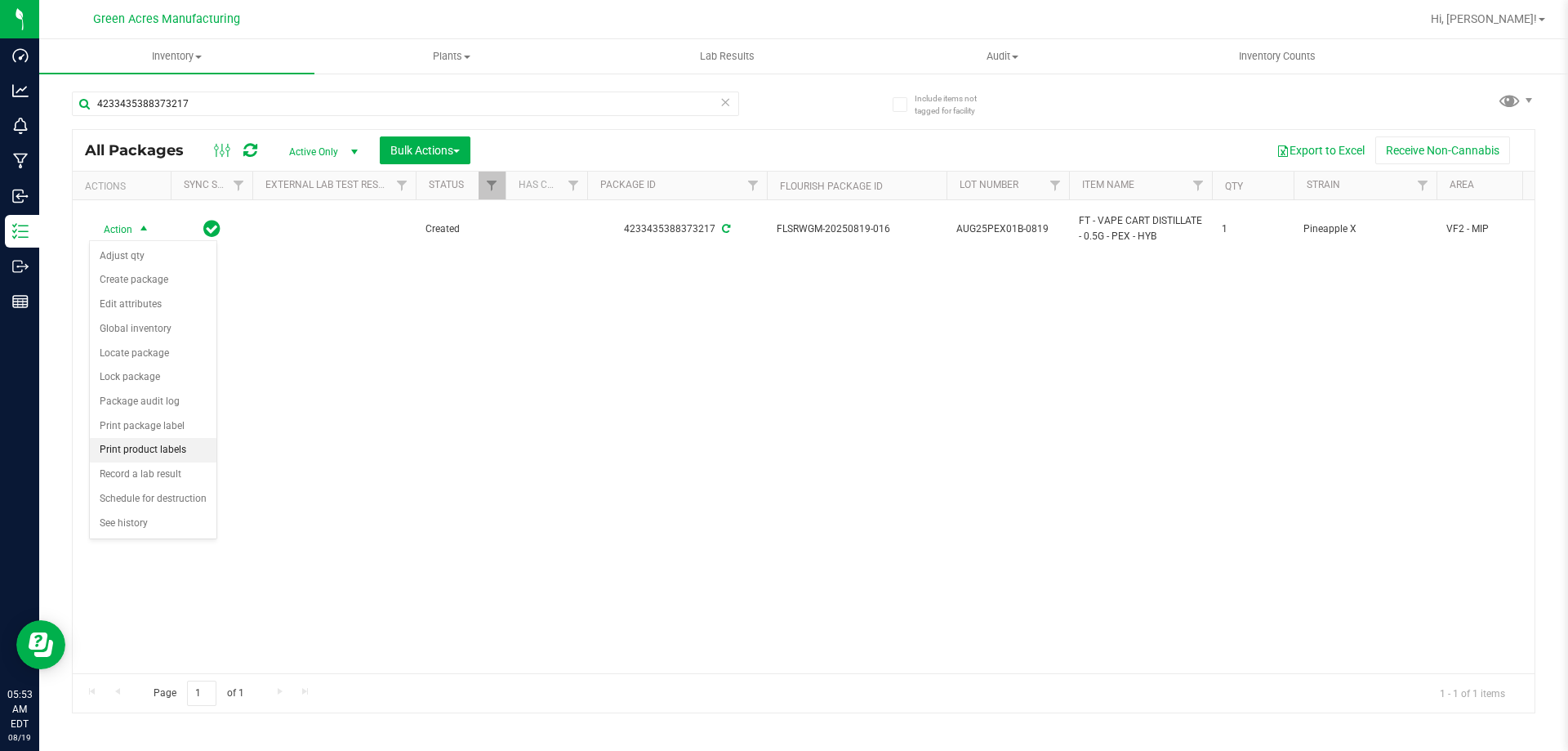
click at [173, 451] on li "Print product labels" at bounding box center [153, 450] width 127 height 24
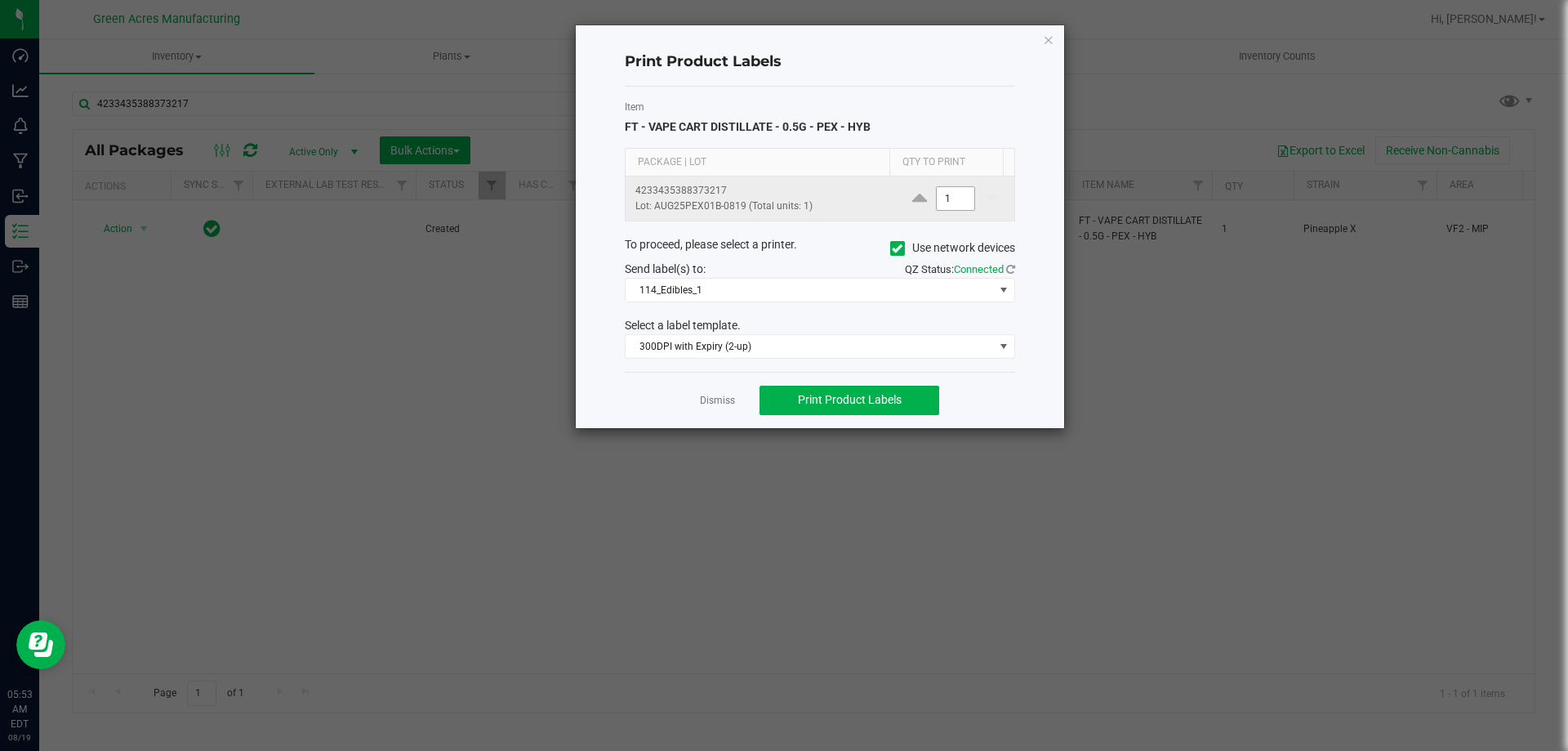
click at [957, 199] on input "1" at bounding box center [956, 198] width 38 height 22
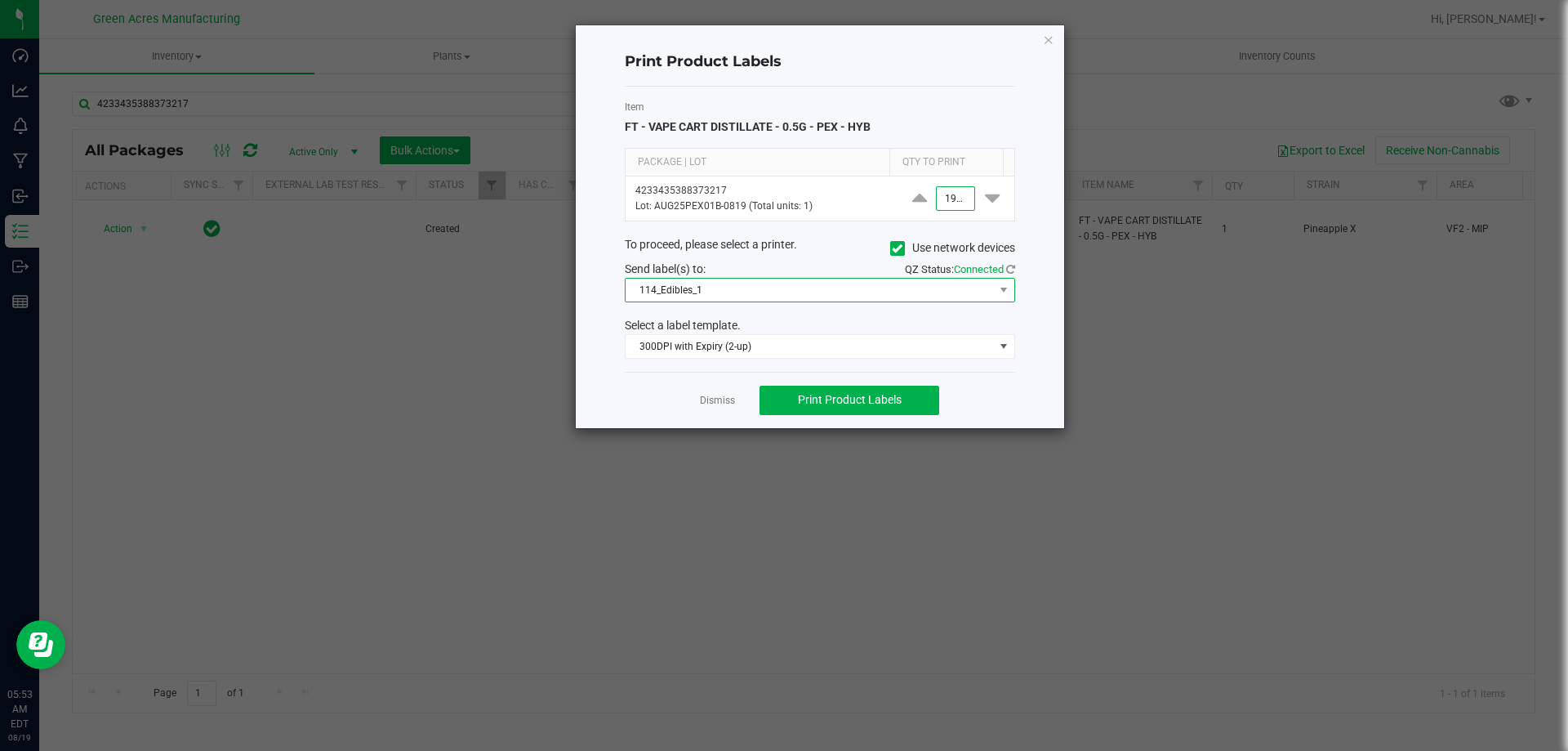
type input "1,900"
click at [715, 291] on span "114_Edibles_1" at bounding box center [810, 290] width 369 height 22
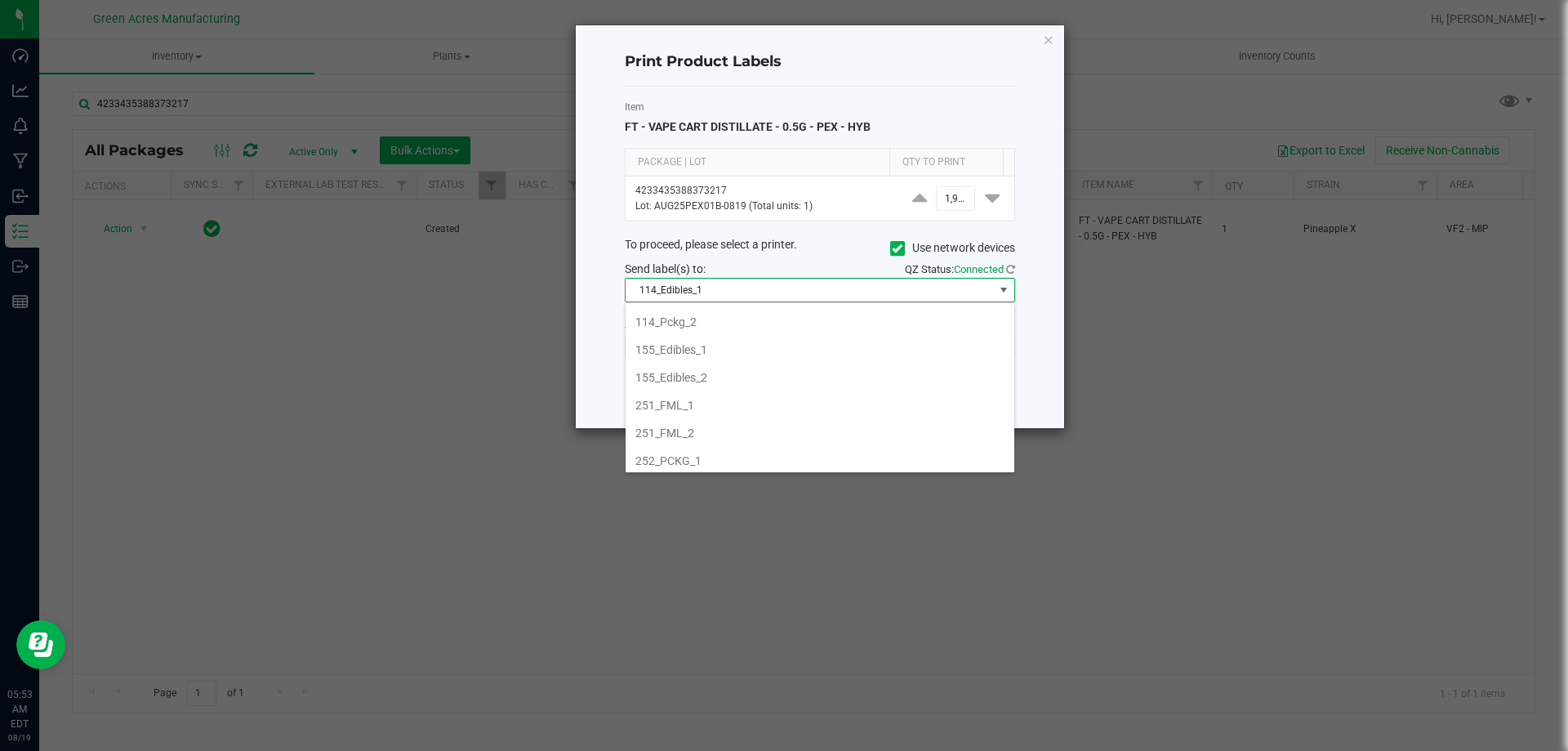
scroll to position [164, 0]
click at [695, 416] on li "252_PCKG_2" at bounding box center [820, 406] width 388 height 28
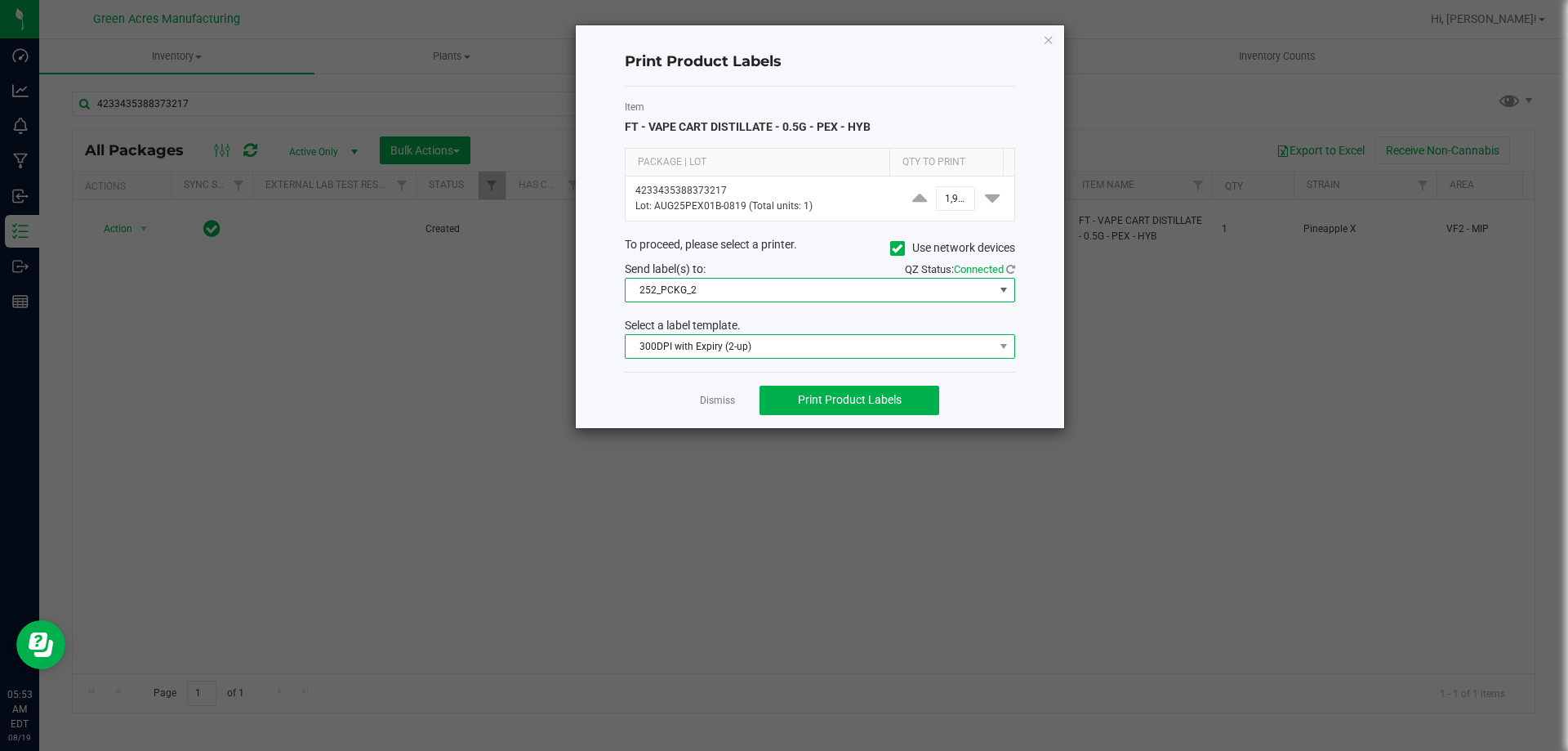
click at [693, 354] on span "300DPI with Expiry (2-up)" at bounding box center [810, 346] width 369 height 22
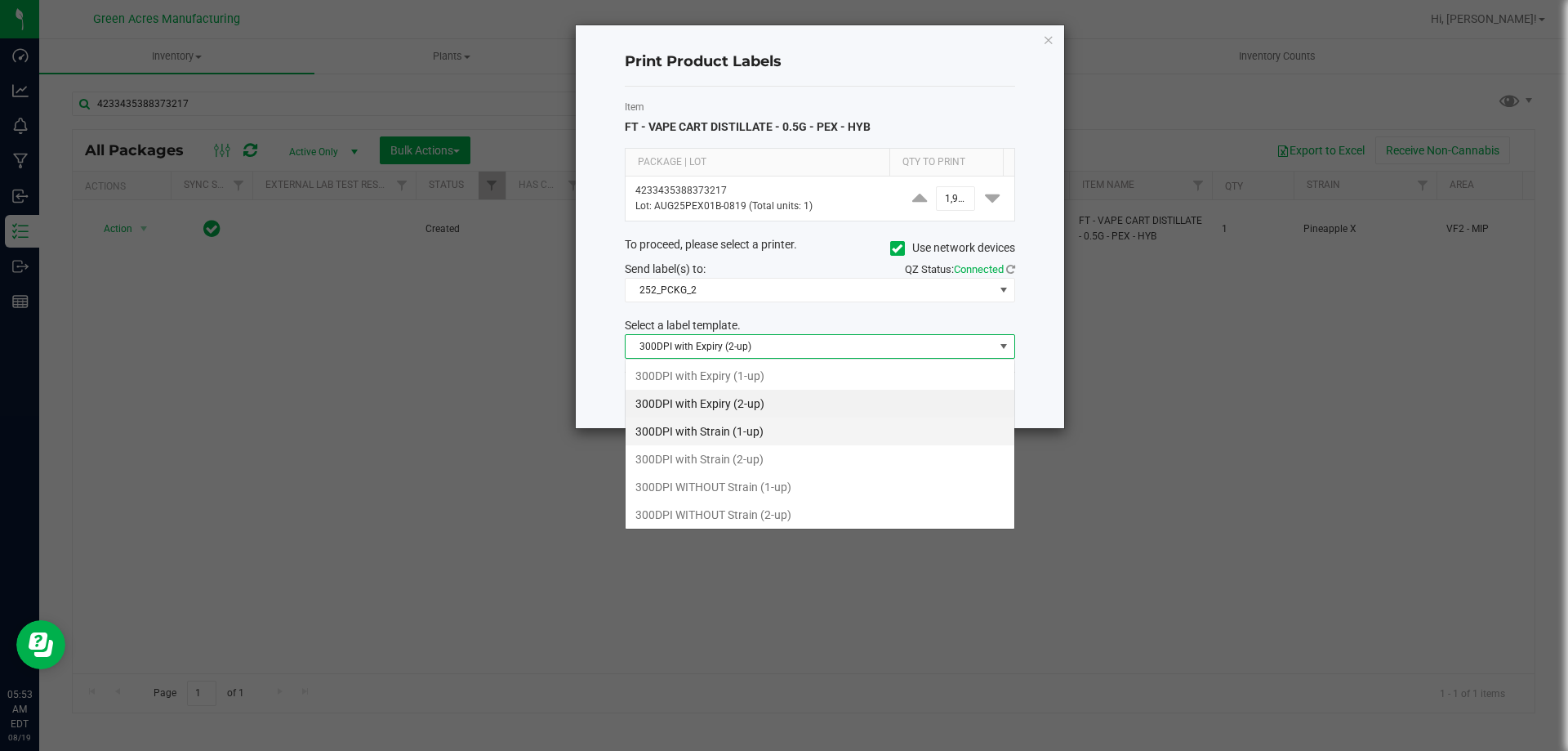
scroll to position [24, 390]
click at [682, 454] on li "300DPI with Strain (2-up)" at bounding box center [820, 459] width 388 height 28
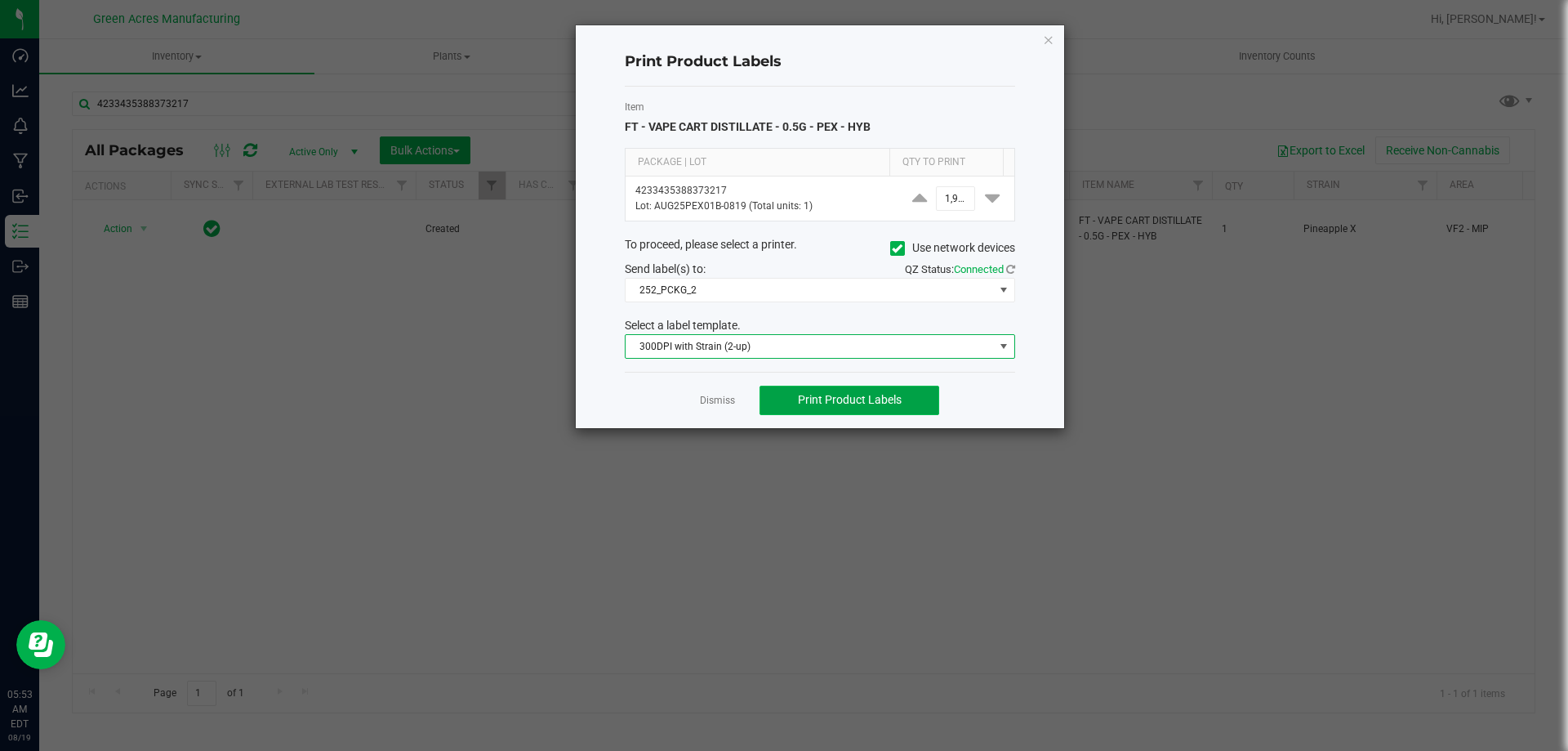
click at [788, 399] on button "Print Product Labels" at bounding box center [850, 400] width 180 height 30
